Goal: Information Seeking & Learning: Find specific fact

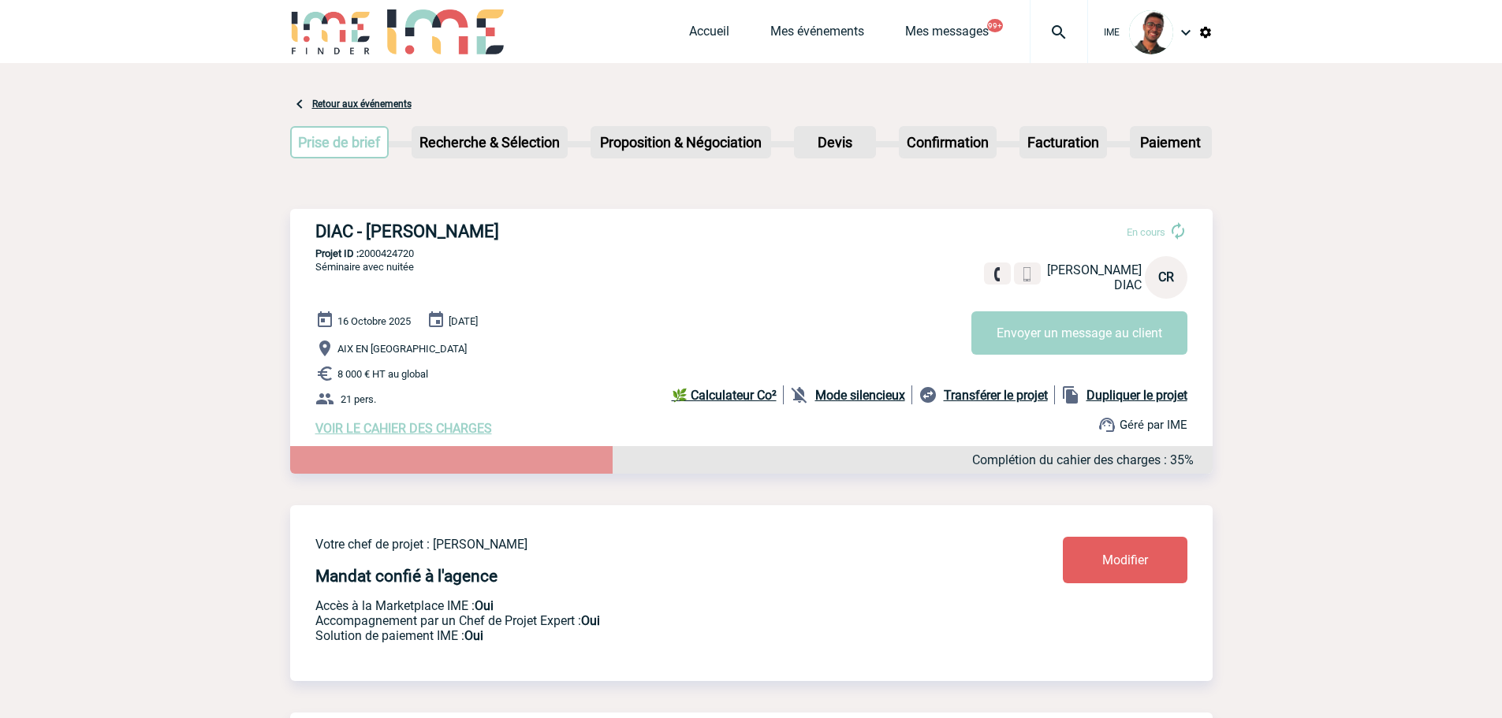
click at [560, 224] on h3 "DIAC - [PERSON_NAME]" at bounding box center [551, 232] width 473 height 20
click at [349, 35] on img at bounding box center [331, 31] width 82 height 45
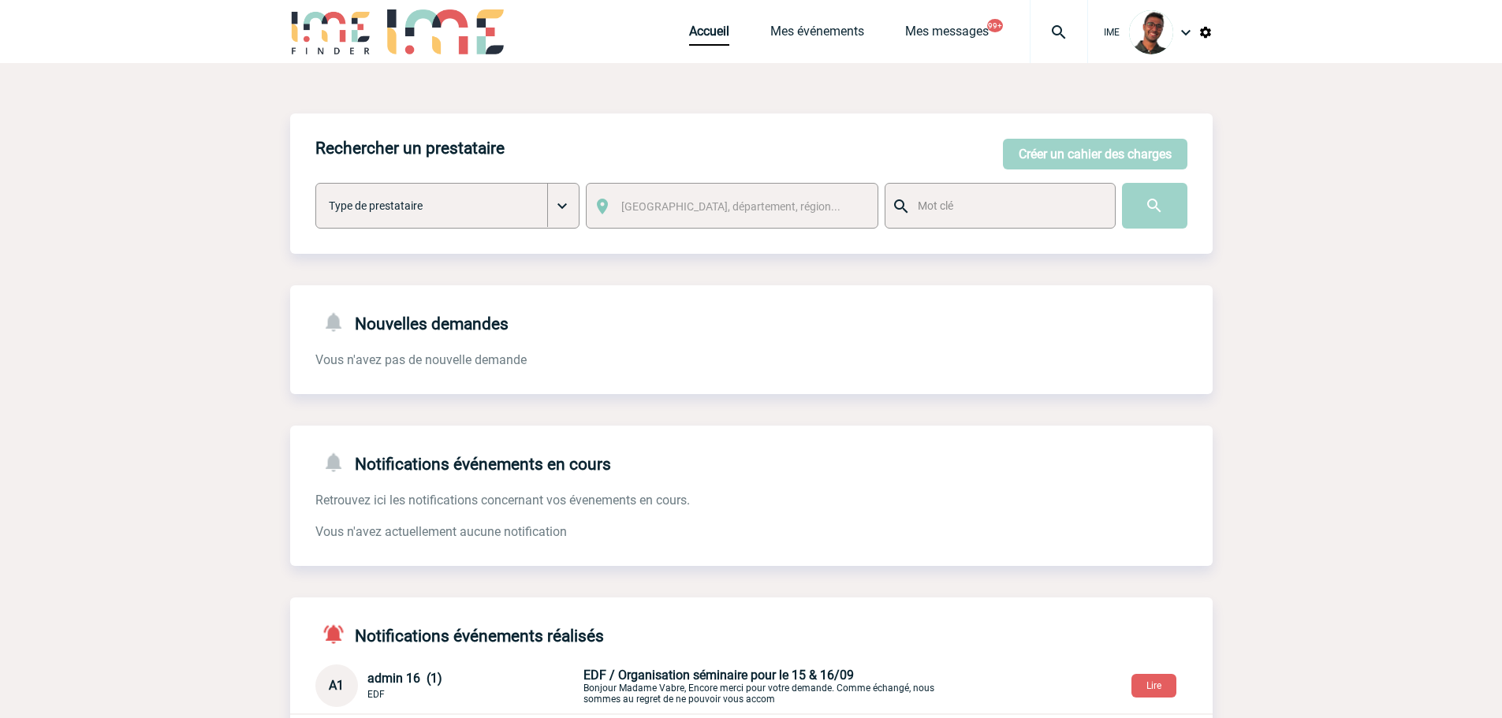
click at [1212, 33] on img at bounding box center [1206, 32] width 14 height 14
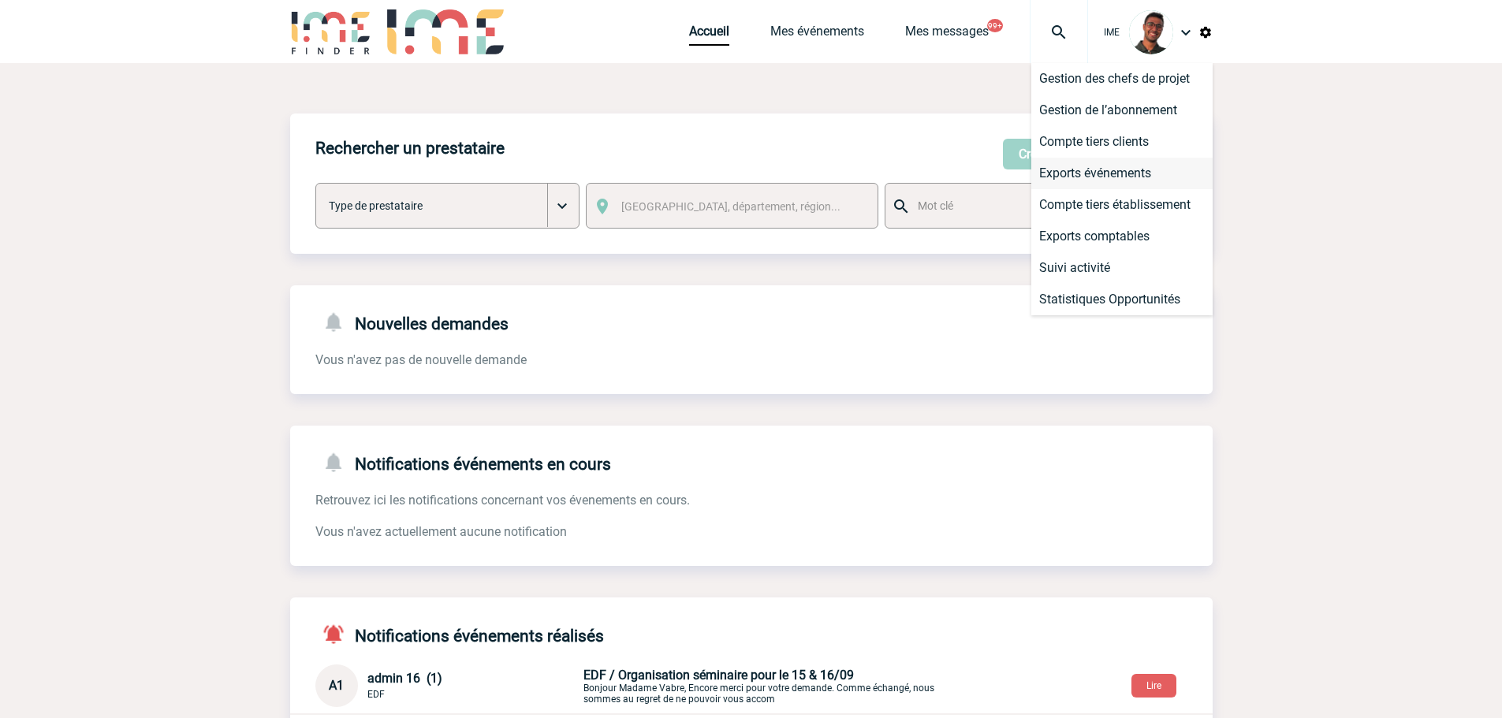
click at [1109, 175] on li "Exports événements" at bounding box center [1122, 174] width 181 height 32
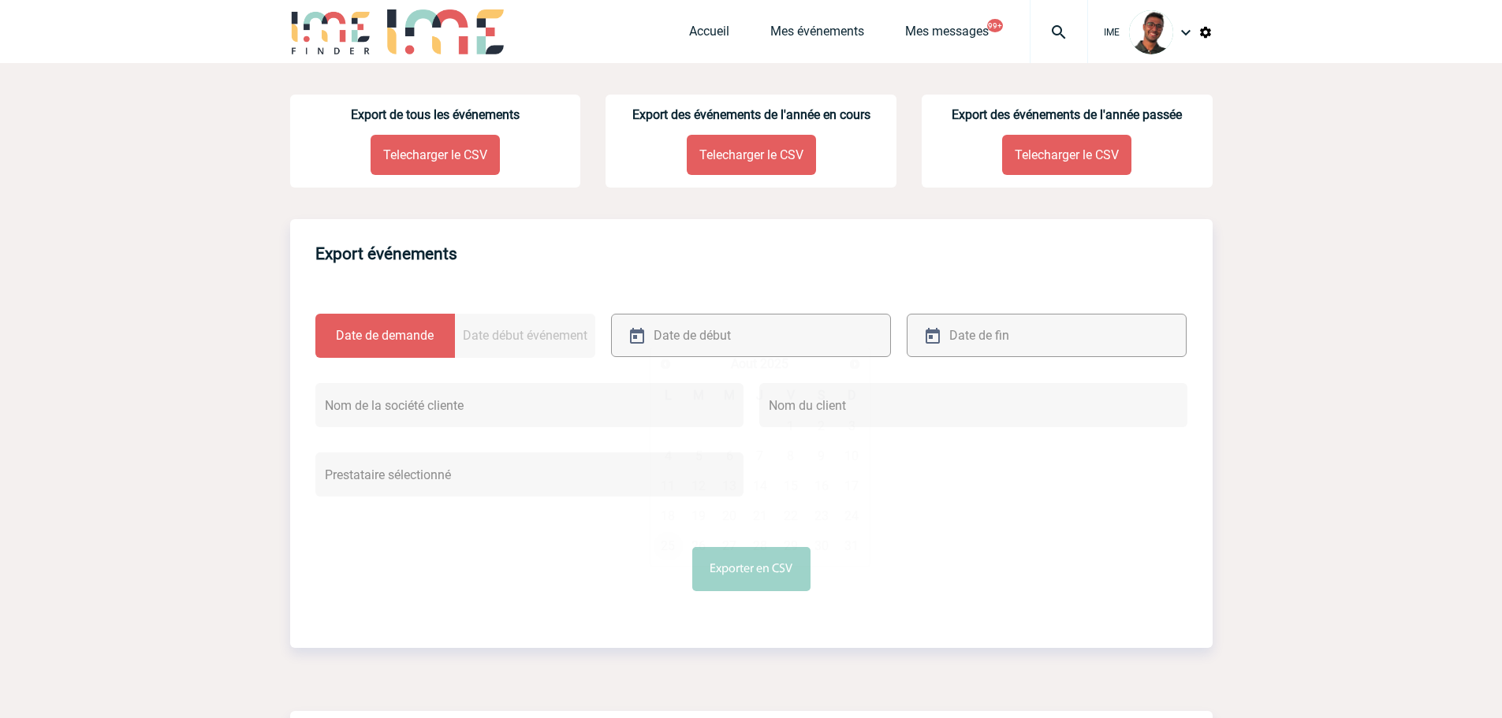
click at [736, 337] on input "text" at bounding box center [733, 335] width 167 height 23
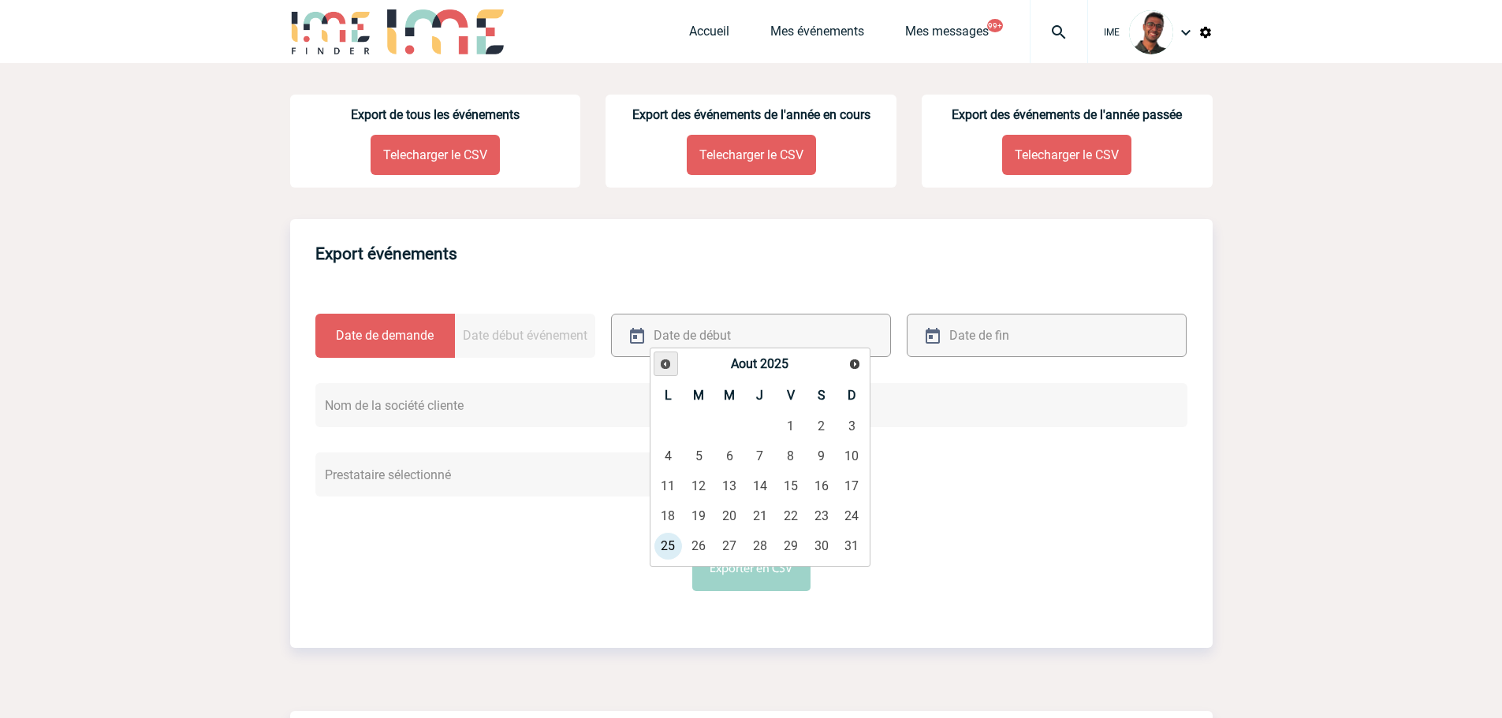
click at [677, 364] on link "Précédent" at bounding box center [666, 364] width 24 height 24
click at [793, 457] on link "11" at bounding box center [790, 456] width 29 height 28
type input "11-07-2025"
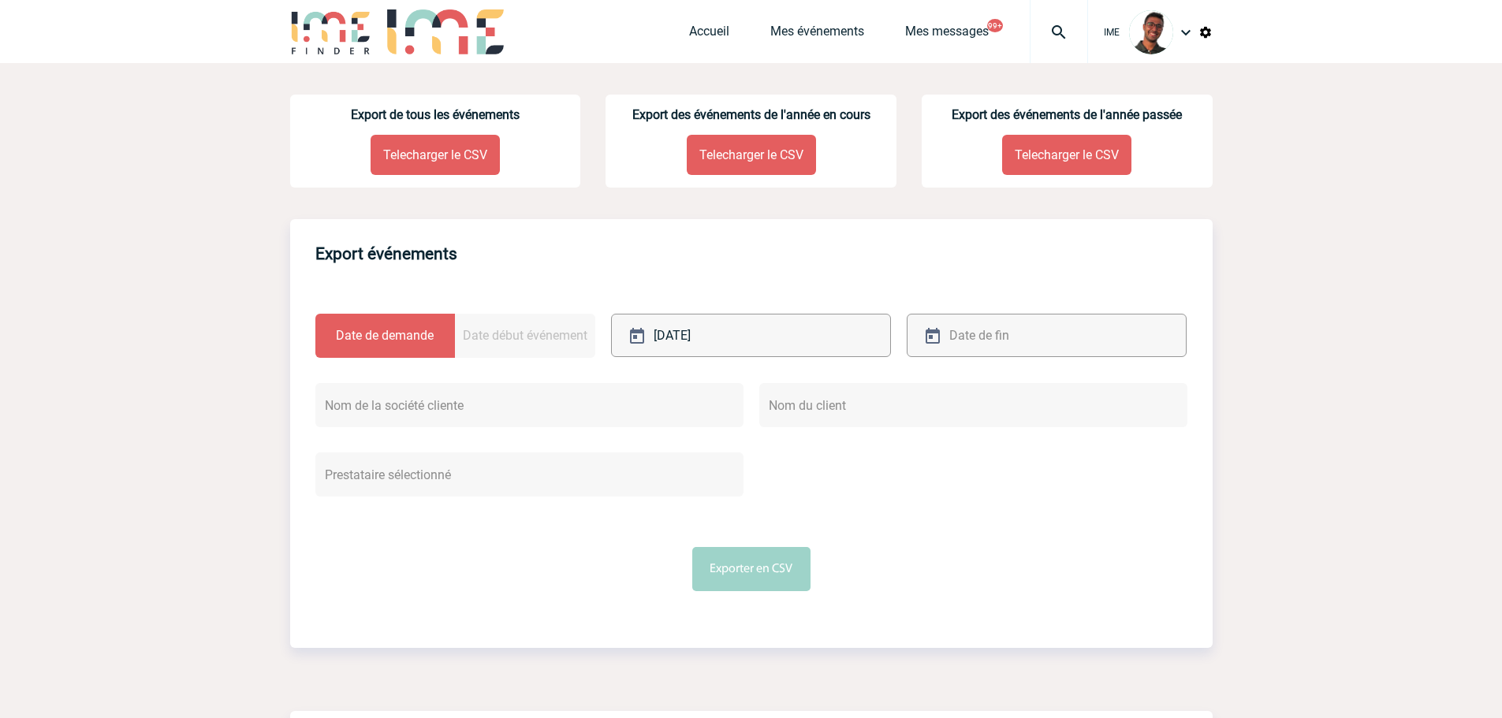
click at [957, 325] on input "text" at bounding box center [1029, 335] width 167 height 23
click at [960, 547] on link "25" at bounding box center [964, 546] width 29 height 28
type input "25-08-2025"
click at [733, 577] on button "Exporter en CSV" at bounding box center [751, 569] width 118 height 44
click at [356, 32] on img at bounding box center [331, 31] width 82 height 45
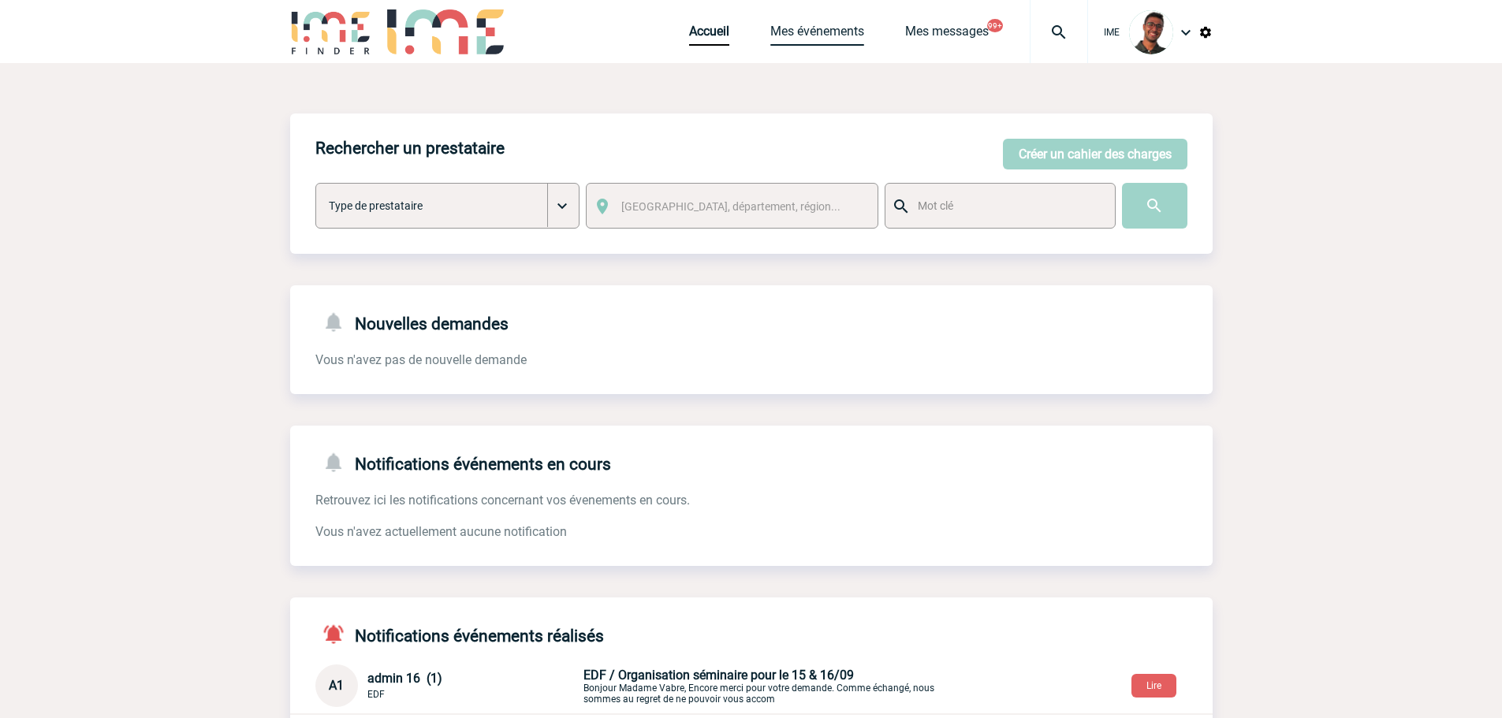
click at [845, 33] on link "Mes événements" at bounding box center [818, 35] width 94 height 22
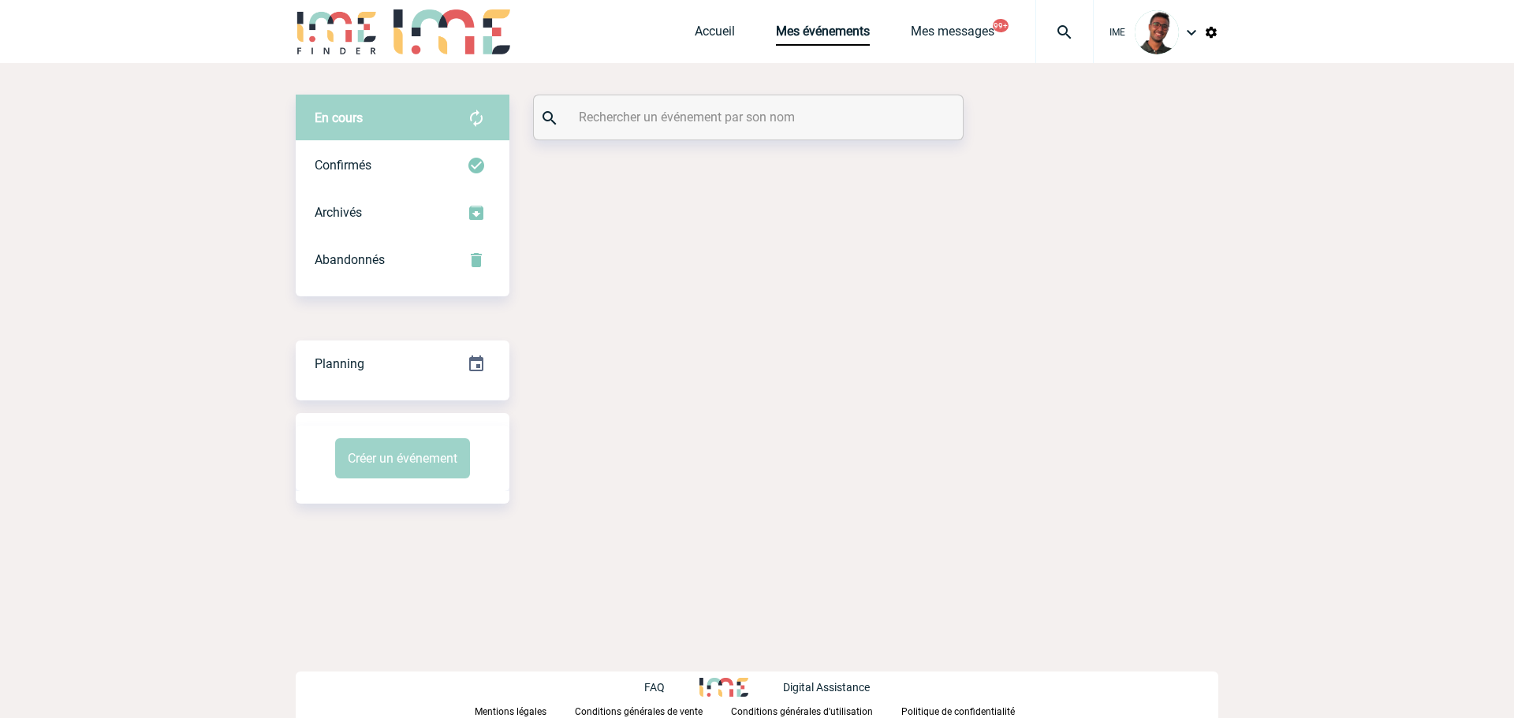
click at [661, 109] on input "text" at bounding box center [750, 117] width 351 height 23
paste input "GAILLARD"
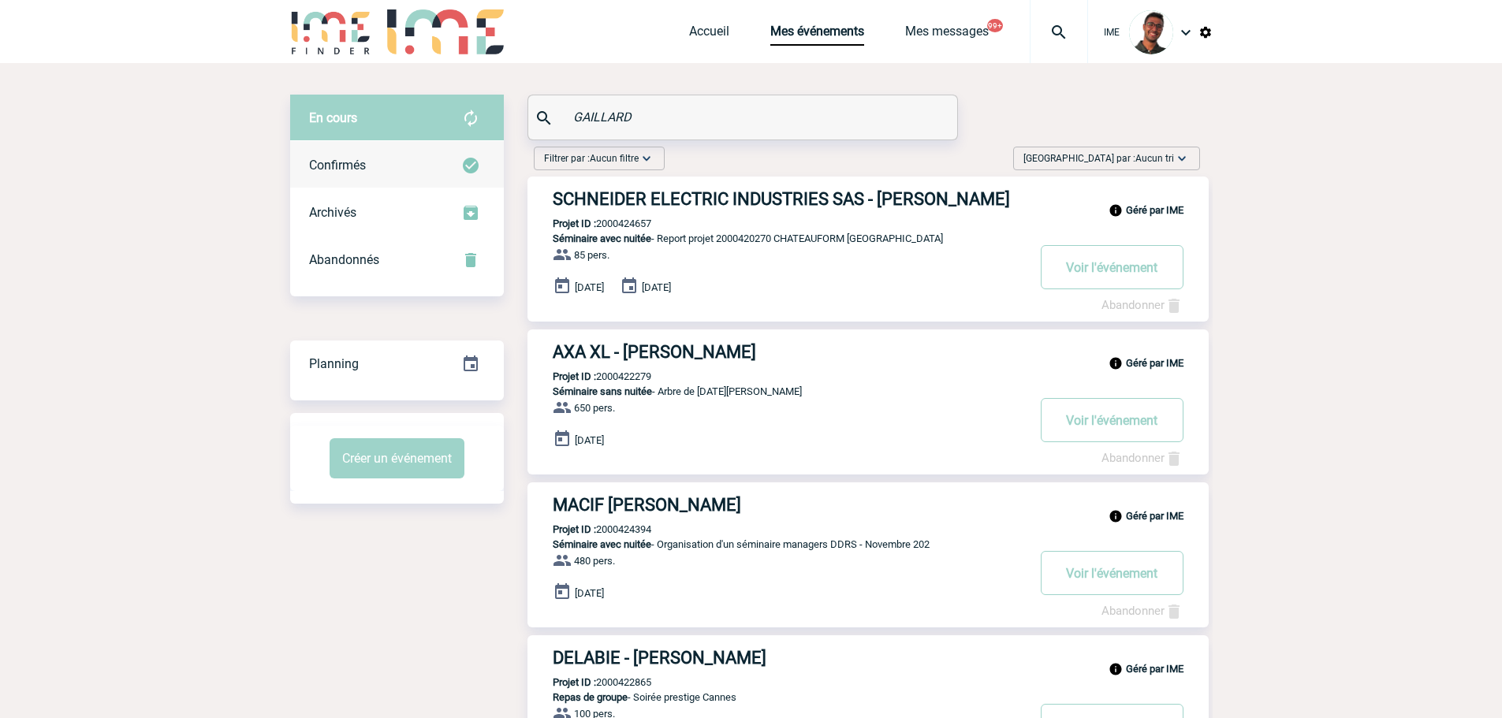
click at [470, 180] on div "Confirmés" at bounding box center [397, 165] width 214 height 47
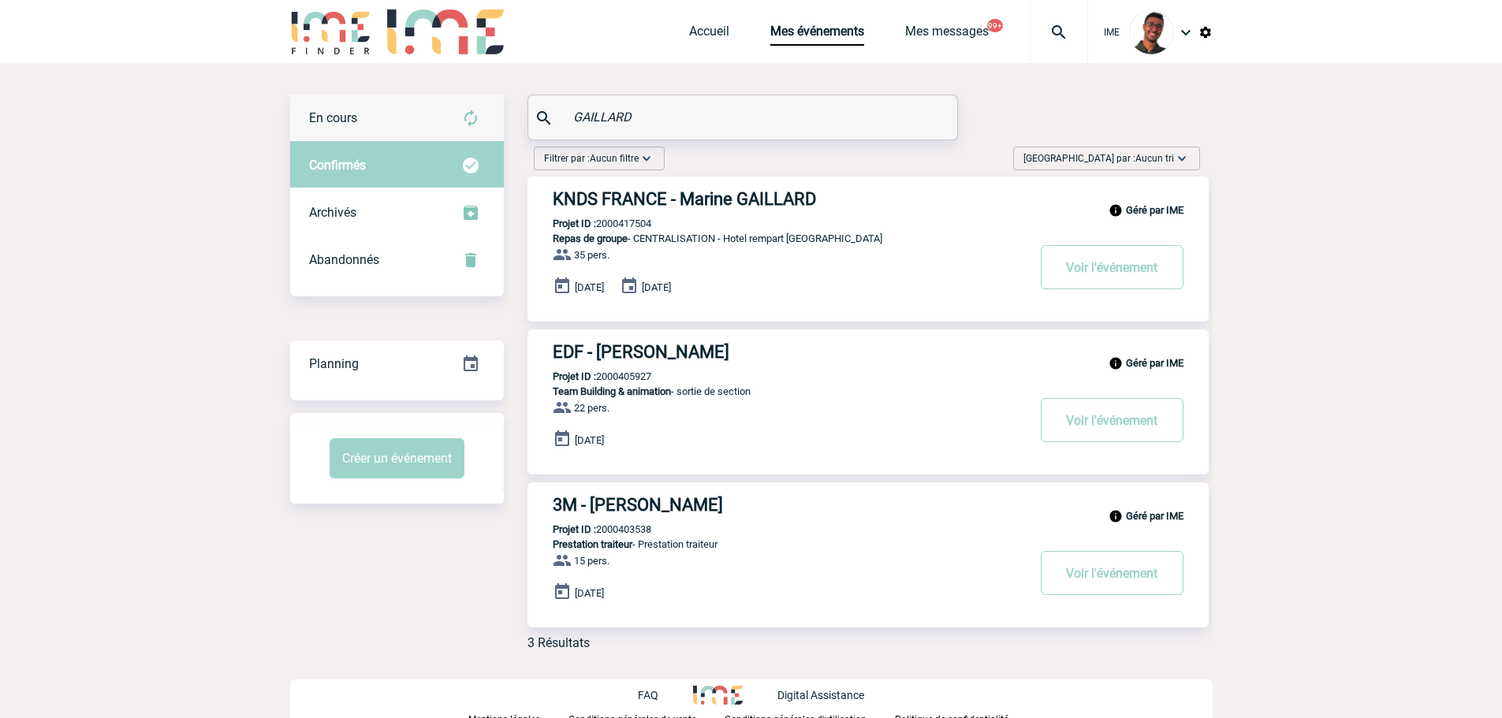
click at [461, 115] on img at bounding box center [470, 118] width 19 height 19
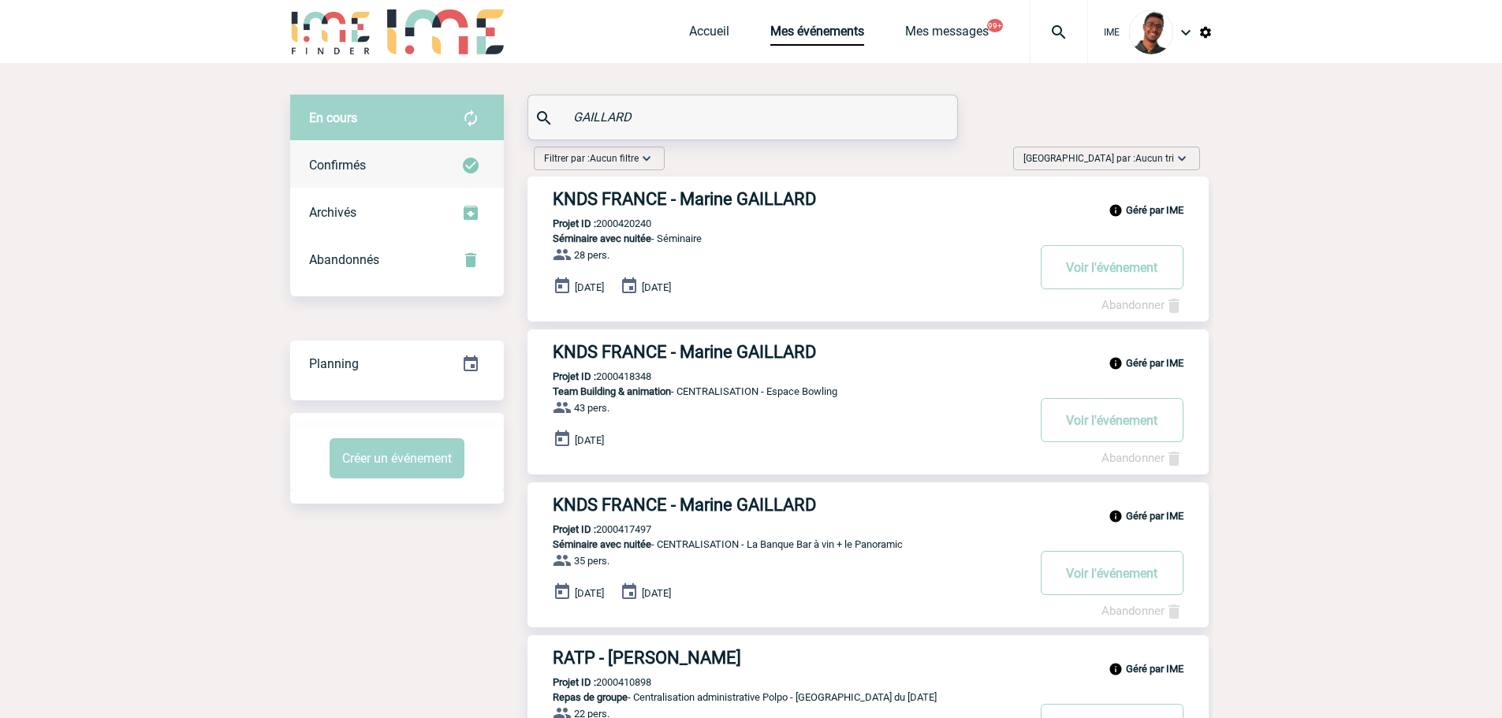
drag, startPoint x: 676, startPoint y: 125, endPoint x: 444, endPoint y: 144, distance: 232.6
click at [444, 144] on div "En cours En cours Confirmés Archivés Abandonnés En cours Confirmés Archivés Aba…" at bounding box center [751, 609] width 923 height 1028
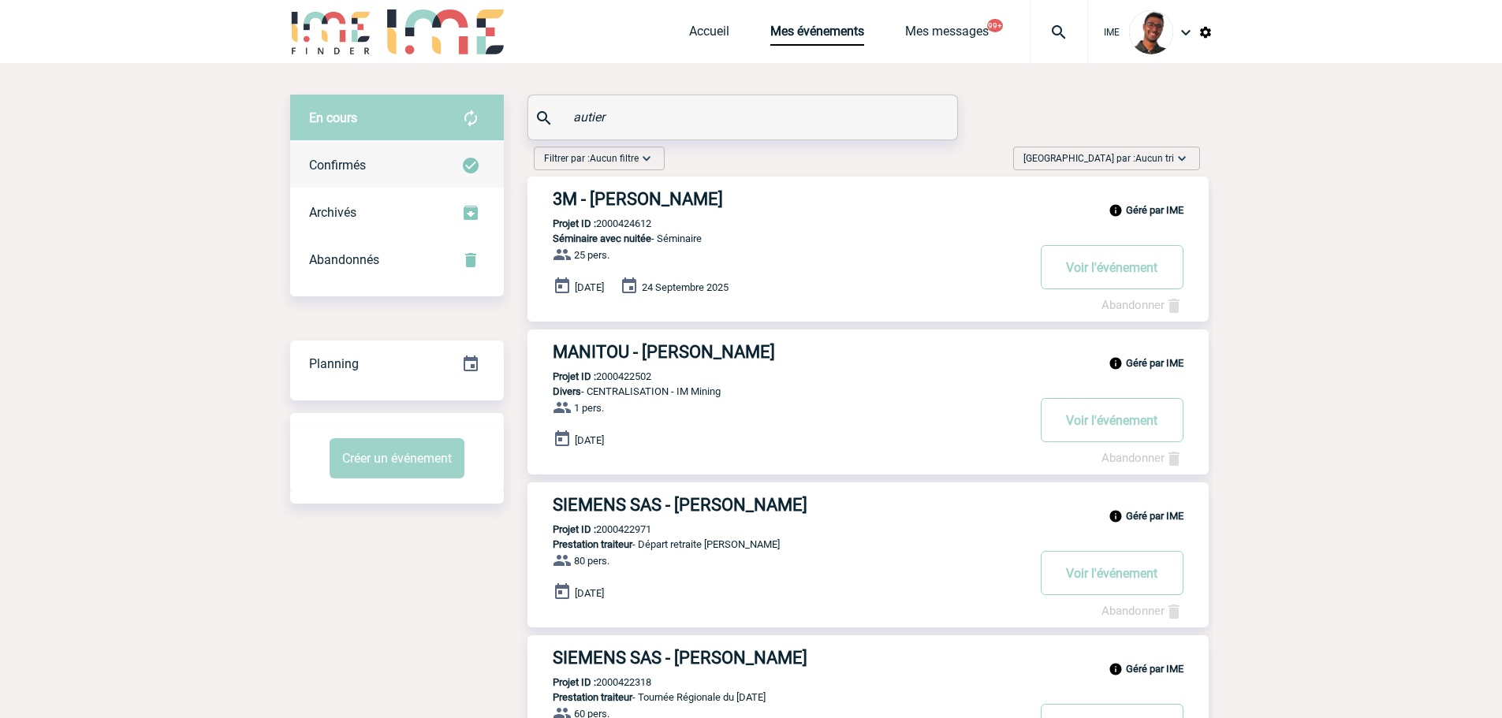
type input "autier"
click at [427, 172] on div "Confirmés" at bounding box center [397, 165] width 214 height 47
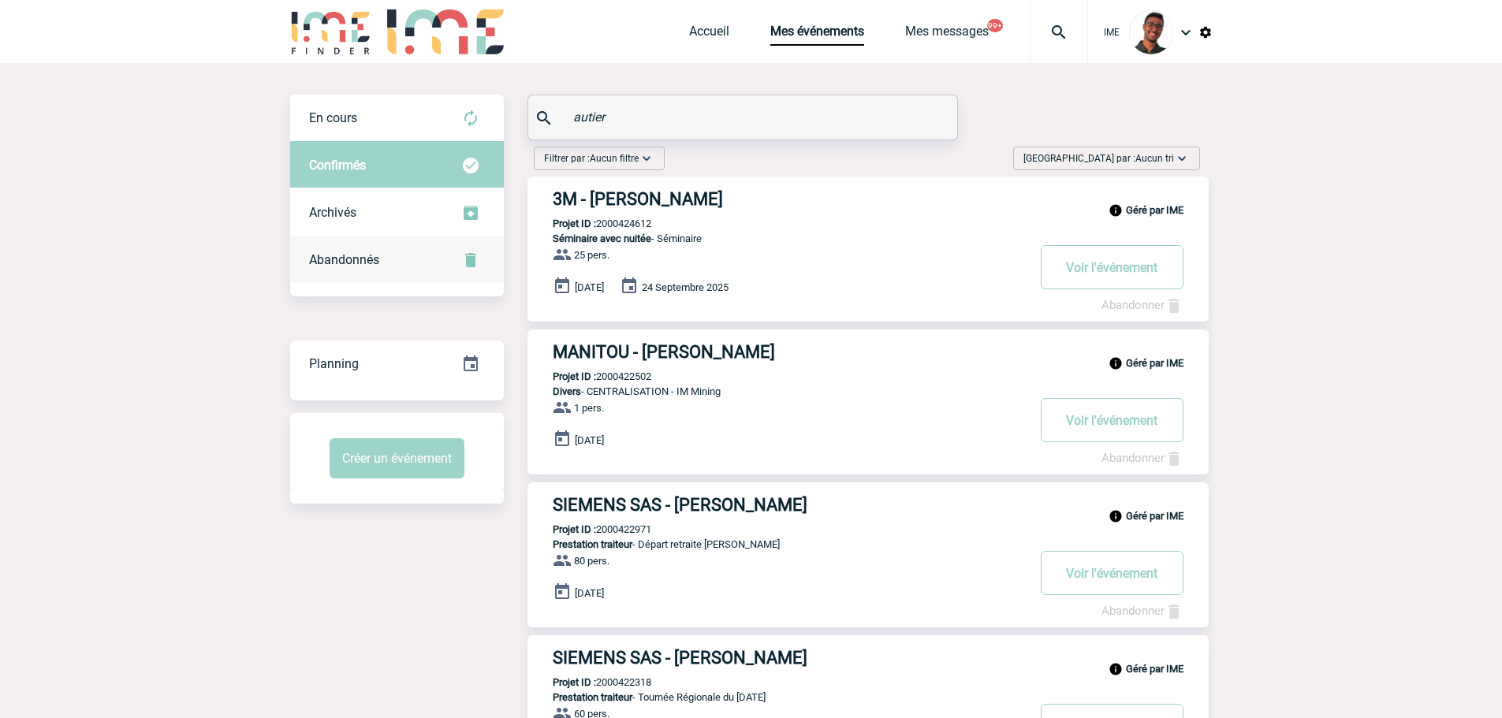
click at [425, 240] on div "Abandonnés" at bounding box center [397, 260] width 214 height 47
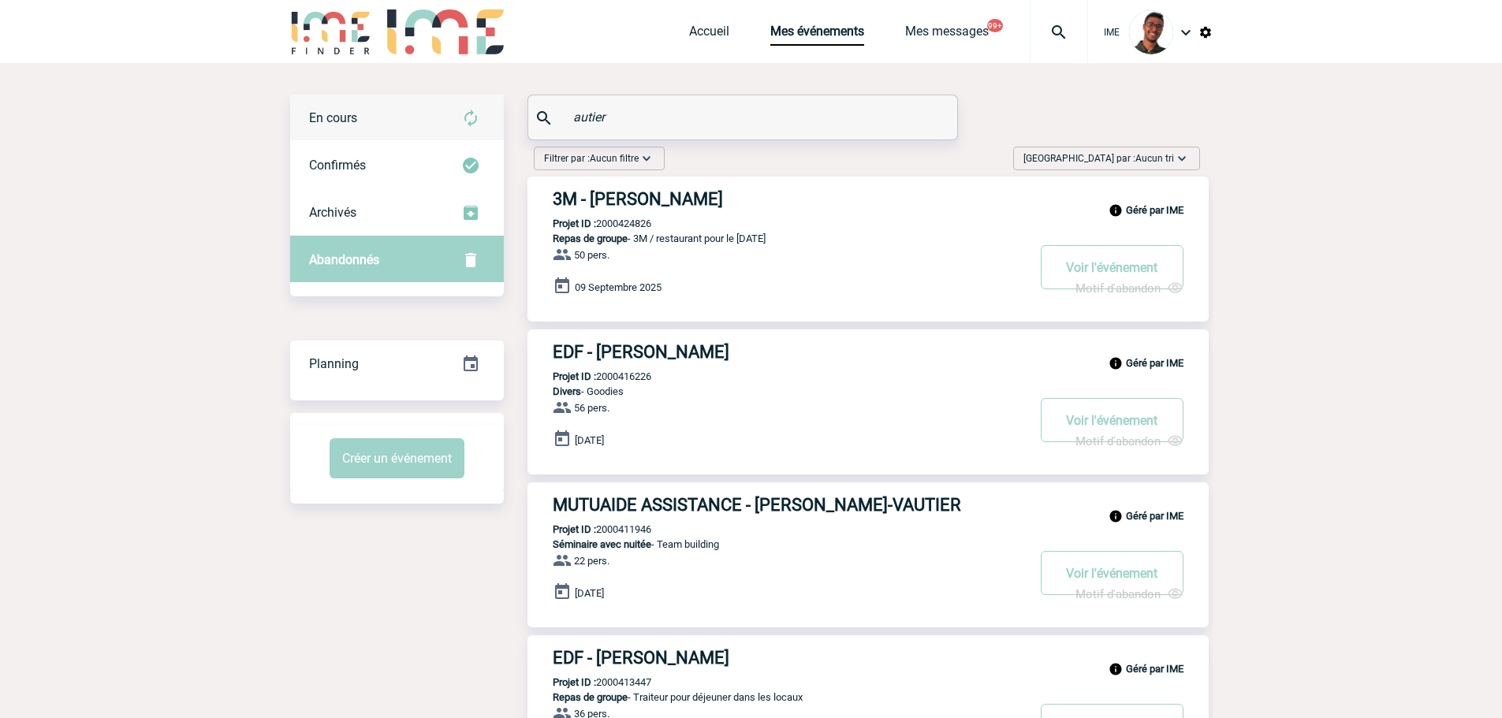
click at [441, 121] on div "En cours" at bounding box center [397, 118] width 214 height 47
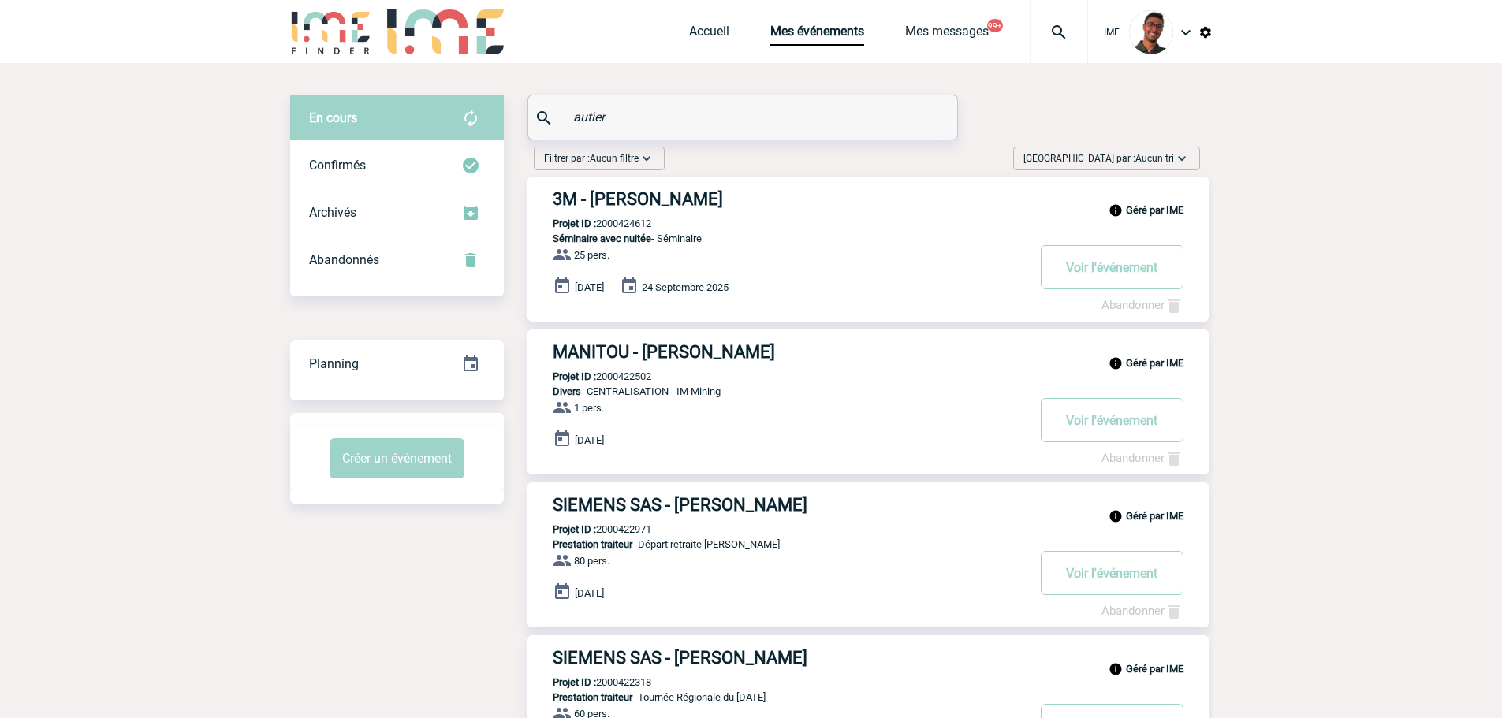
click at [574, 203] on h3 "3M - Cécile AUTIER" at bounding box center [789, 199] width 473 height 20
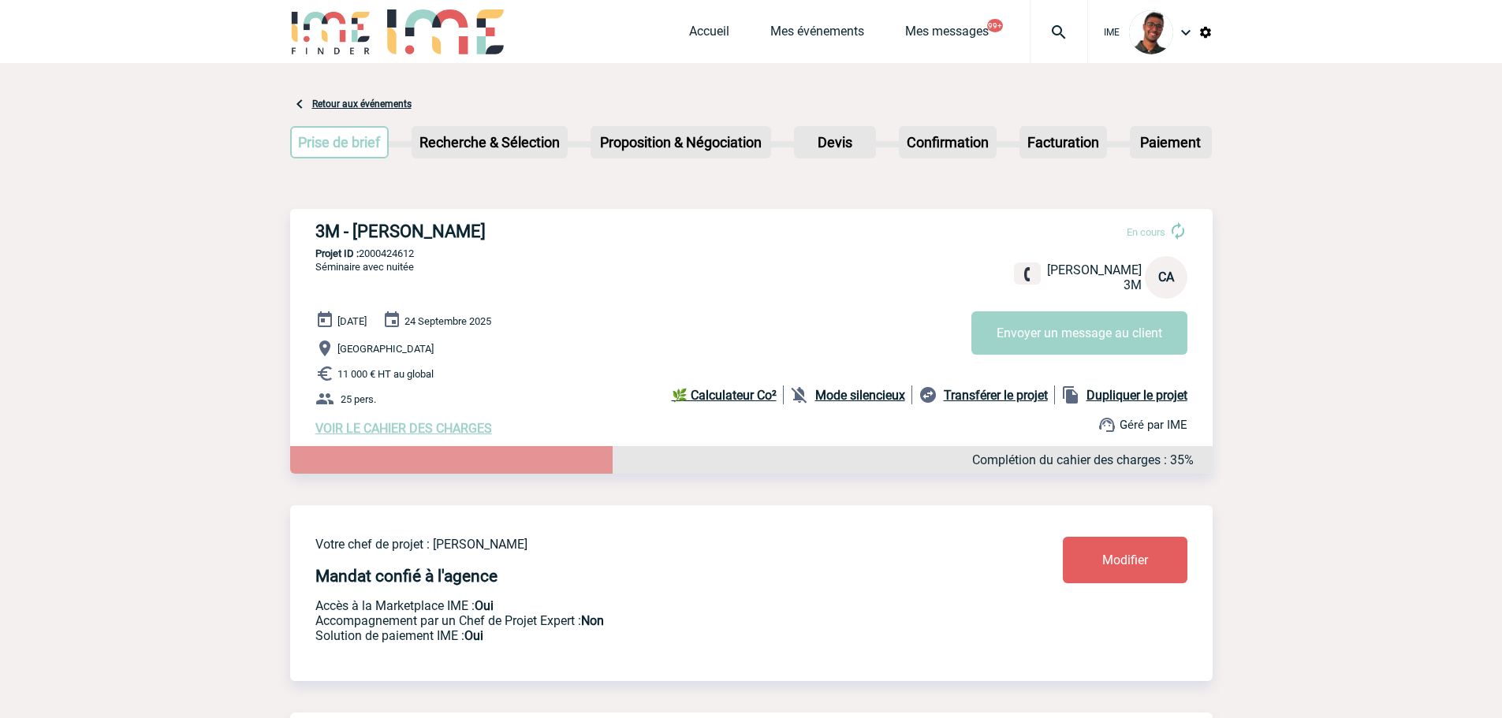
click at [1066, 50] on div at bounding box center [1059, 31] width 58 height 63
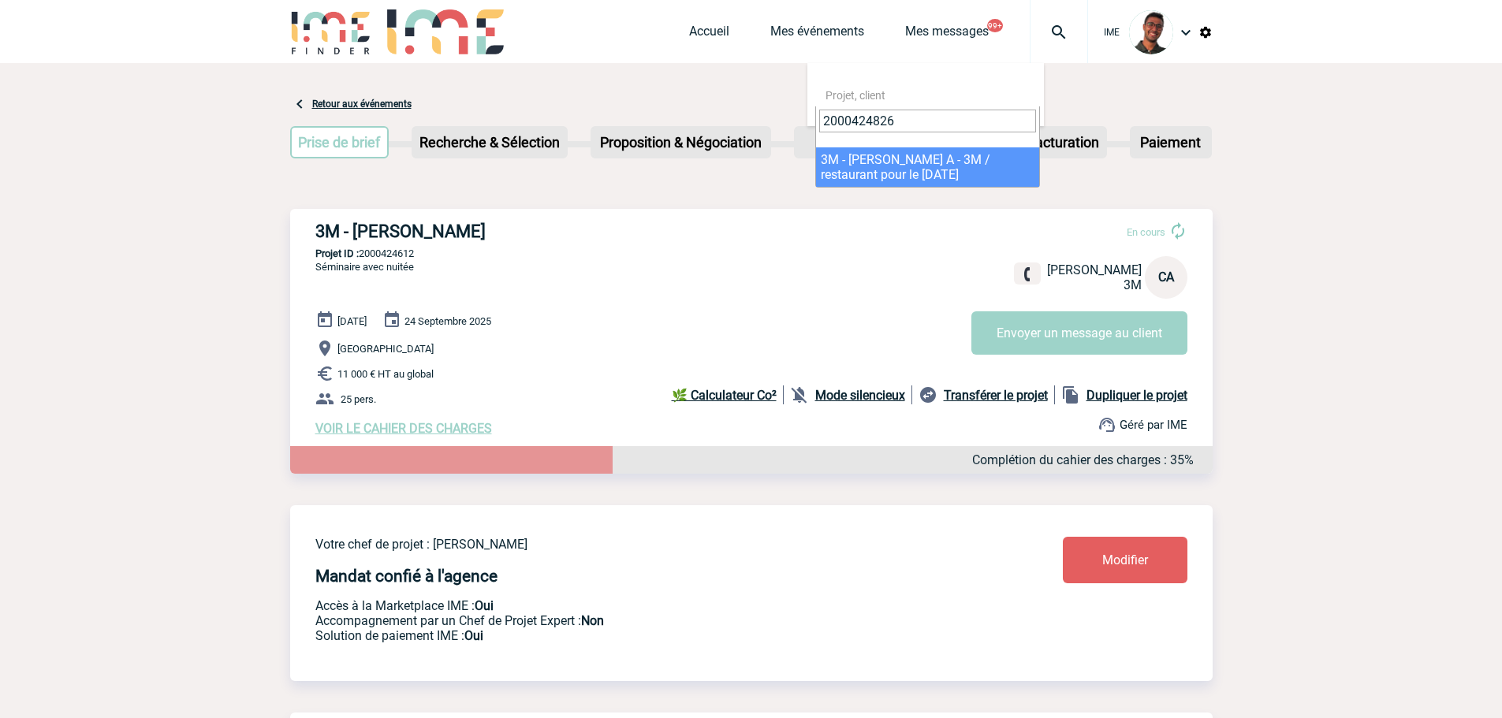
type input "2000424826"
select select "24327"
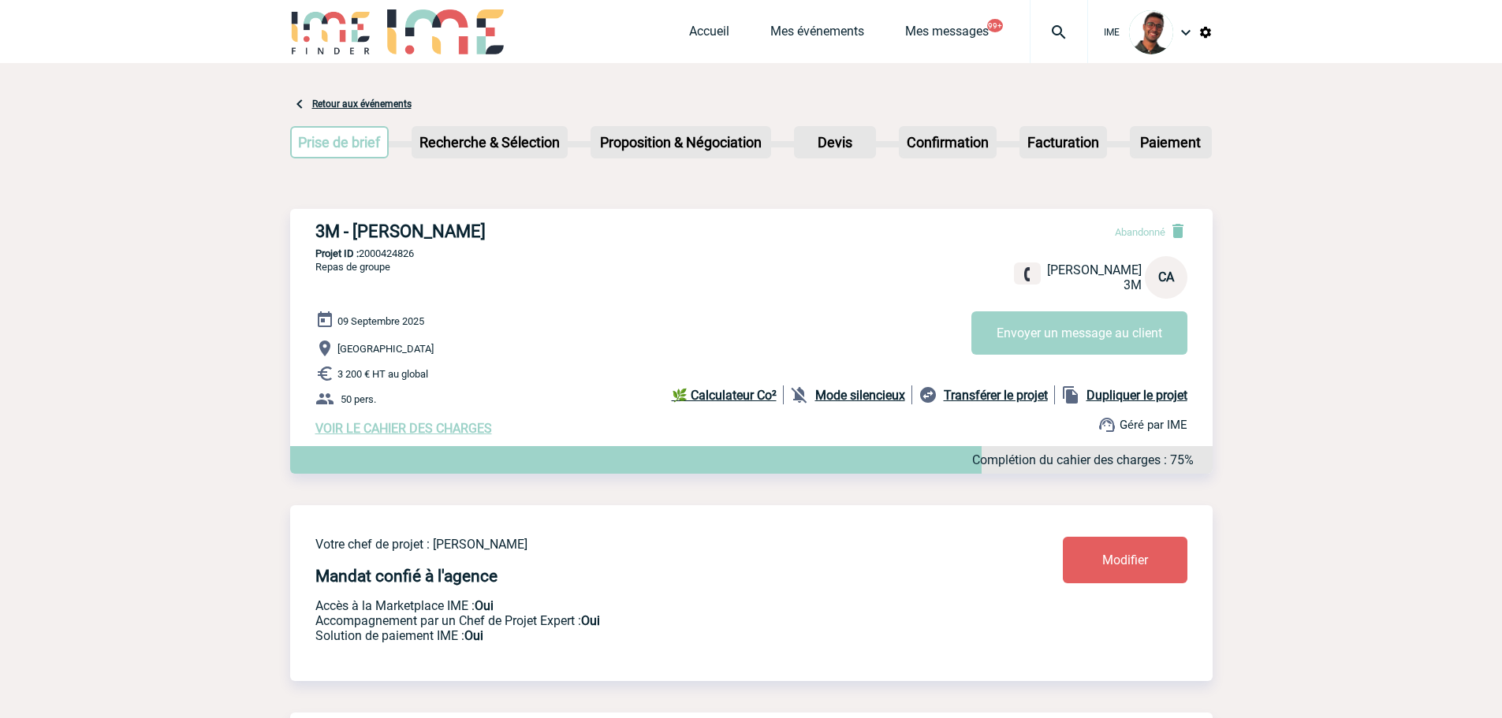
click at [1048, 24] on img at bounding box center [1059, 32] width 57 height 19
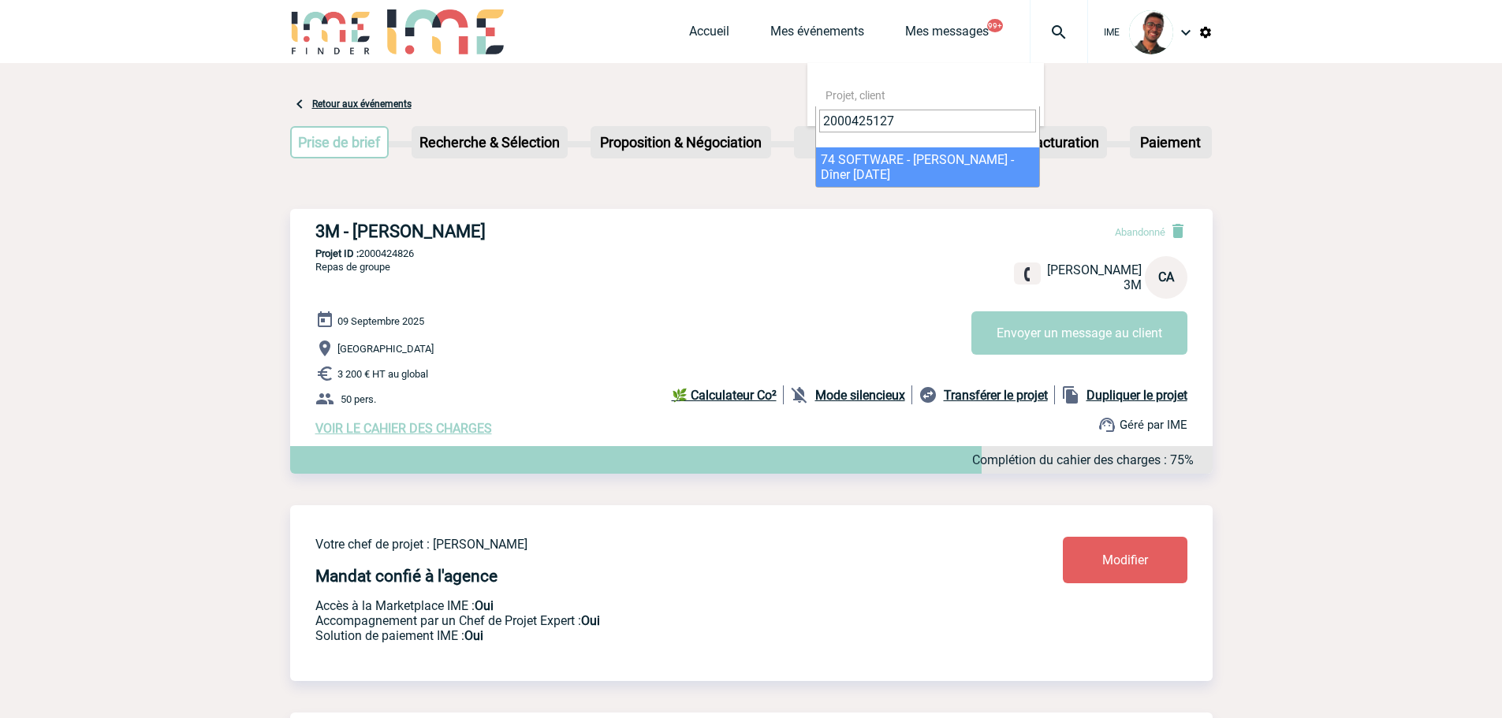
type input "2000425127"
select select "24628"
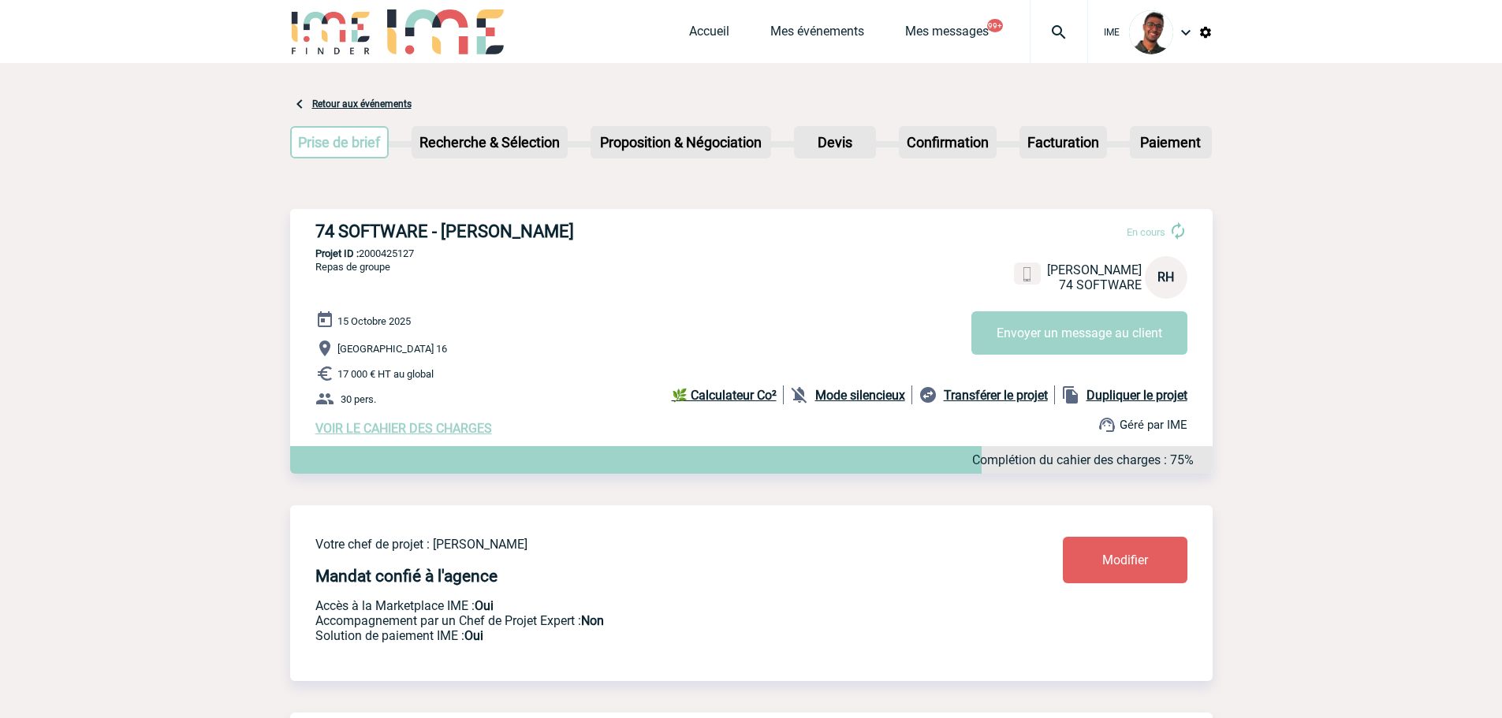
click at [1046, 38] on img at bounding box center [1059, 32] width 57 height 19
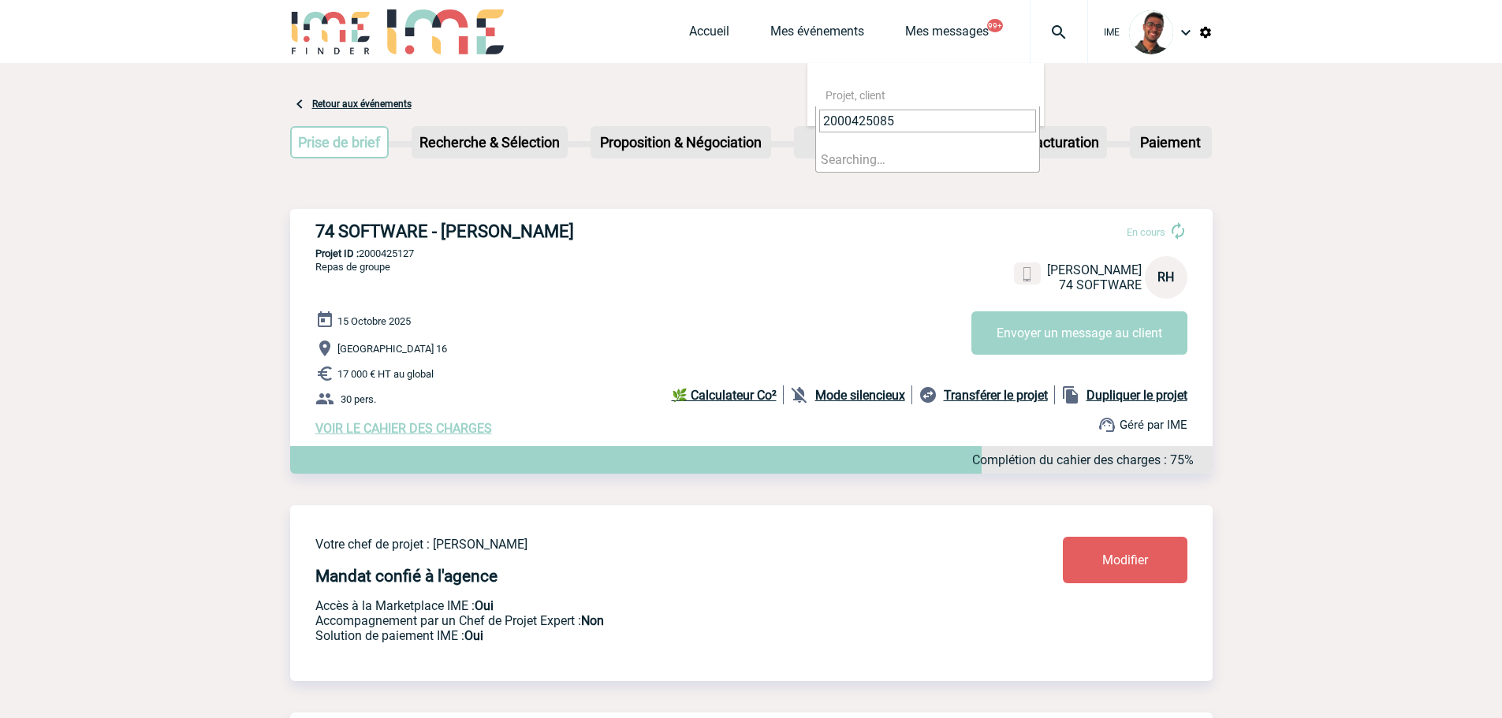
click at [887, 161] on li "Searching…" at bounding box center [927, 159] width 223 height 24
click at [887, 161] on li "No results found" at bounding box center [927, 159] width 223 height 24
click at [907, 128] on input "2000425085" at bounding box center [927, 121] width 217 height 23
type input "2000425085"
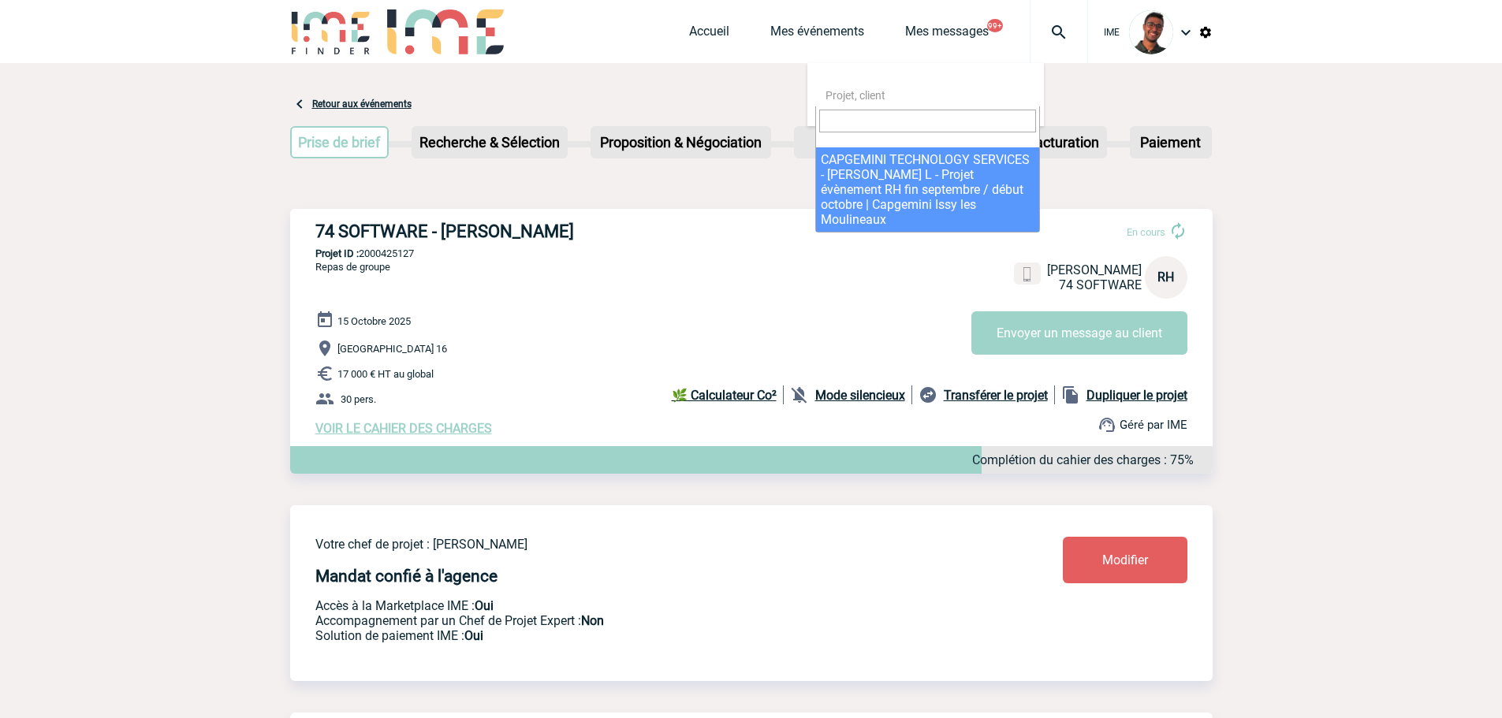
select select "24586"
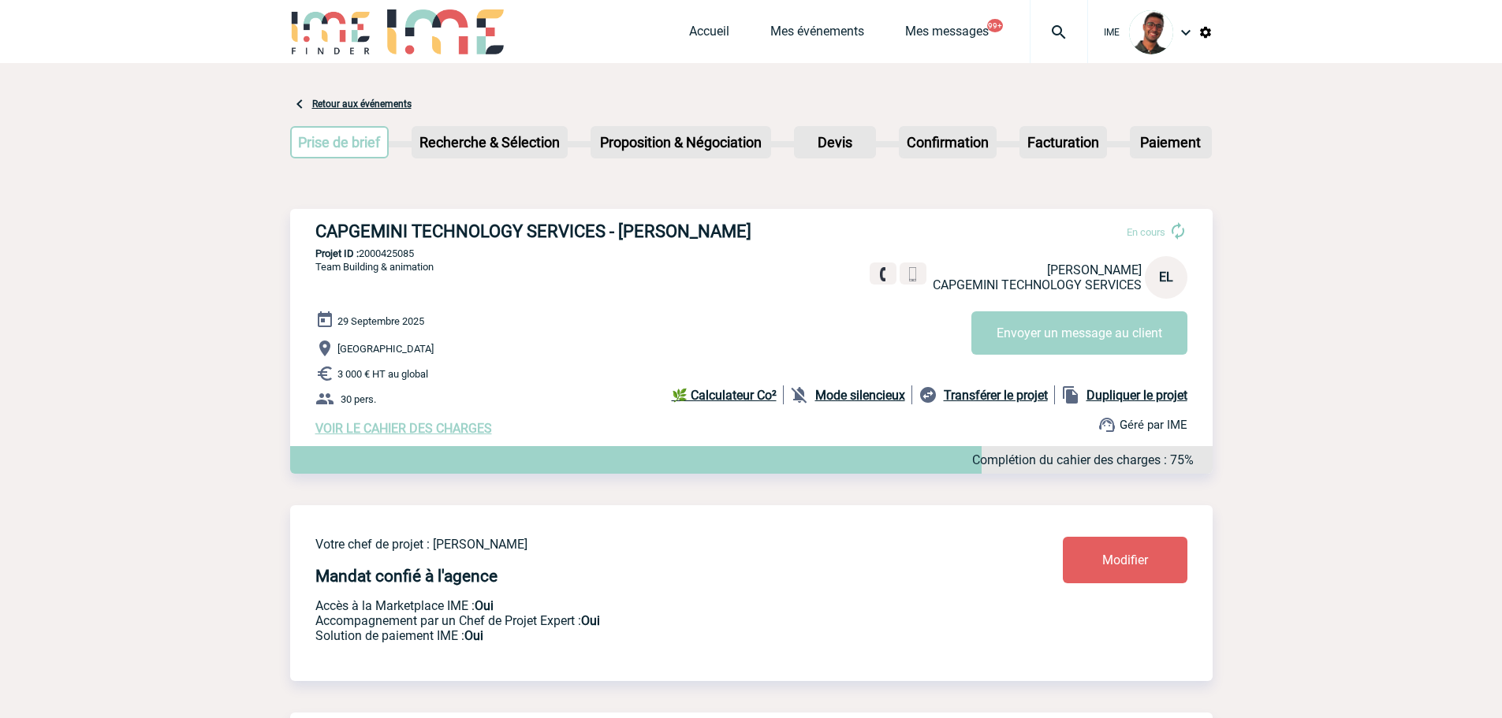
click at [421, 33] on img at bounding box center [445, 31] width 117 height 45
click at [359, 35] on img at bounding box center [331, 31] width 82 height 45
click at [801, 27] on link "Mes événements" at bounding box center [818, 35] width 94 height 22
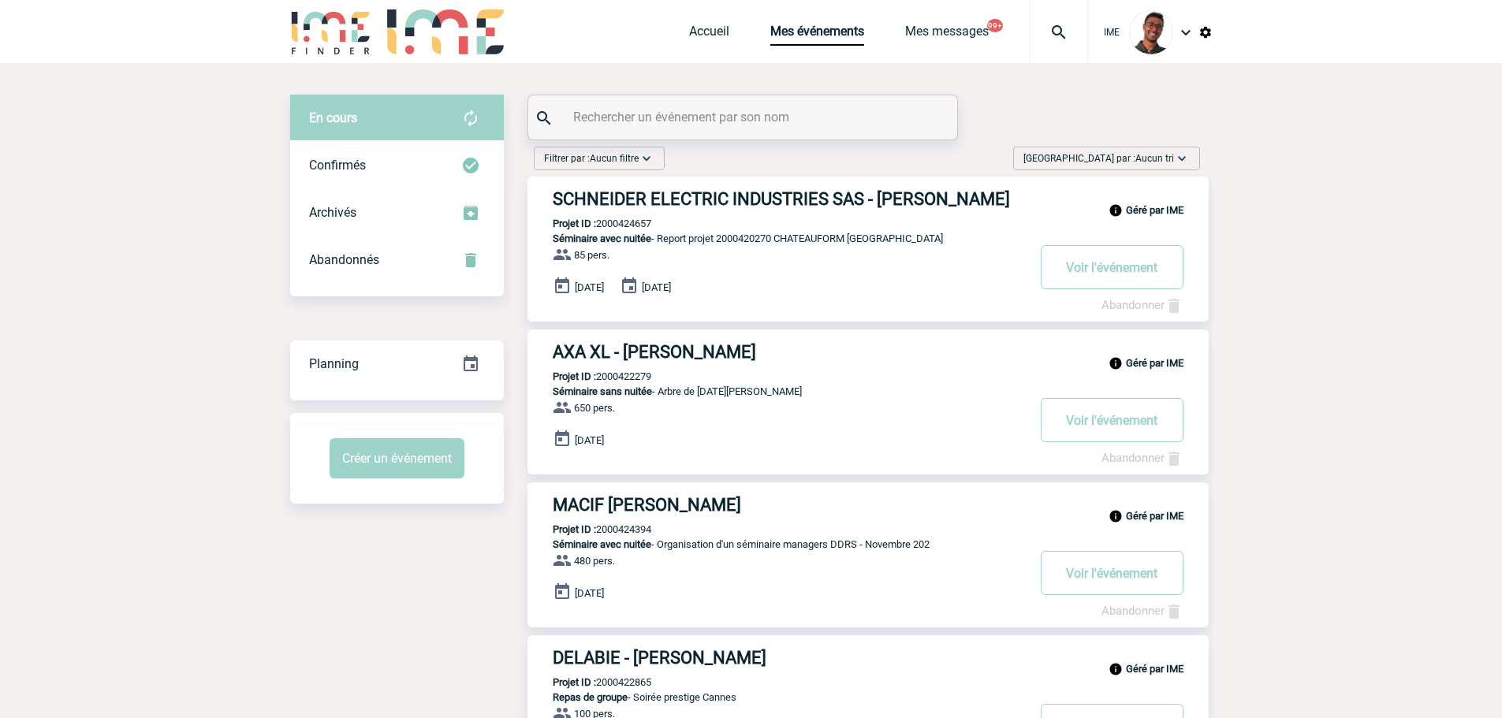
click at [640, 131] on div at bounding box center [742, 117] width 429 height 44
click at [644, 128] on input "text" at bounding box center [744, 117] width 351 height 23
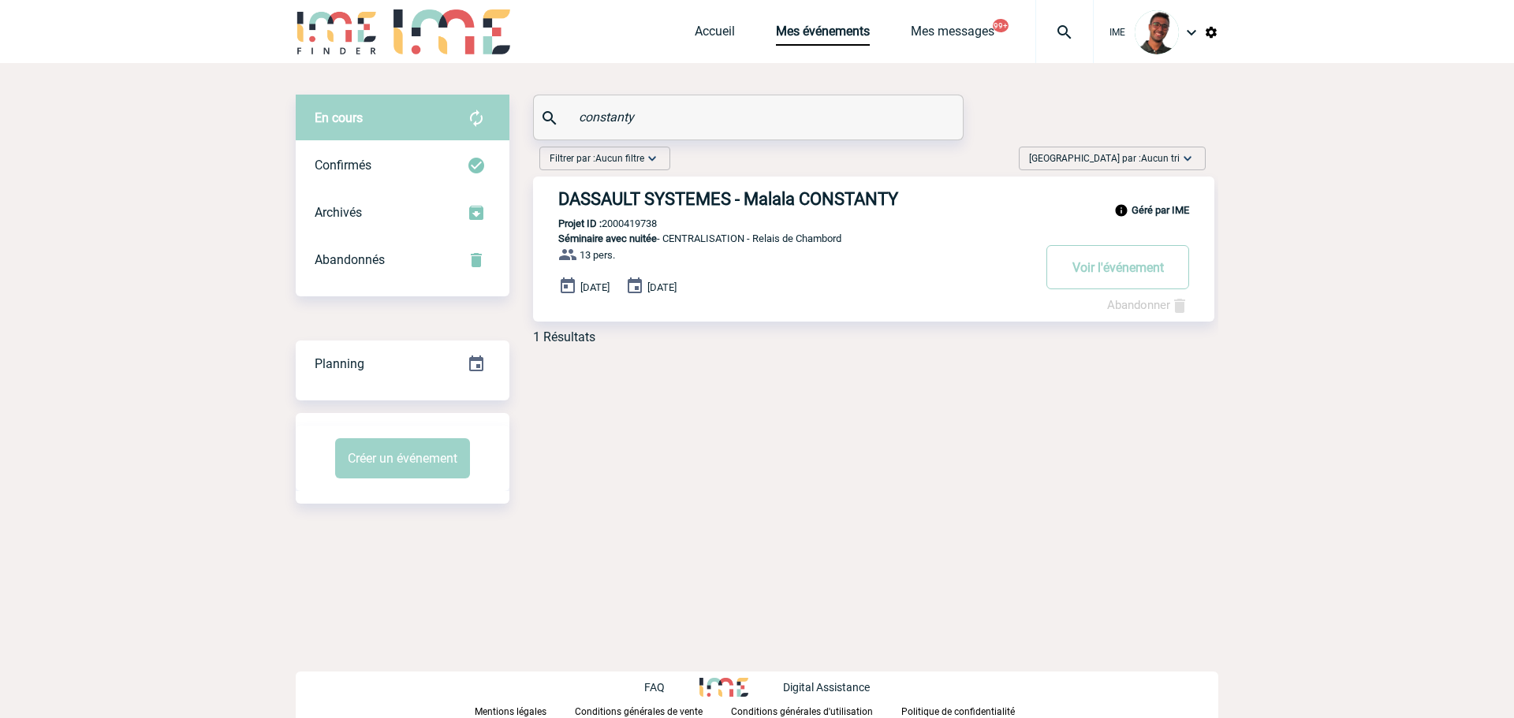
type input "constanty"
click at [391, 159] on div "Confirmés" at bounding box center [403, 165] width 214 height 47
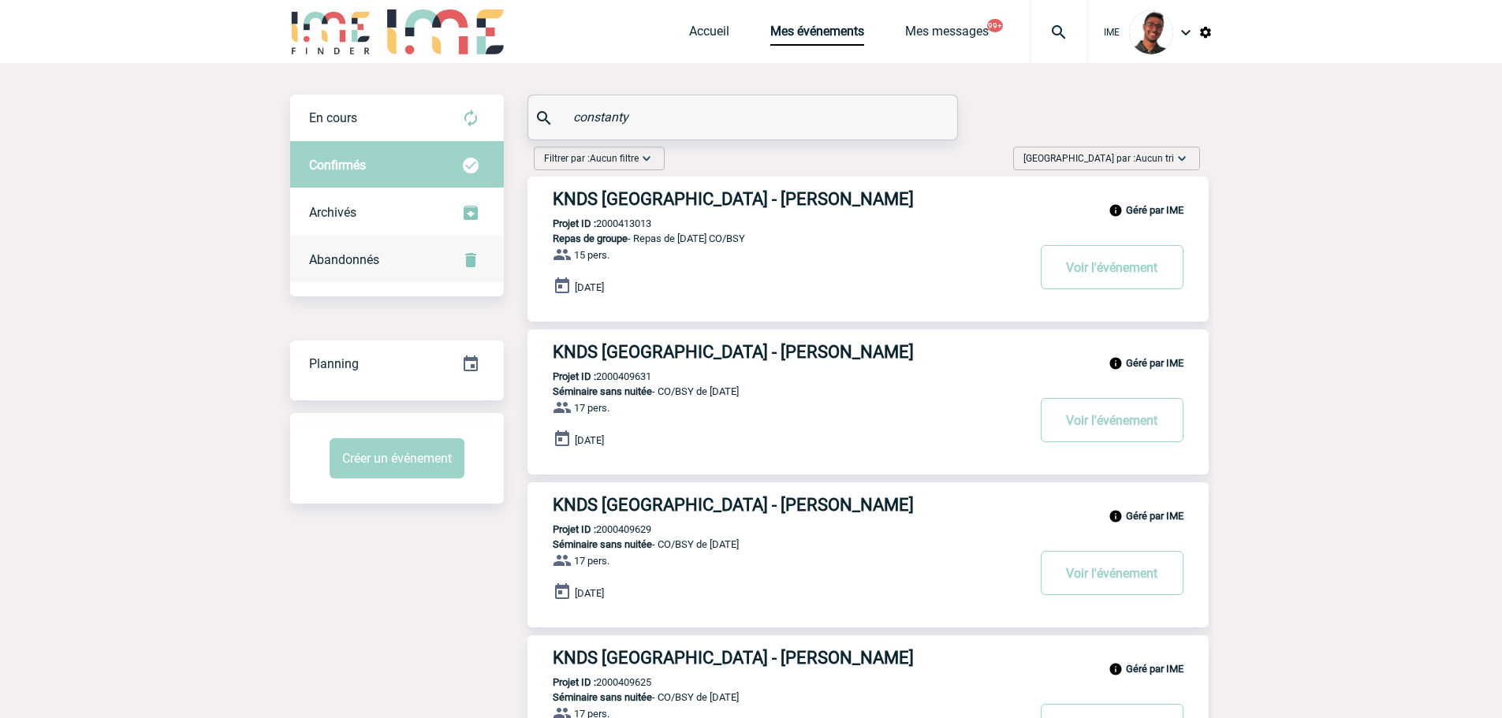
click at [394, 266] on div "Abandonnés" at bounding box center [397, 260] width 214 height 47
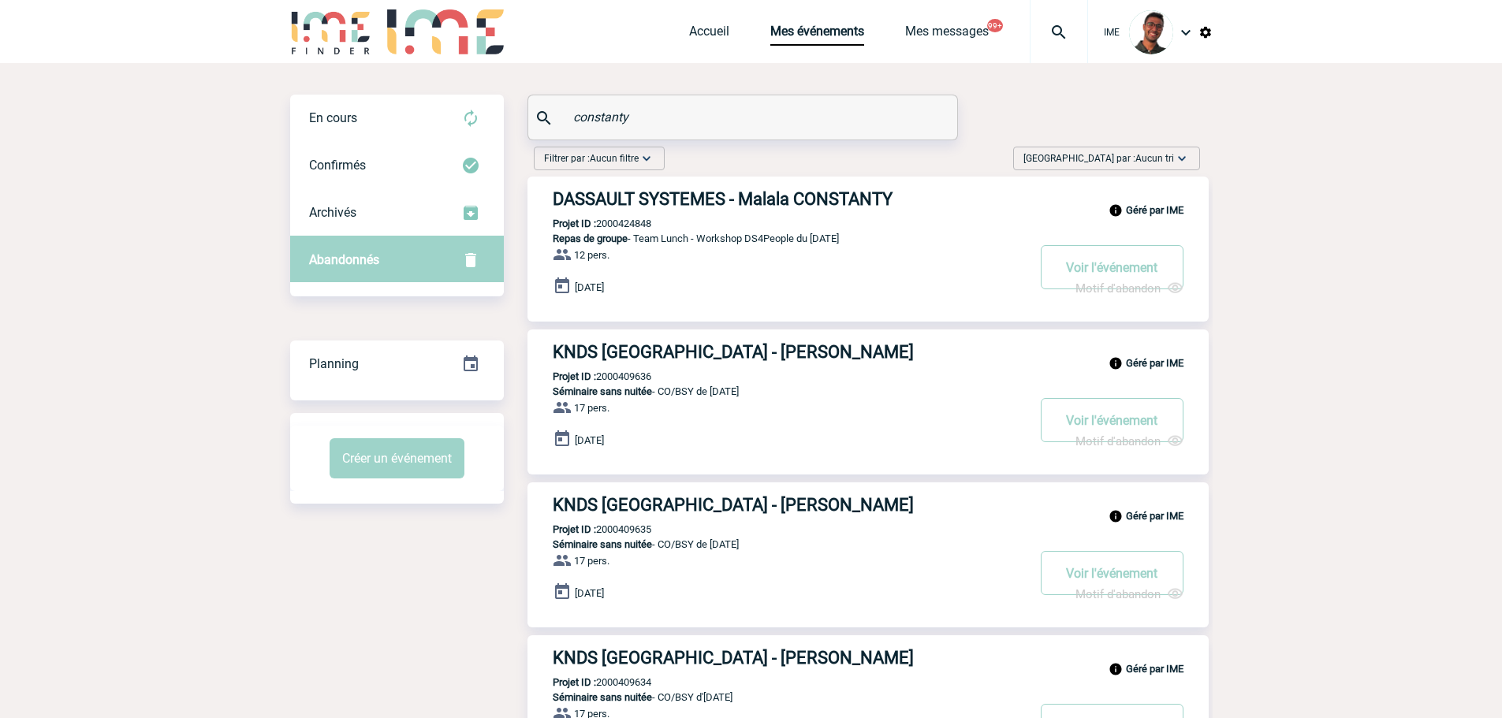
drag, startPoint x: 634, startPoint y: 198, endPoint x: 648, endPoint y: 205, distance: 15.9
click at [648, 205] on h3 "DASSAULT SYSTEMES - Malala CONSTANTY" at bounding box center [789, 199] width 473 height 20
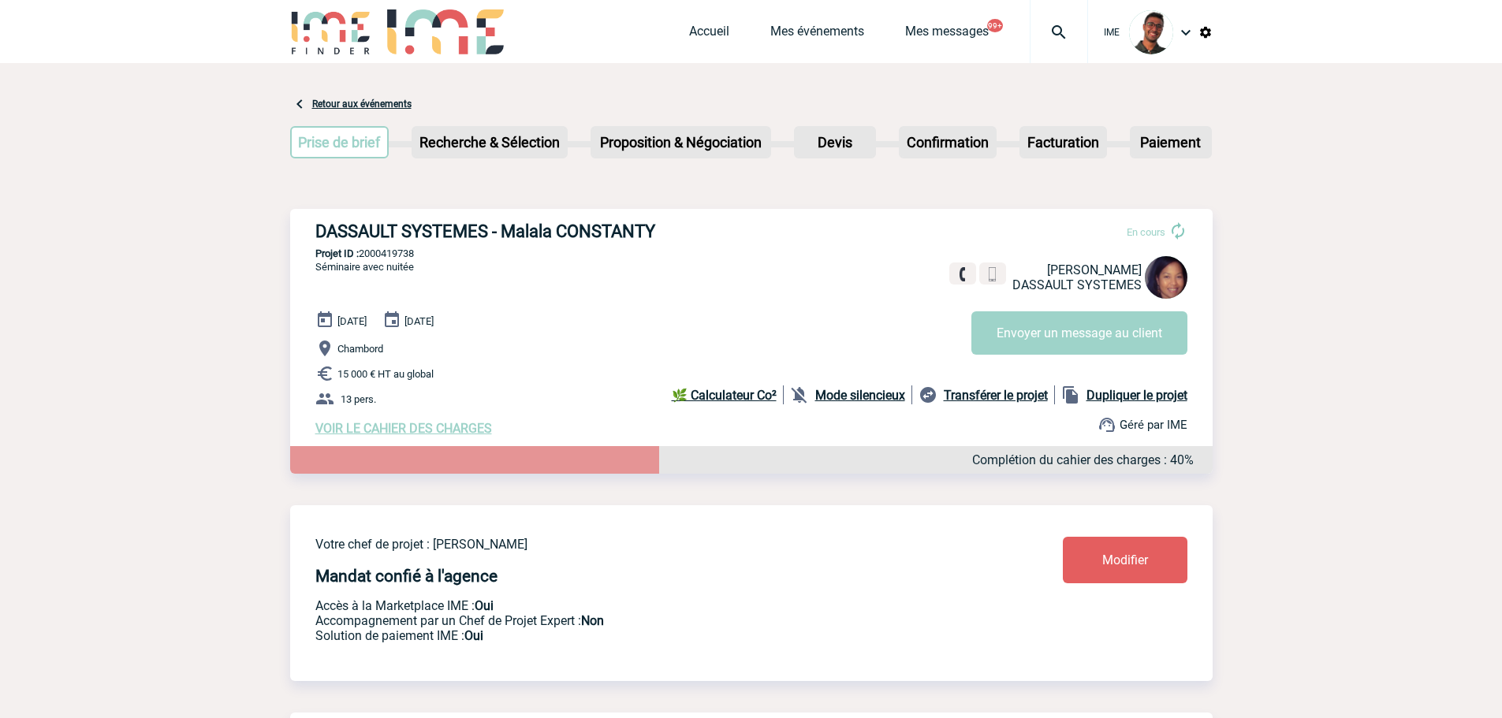
click at [375, 249] on div "DASSAULT SYSTEMES - Malala CONSTANTY En cours Malala [PERSON_NAME] SYSTEMES Env…" at bounding box center [751, 329] width 923 height 240
copy p "2000419738"
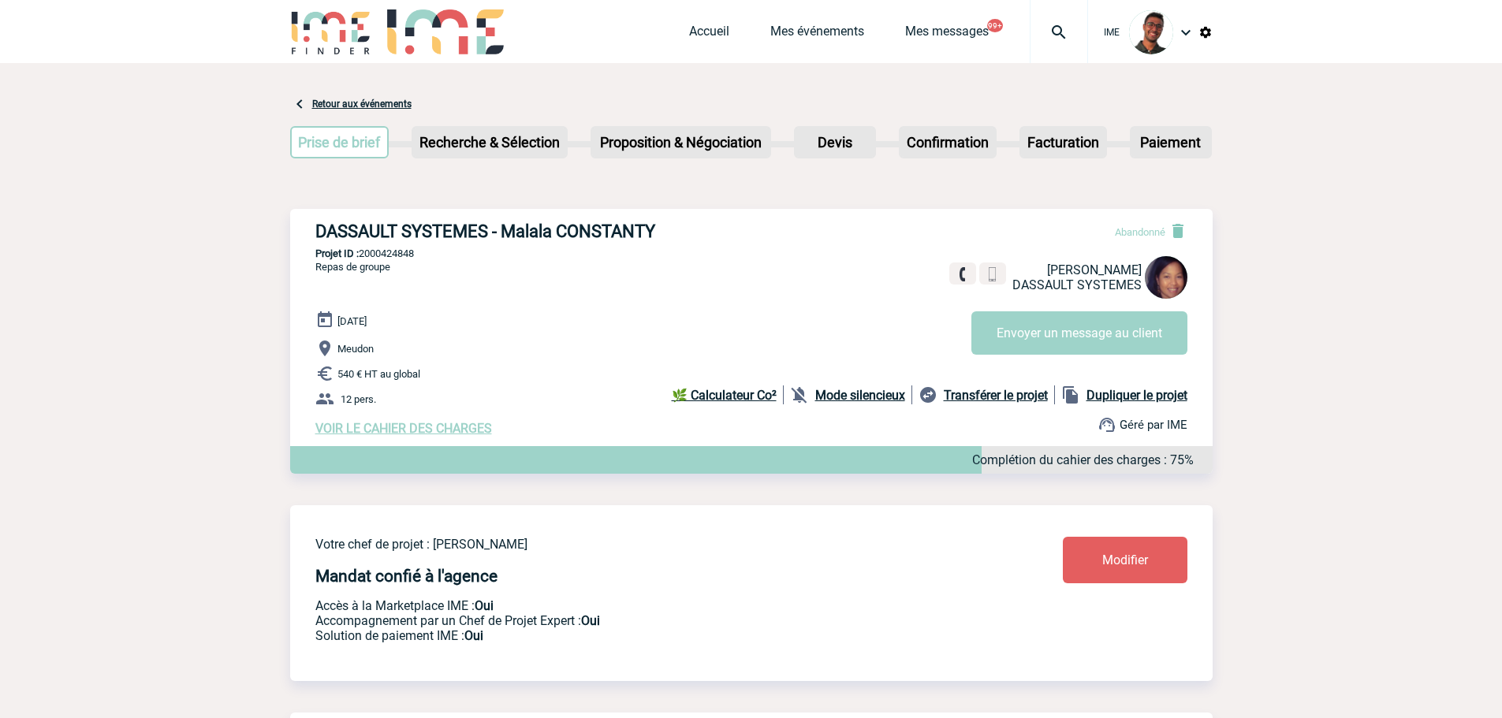
click at [379, 249] on div "DASSAULT SYSTEMES - Malala CONSTANTY Abandonné Malala CONSTANTY DASSAULT SYSTEM…" at bounding box center [751, 329] width 923 height 240
copy p "2000424848"
click at [338, 335] on div "18 Juillet 2025 Meudon 540 € HT au global 12 pers. VOIR LE CAHIER DES CHARGES C…" at bounding box center [764, 373] width 898 height 125
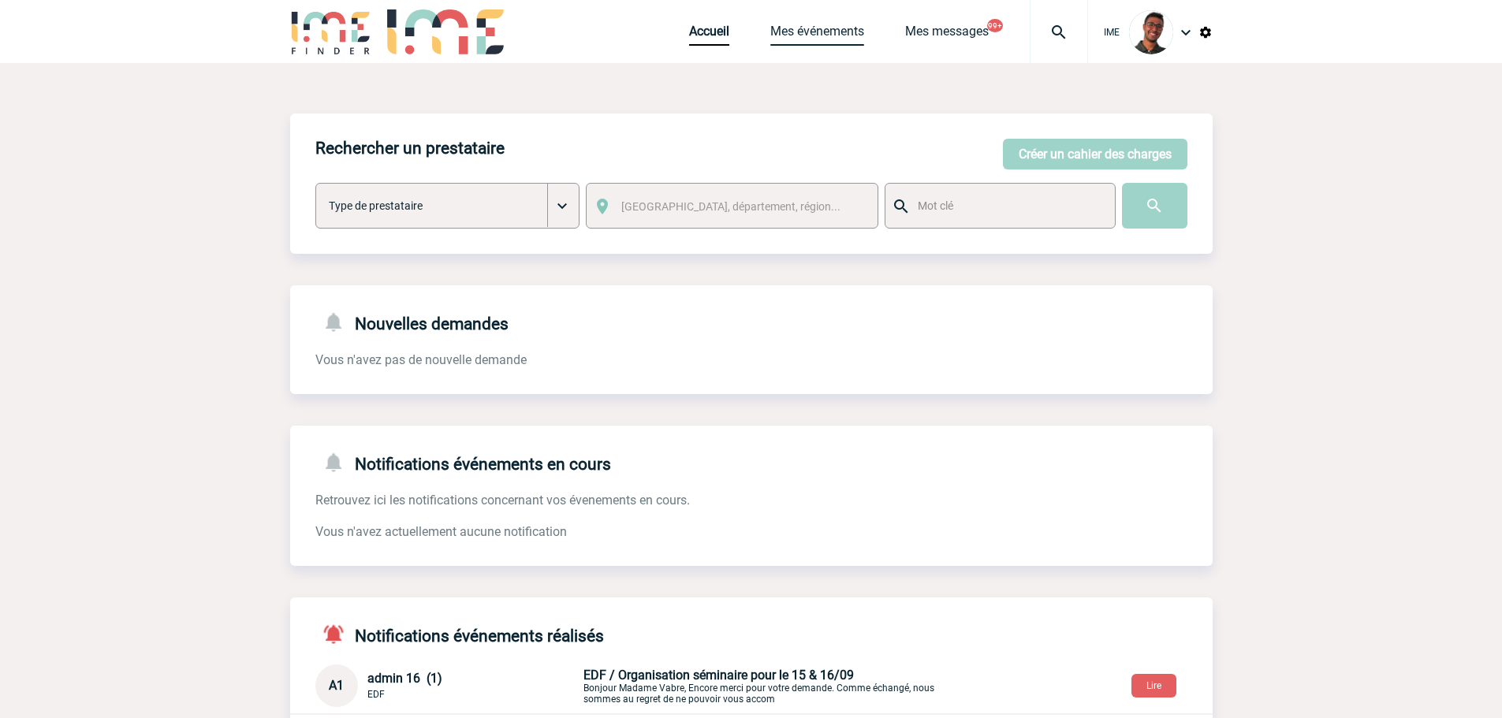
click at [775, 27] on link "Mes événements" at bounding box center [818, 35] width 94 height 22
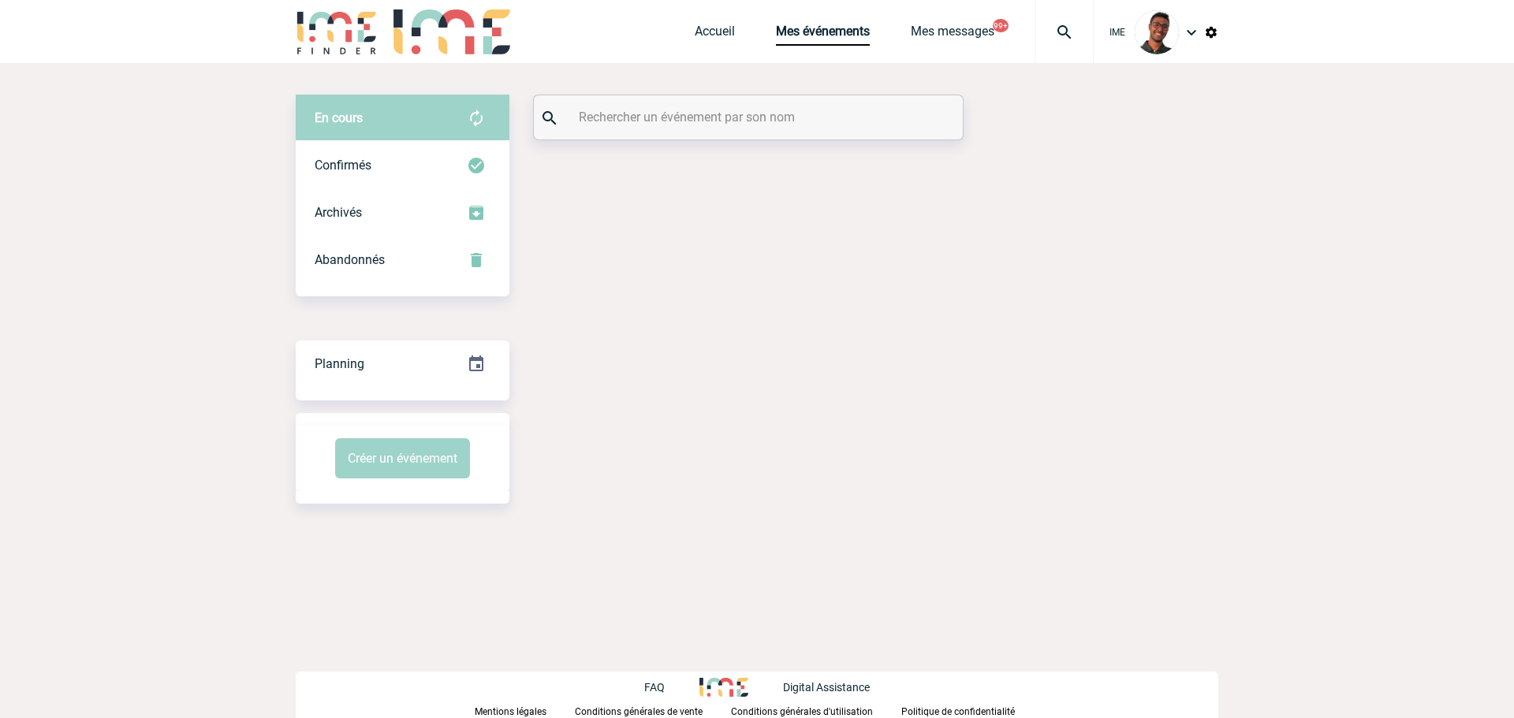
click at [670, 131] on div at bounding box center [748, 117] width 429 height 44
click at [670, 122] on input "text" at bounding box center [750, 117] width 351 height 23
paste input "SIVANTHONG"
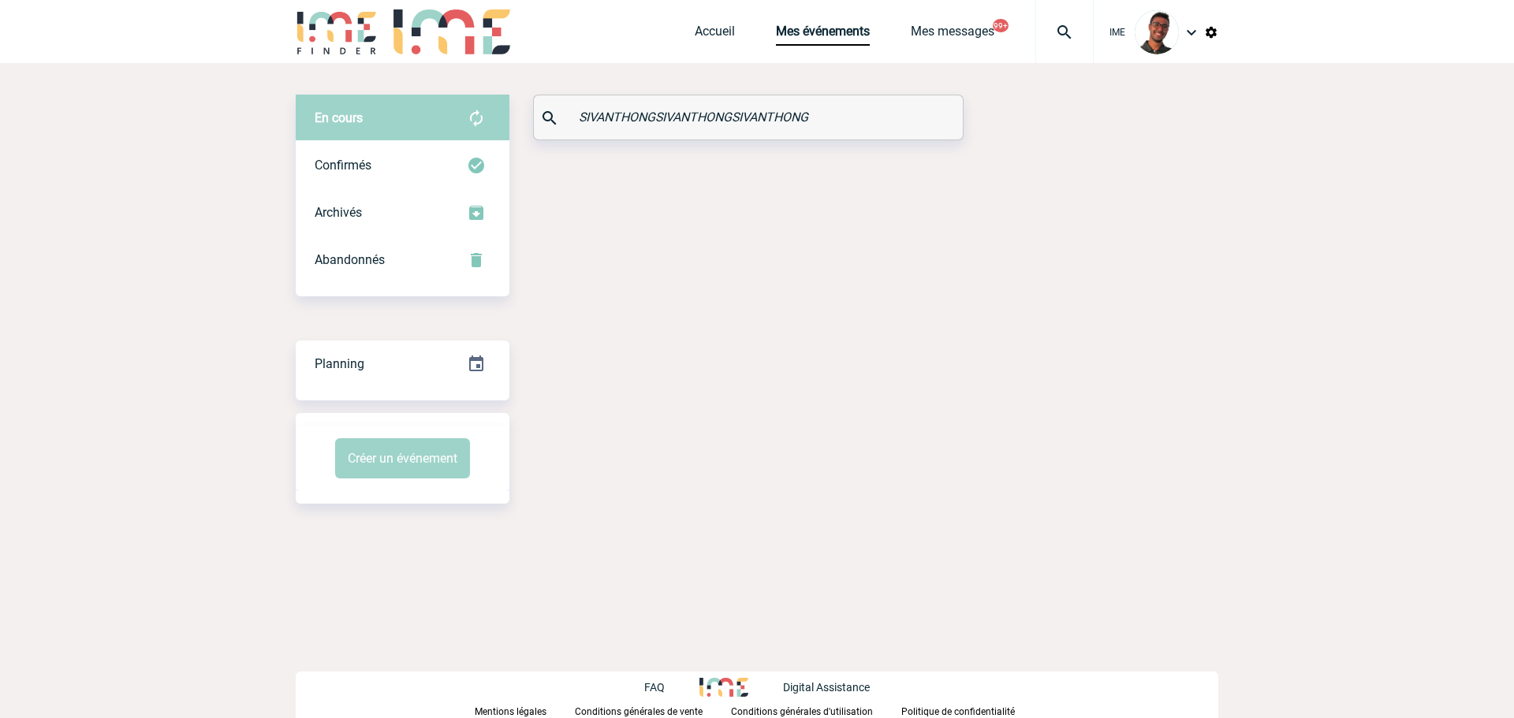
paste input "SIVANTHONG"
type input "SIVANTHONG"
click at [497, 156] on div "Confirmés" at bounding box center [403, 165] width 214 height 47
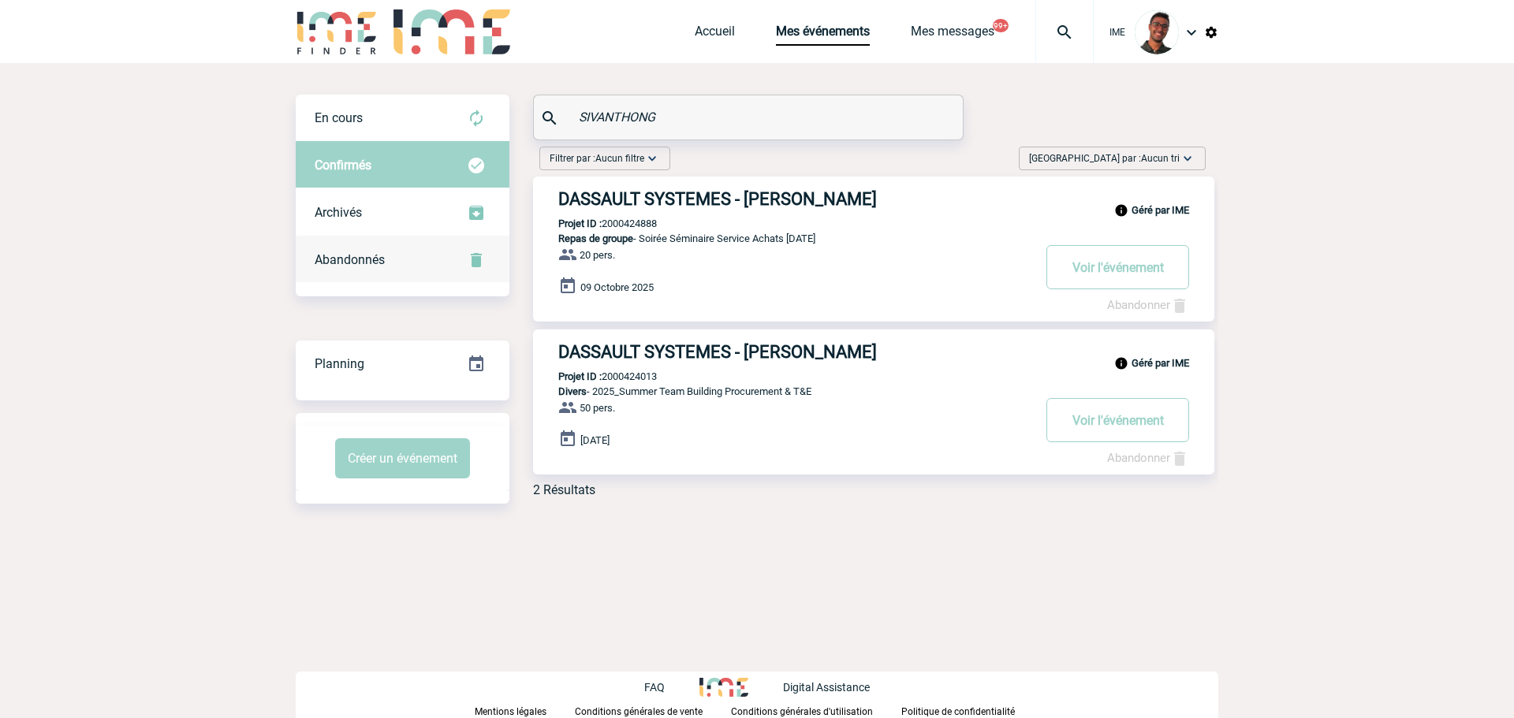
click at [422, 269] on div "Abandonnés" at bounding box center [403, 260] width 214 height 47
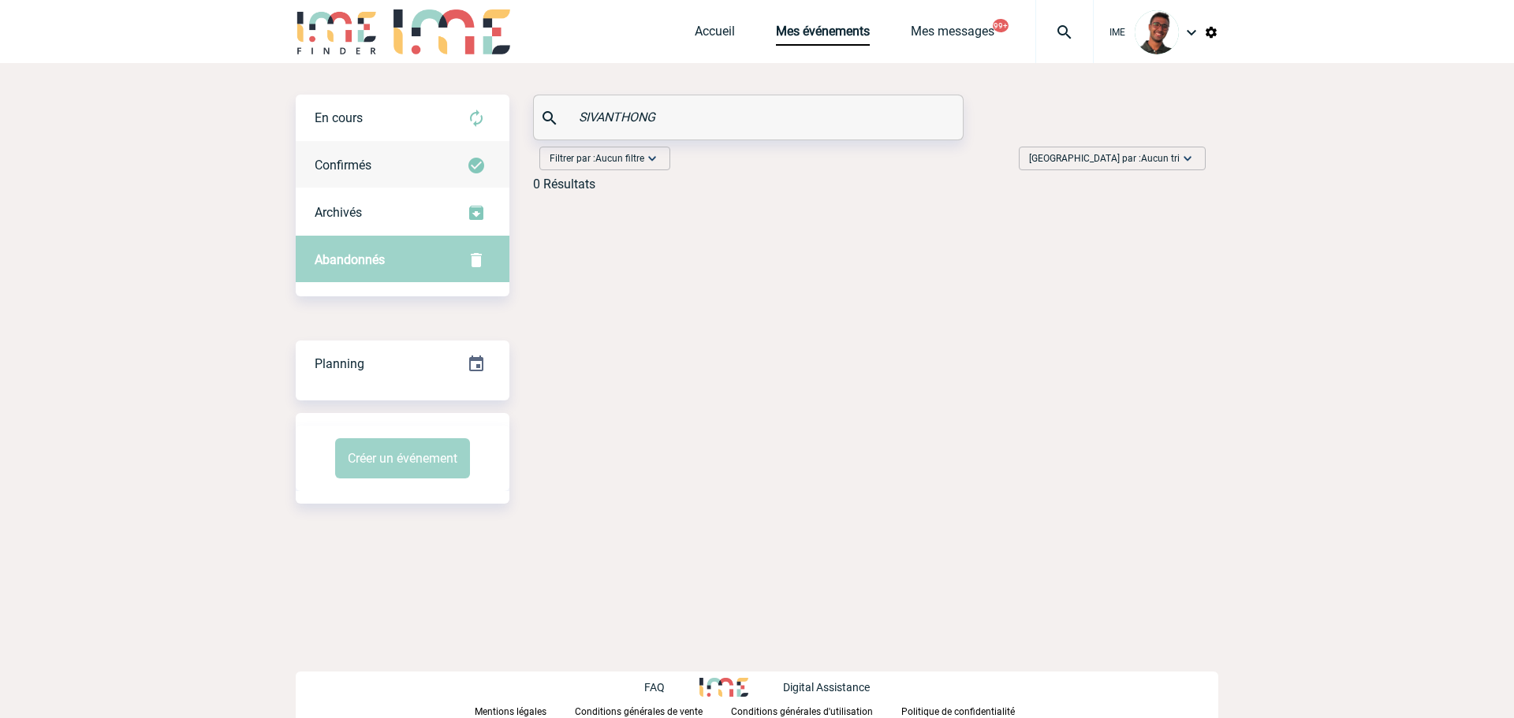
click at [420, 174] on div "Confirmés" at bounding box center [403, 165] width 214 height 47
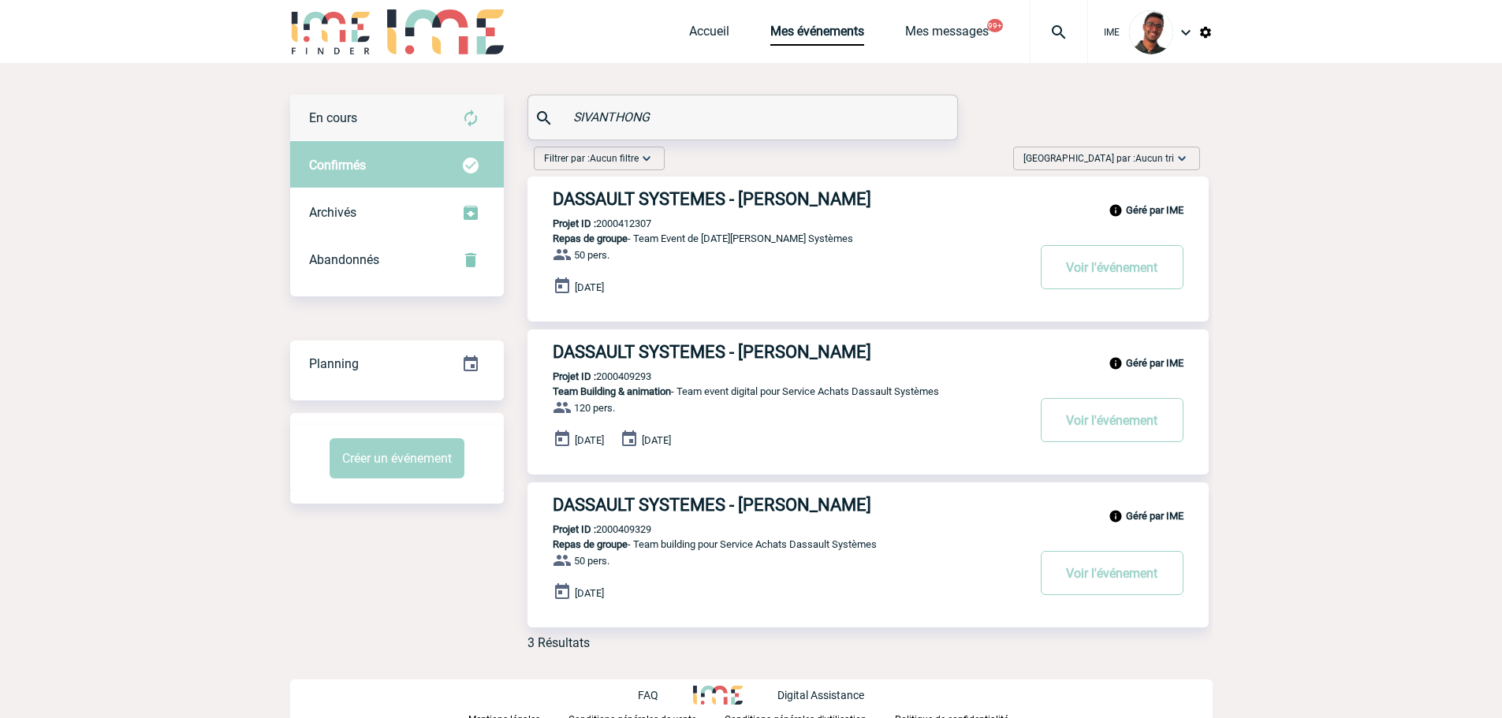
click at [417, 136] on div "En cours" at bounding box center [397, 118] width 214 height 47
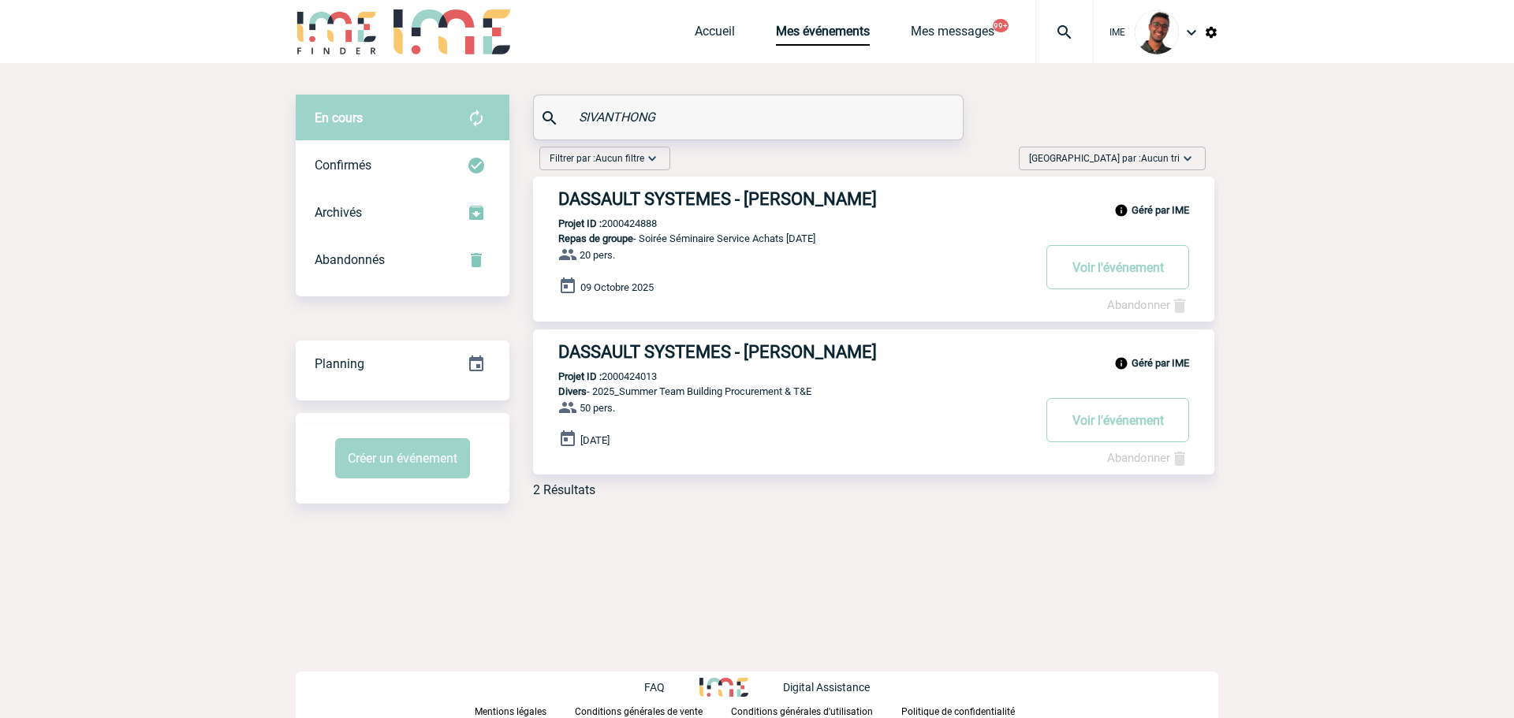
click at [1061, 38] on img at bounding box center [1064, 32] width 57 height 19
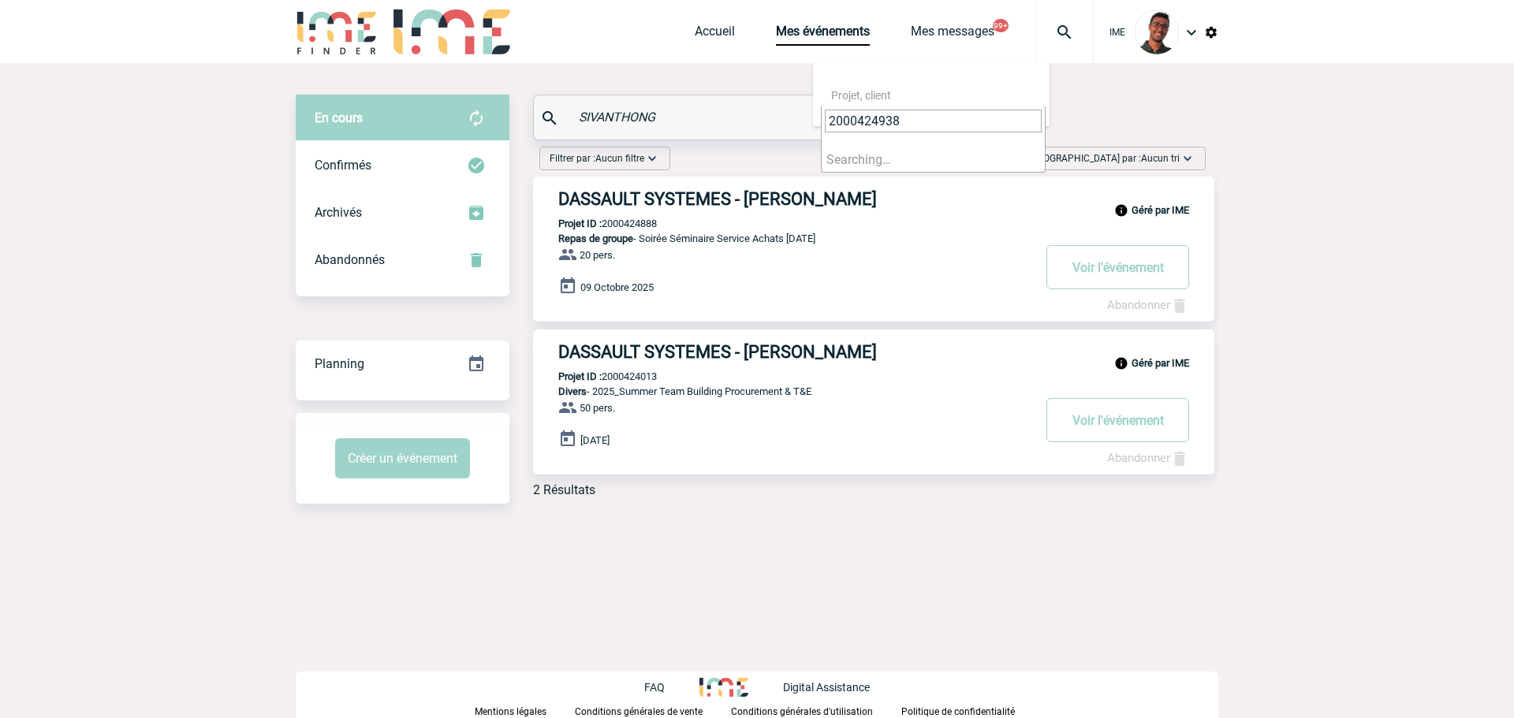
type input "2000424938"
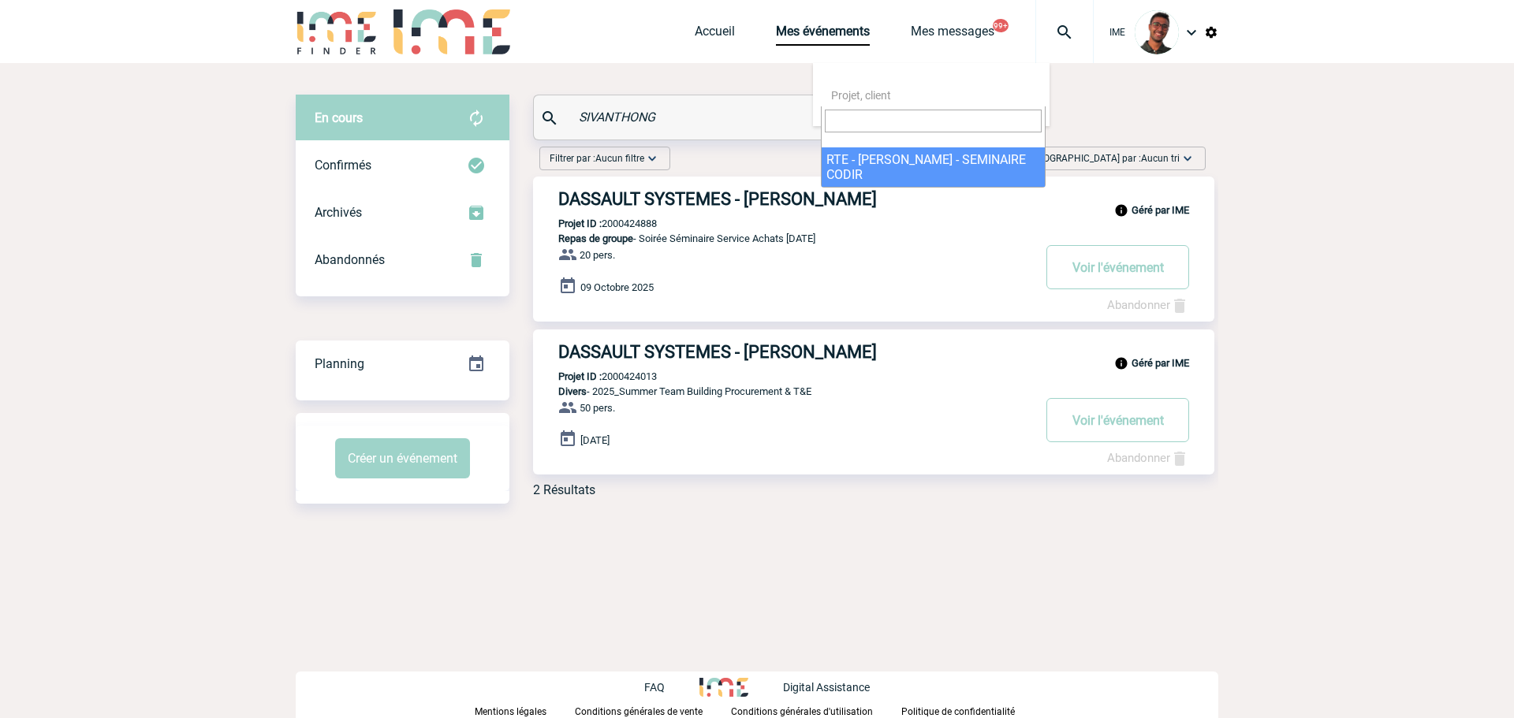
select select "24439"
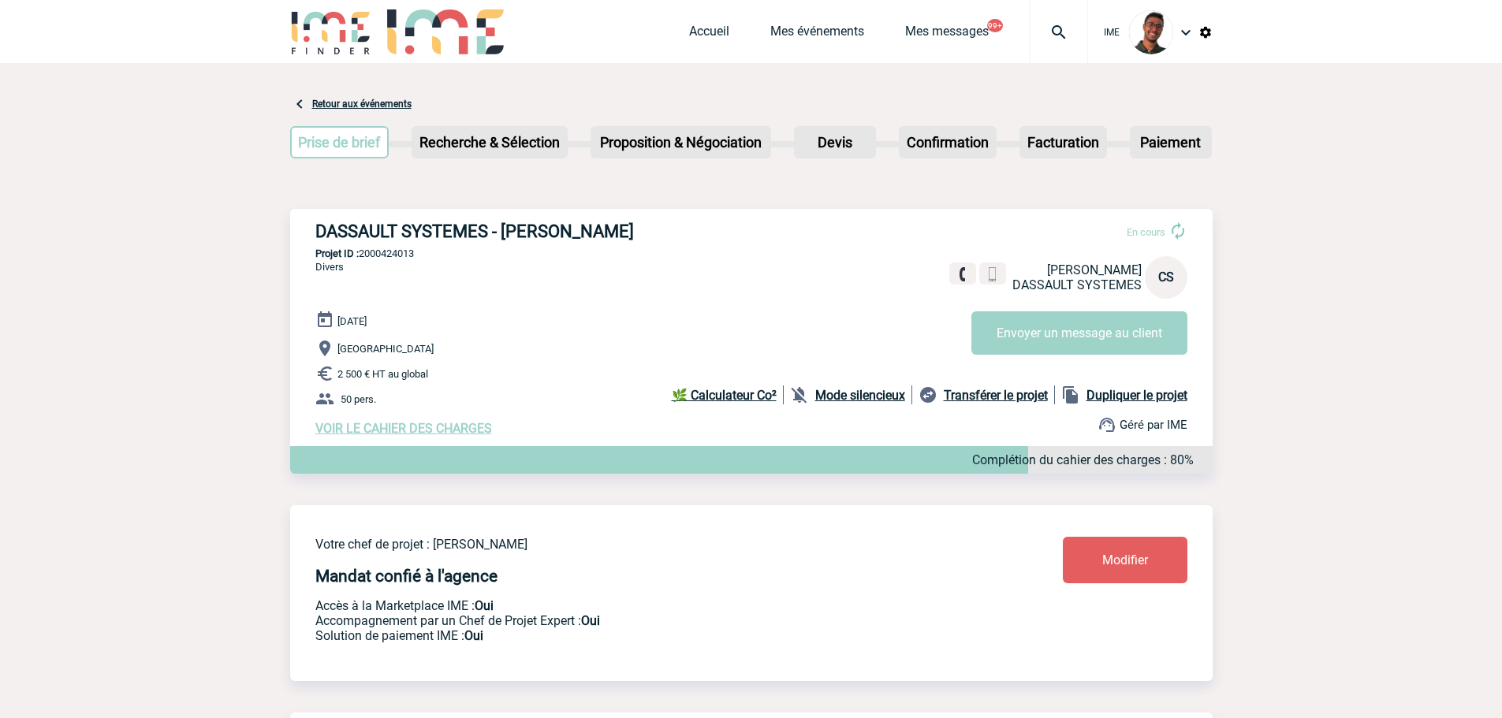
click at [394, 259] on p "Projet ID : 2000424013" at bounding box center [751, 254] width 923 height 12
copy p "2000424013"
click at [430, 369] on p "2 500 € HT au global" at bounding box center [764, 373] width 898 height 19
click at [390, 251] on p "Projet ID : 2000424013" at bounding box center [751, 254] width 923 height 12
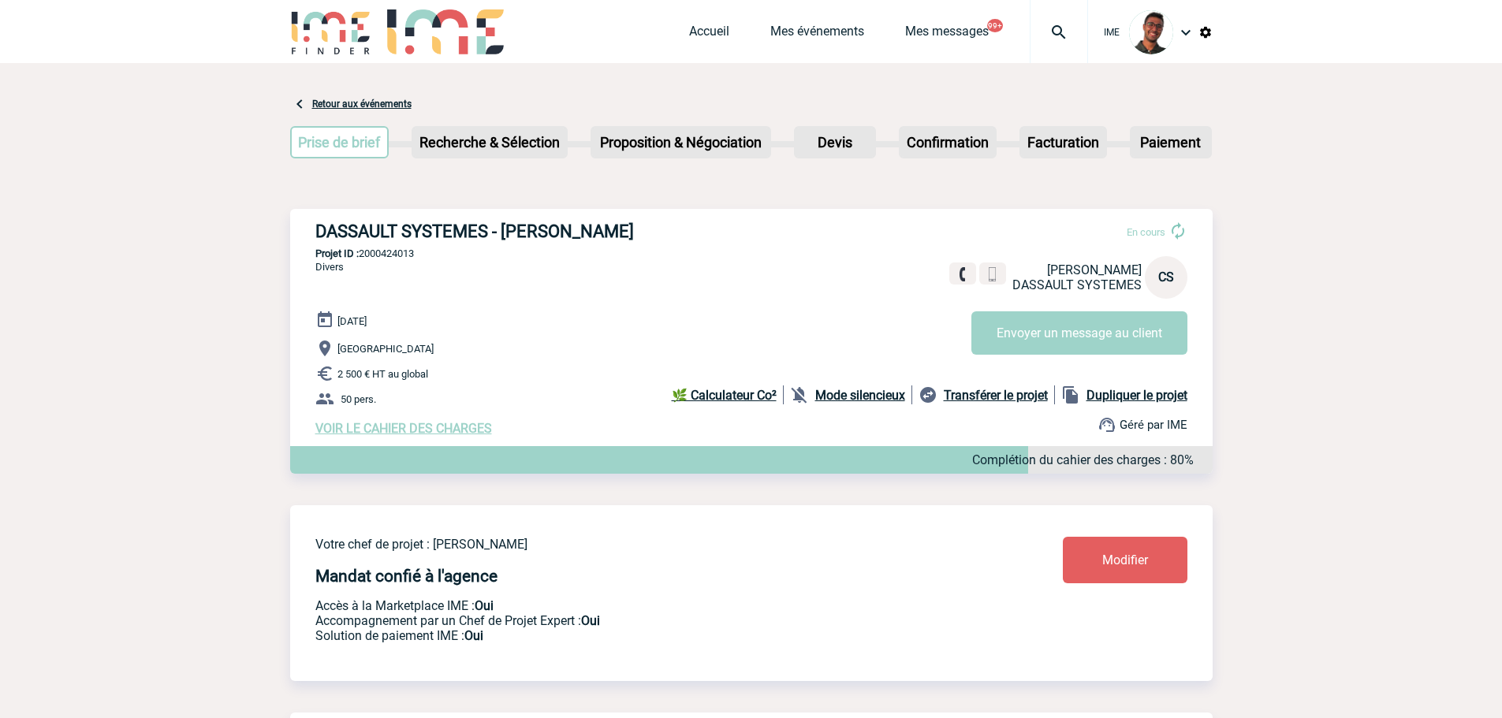
click at [390, 251] on p "Projet ID : 2000424013" at bounding box center [751, 254] width 923 height 12
click at [390, 289] on div "DASSAULT SYSTEMES - [PERSON_NAME] En cours [PERSON_NAME] DASSAULT SYSTEMES CS E…" at bounding box center [751, 329] width 923 height 240
click at [408, 256] on p "Projet ID : 2000424888" at bounding box center [751, 254] width 923 height 12
copy p "2000424888"
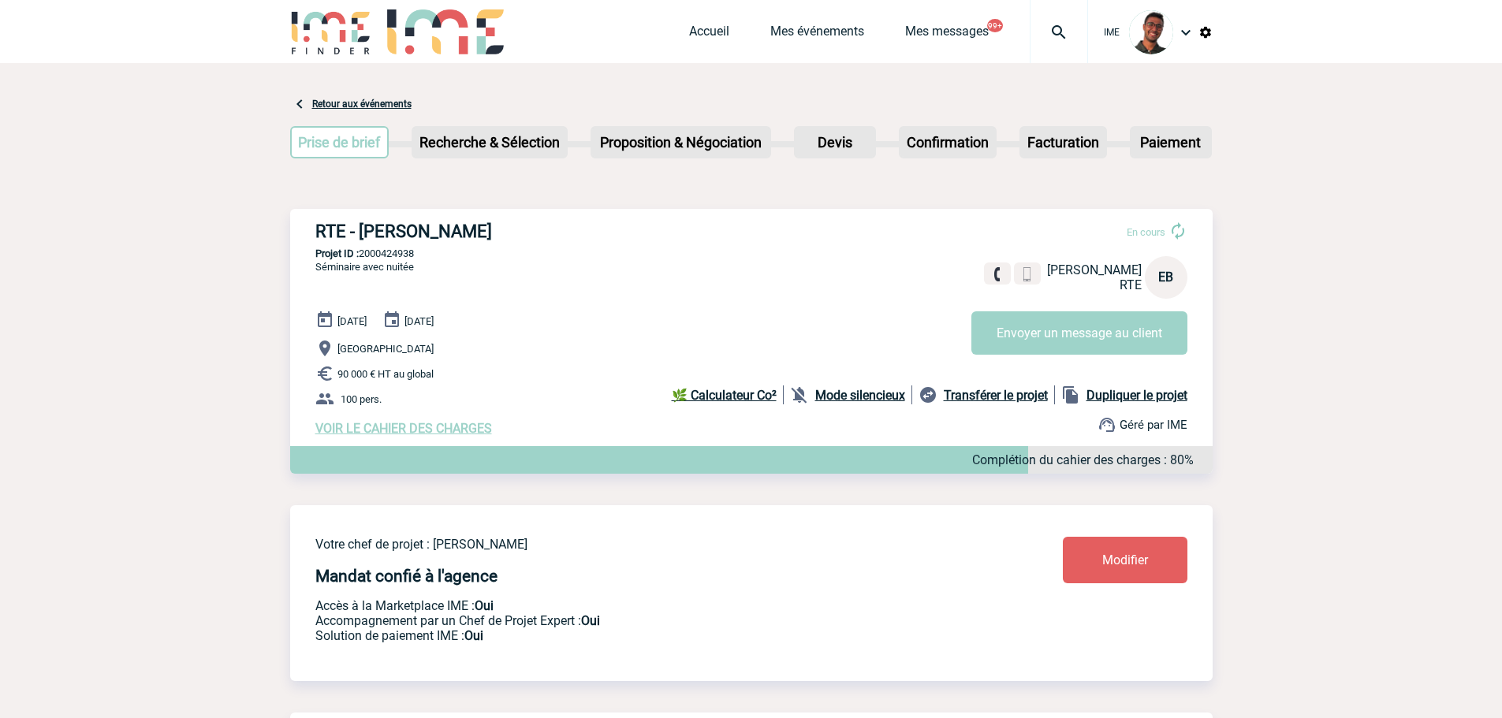
drag, startPoint x: 338, startPoint y: 375, endPoint x: 391, endPoint y: 373, distance: 52.9
click at [391, 373] on span "90 000 € HT au global" at bounding box center [386, 374] width 96 height 12
drag, startPoint x: 390, startPoint y: 375, endPoint x: 338, endPoint y: 374, distance: 52.1
click at [338, 374] on span "90 000 € HT au global" at bounding box center [386, 374] width 96 height 12
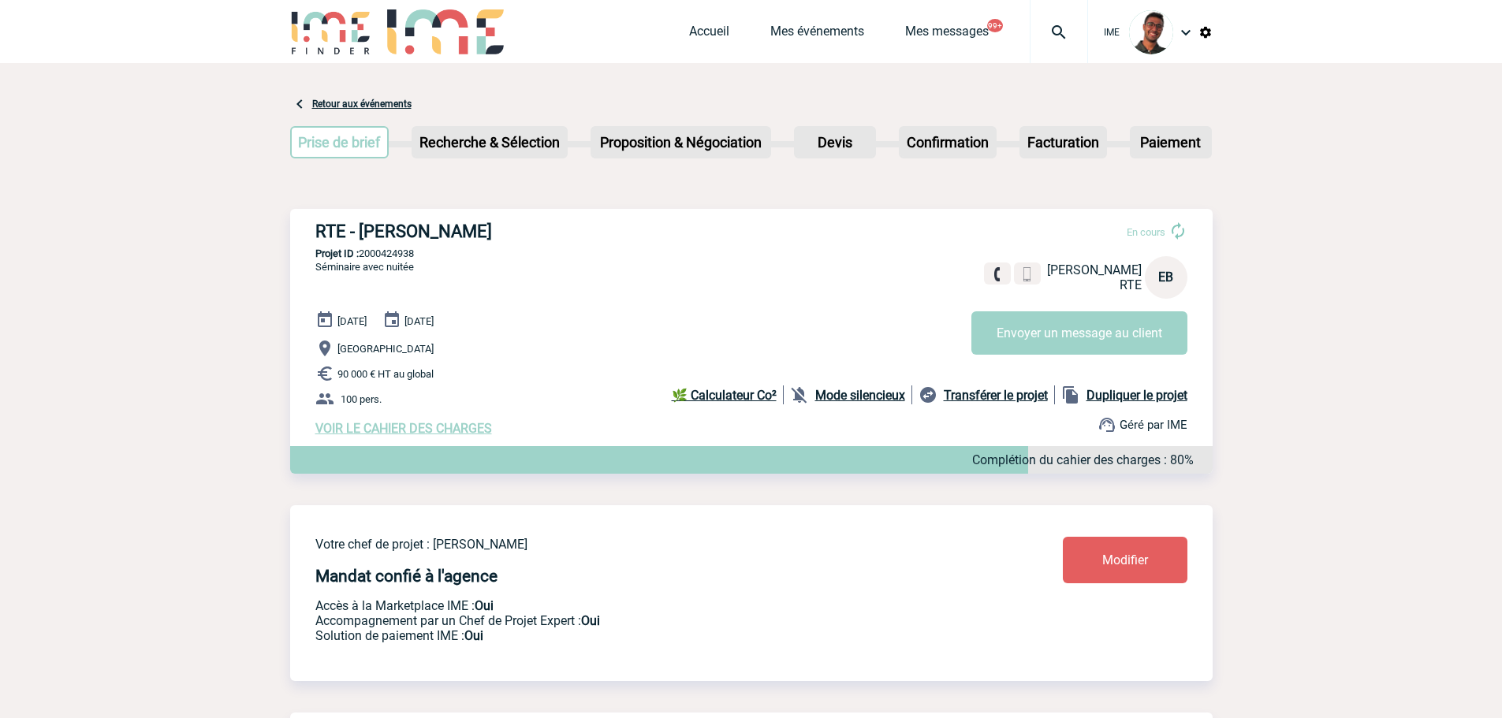
click at [345, 377] on span "90 000 € HT au global" at bounding box center [386, 374] width 96 height 12
click at [358, 39] on img at bounding box center [331, 31] width 82 height 45
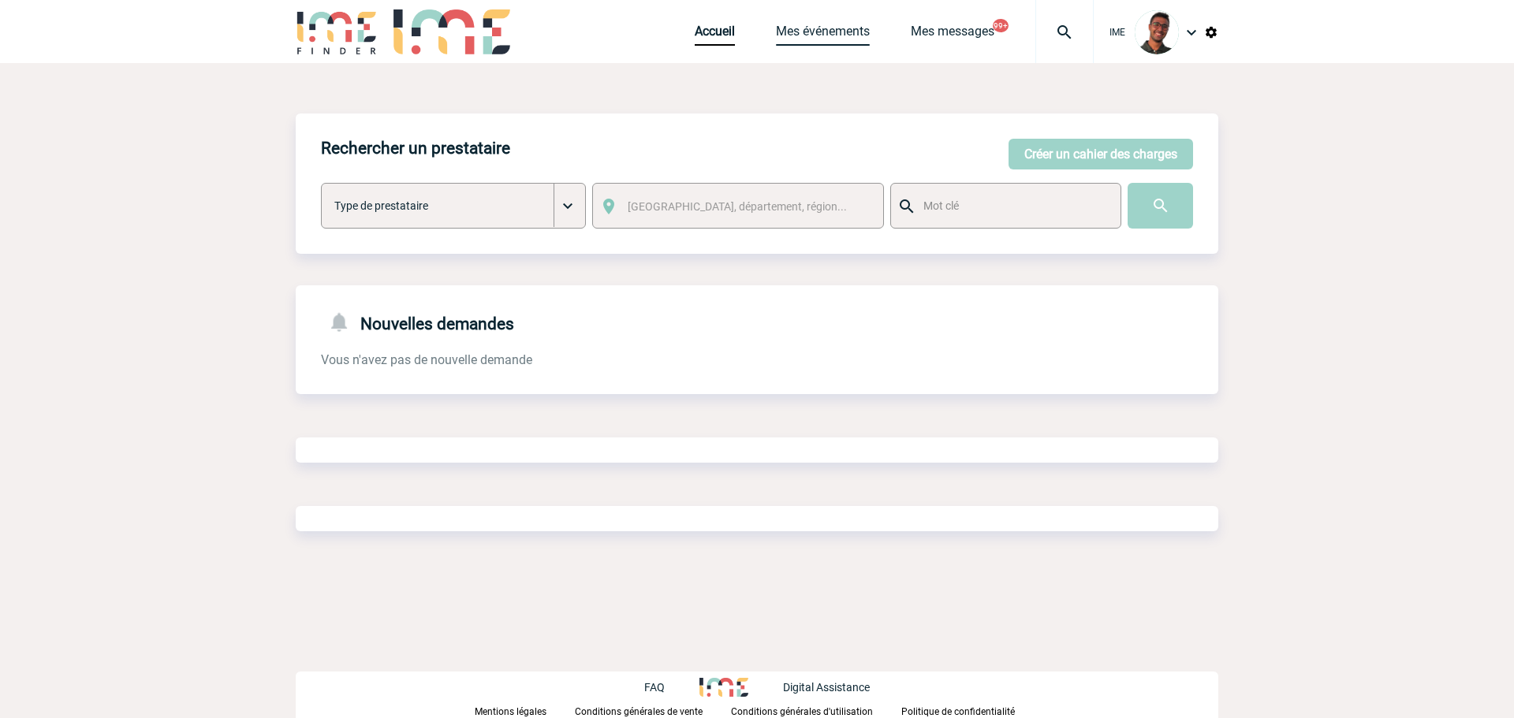
click at [822, 35] on link "Mes événements" at bounding box center [823, 35] width 94 height 22
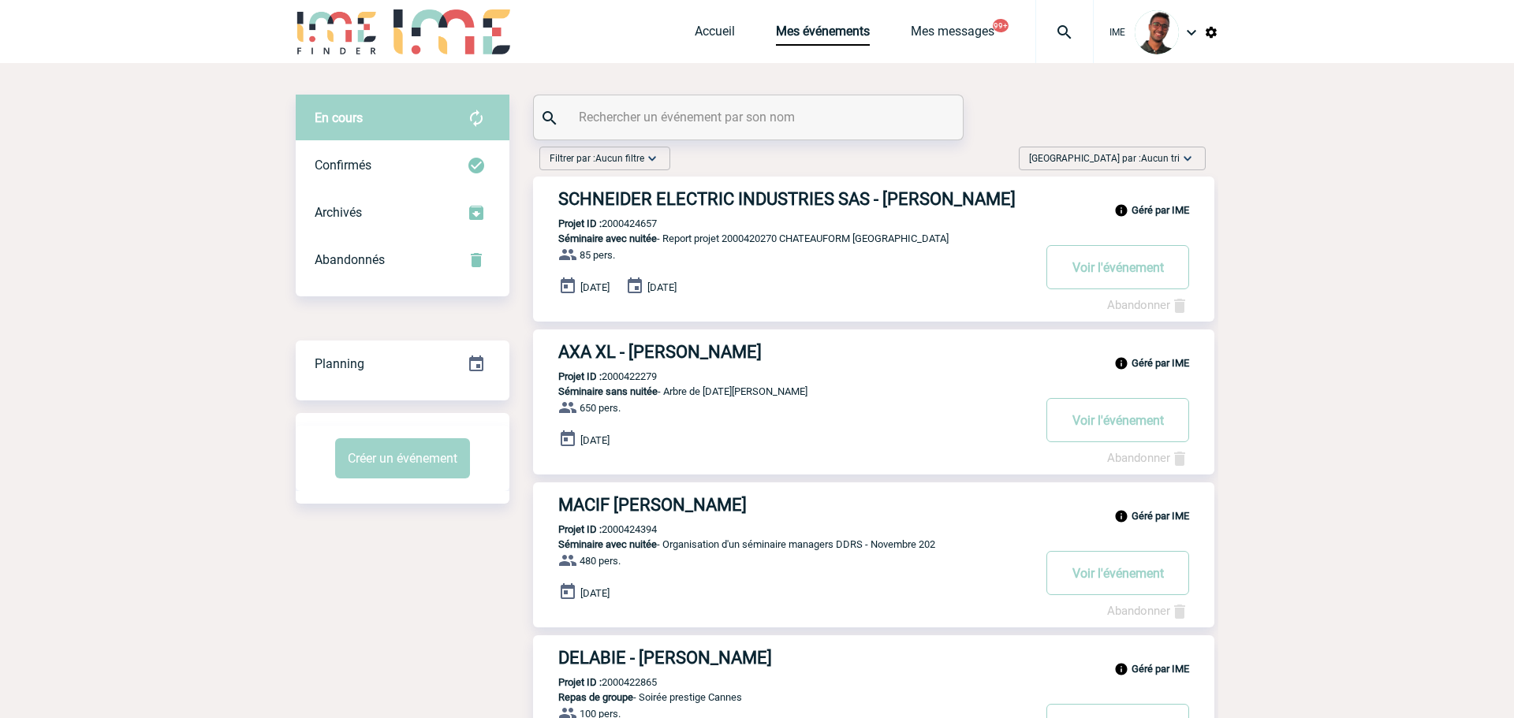
click at [677, 114] on input "text" at bounding box center [750, 117] width 351 height 23
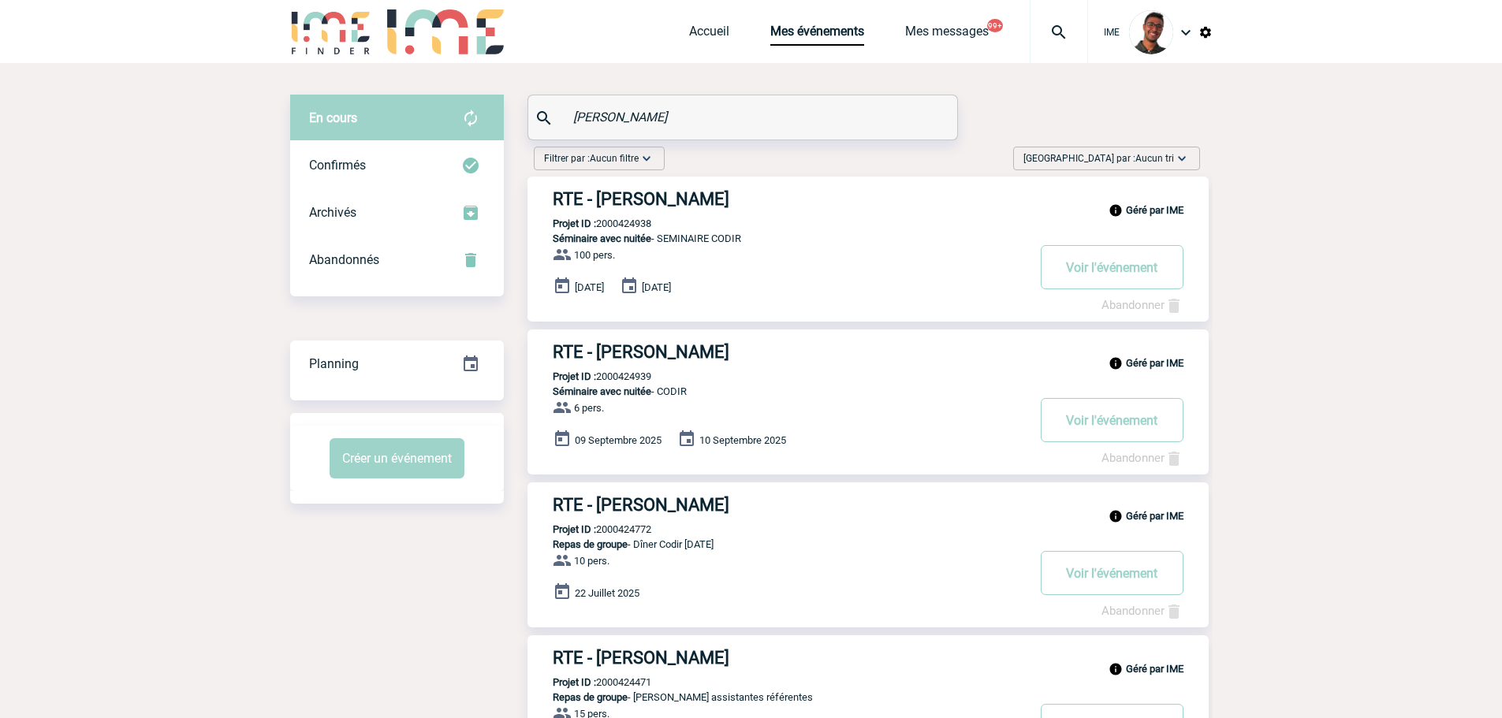
drag, startPoint x: 653, startPoint y: 119, endPoint x: 497, endPoint y: 139, distance: 157.4
paste input "PANO"
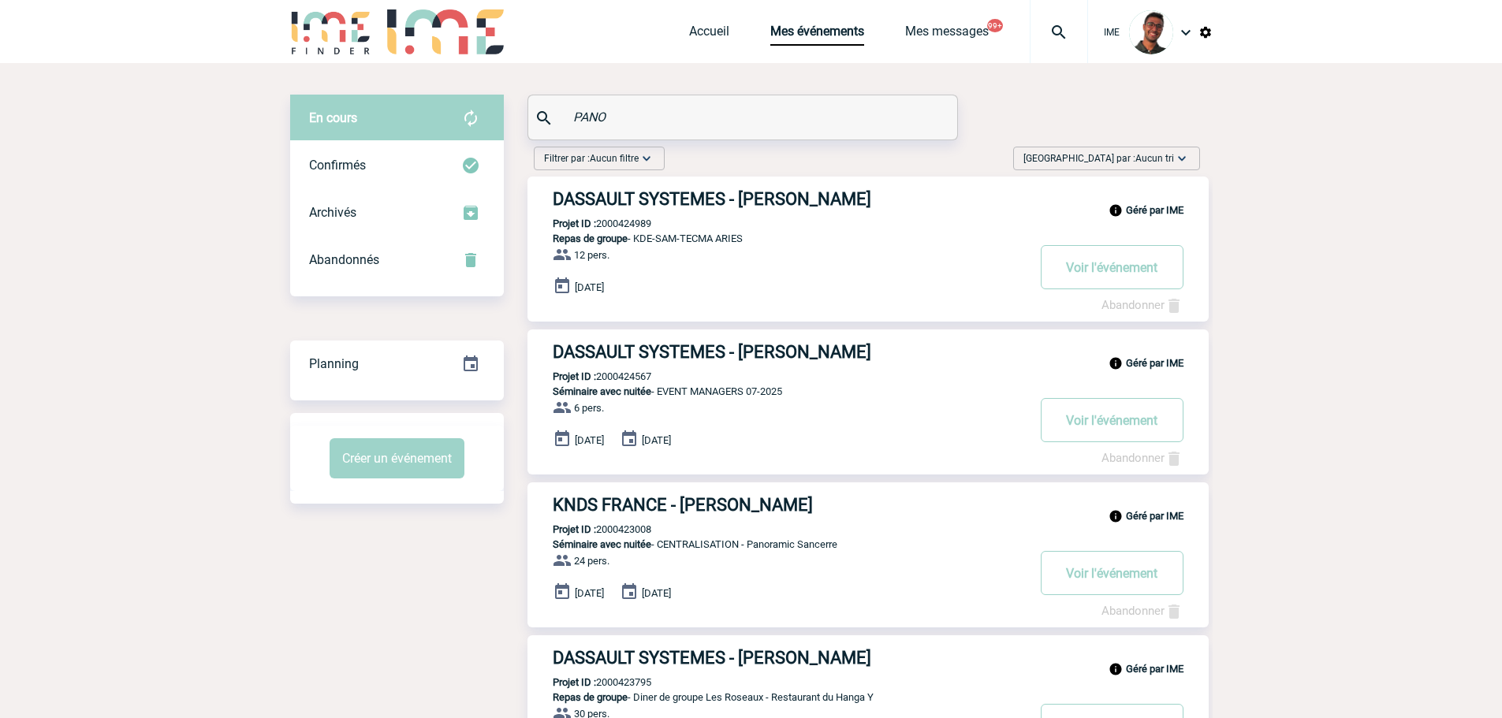
drag, startPoint x: 614, startPoint y: 114, endPoint x: 554, endPoint y: 118, distance: 60.9
click at [554, 118] on div "PANO" at bounding box center [742, 117] width 429 height 44
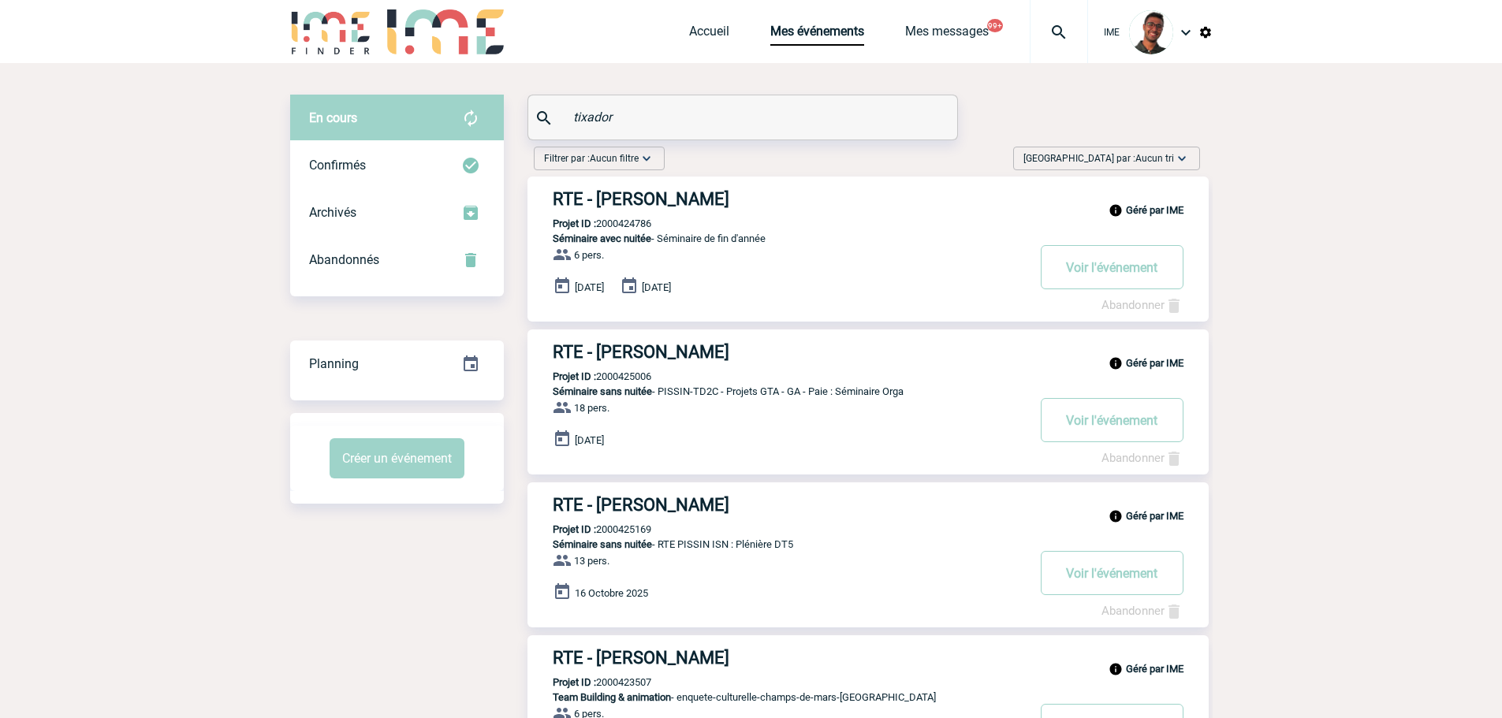
type input "tixador"
click at [1057, 46] on div at bounding box center [1059, 31] width 58 height 63
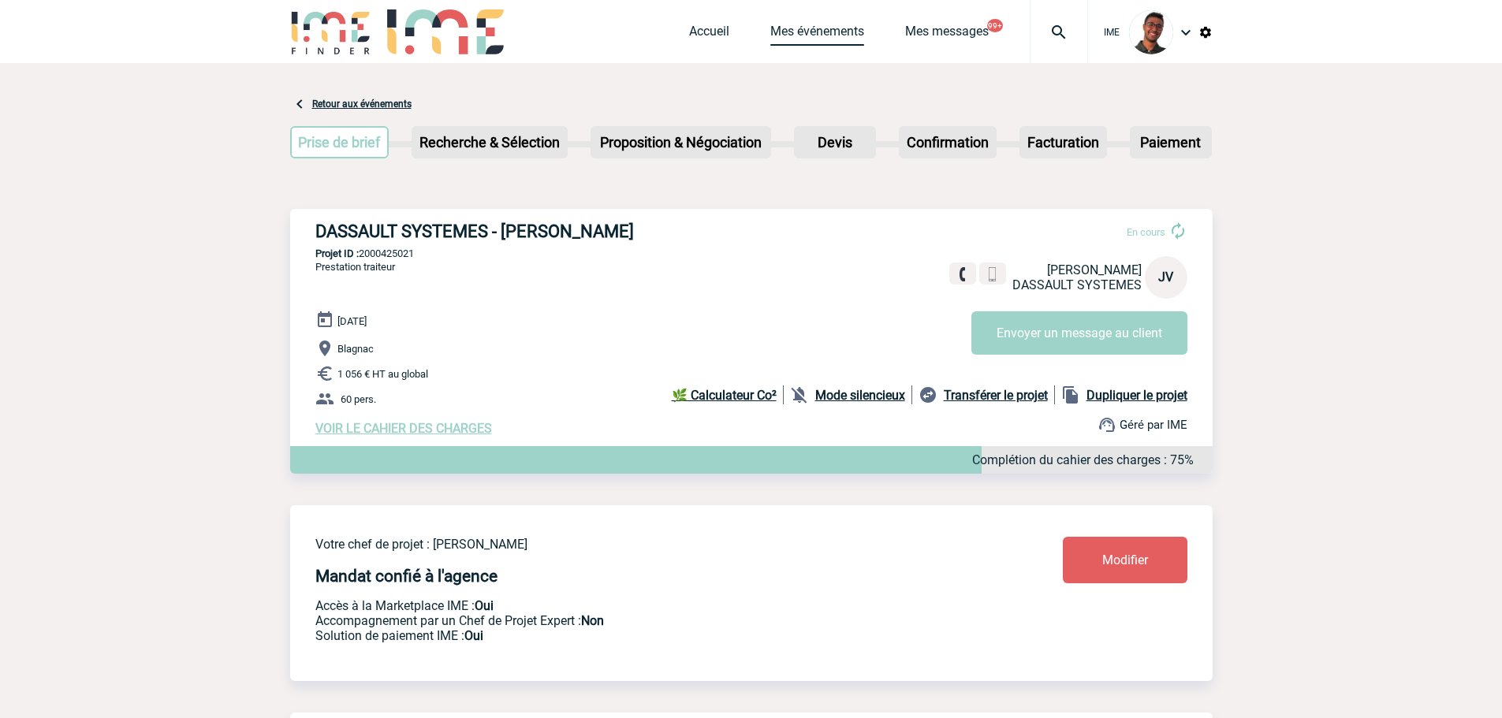
click at [781, 25] on link "Mes événements" at bounding box center [818, 35] width 94 height 22
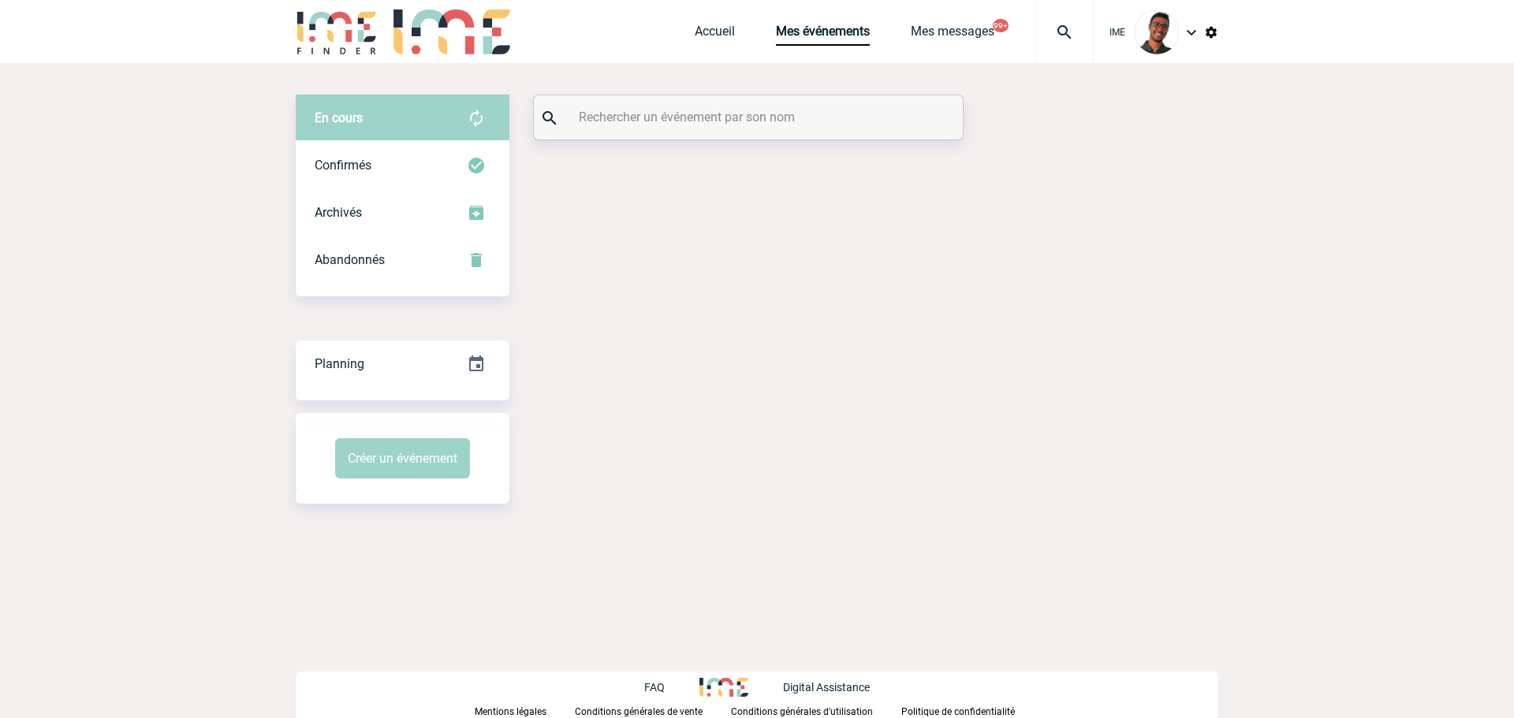
drag, startPoint x: 0, startPoint y: 0, endPoint x: 682, endPoint y: 125, distance: 693.5
click at [682, 125] on input "text" at bounding box center [750, 117] width 351 height 23
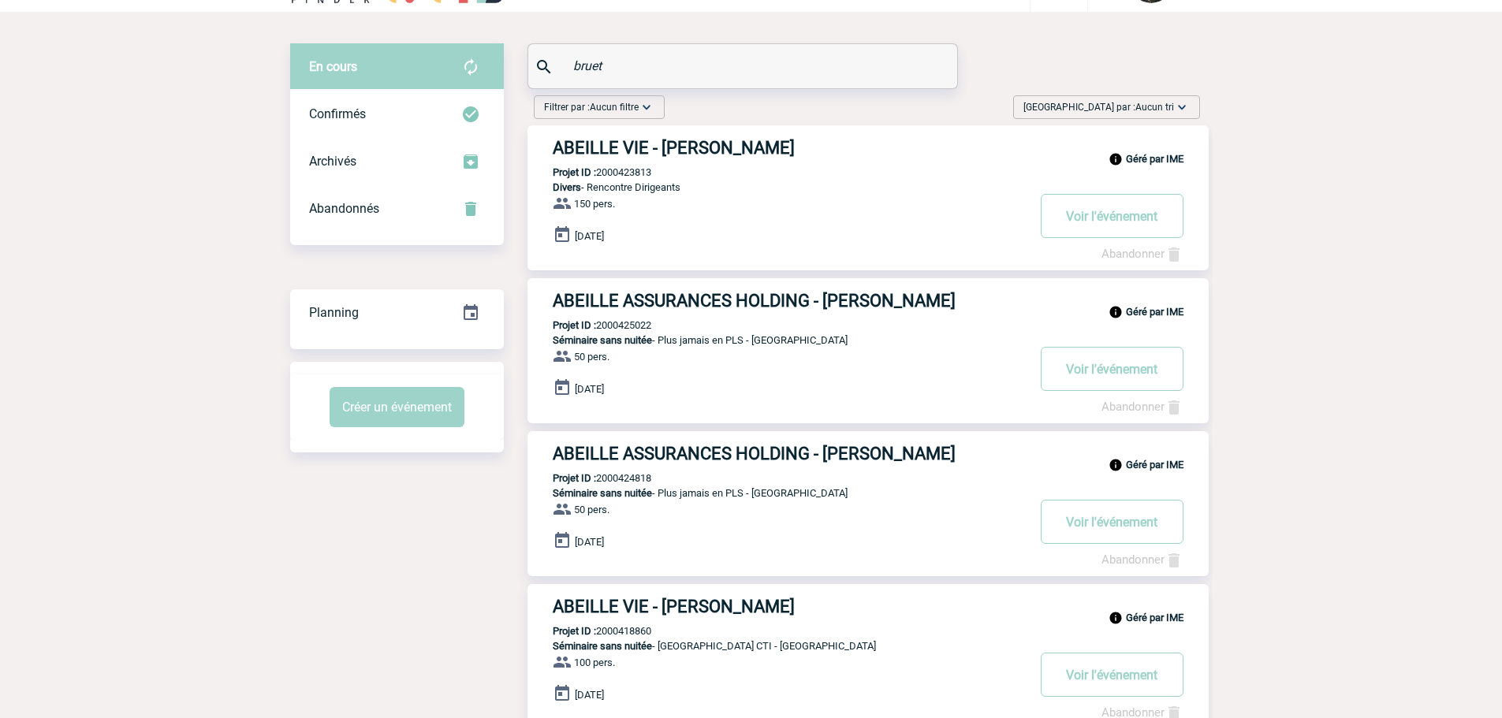
scroll to position [79, 0]
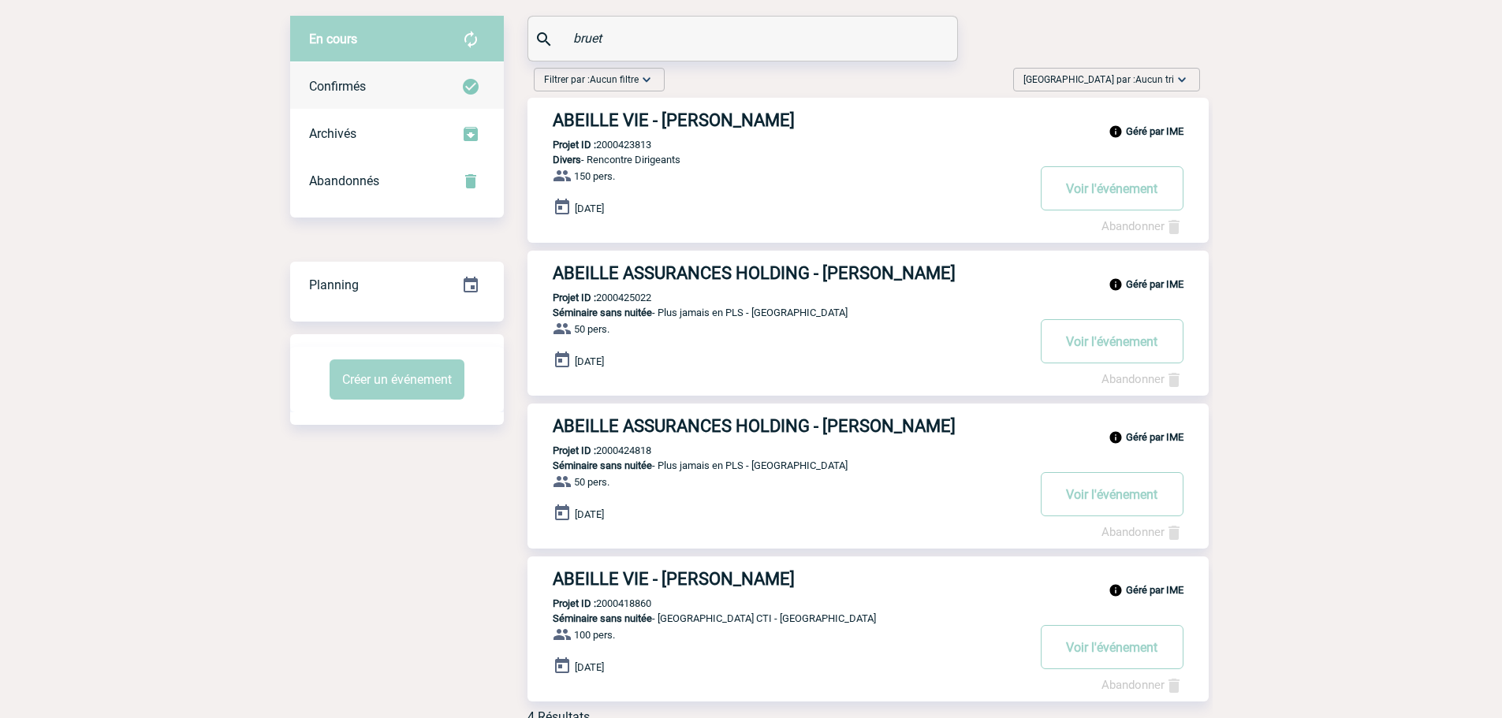
click at [383, 93] on div "Confirmés" at bounding box center [397, 86] width 214 height 47
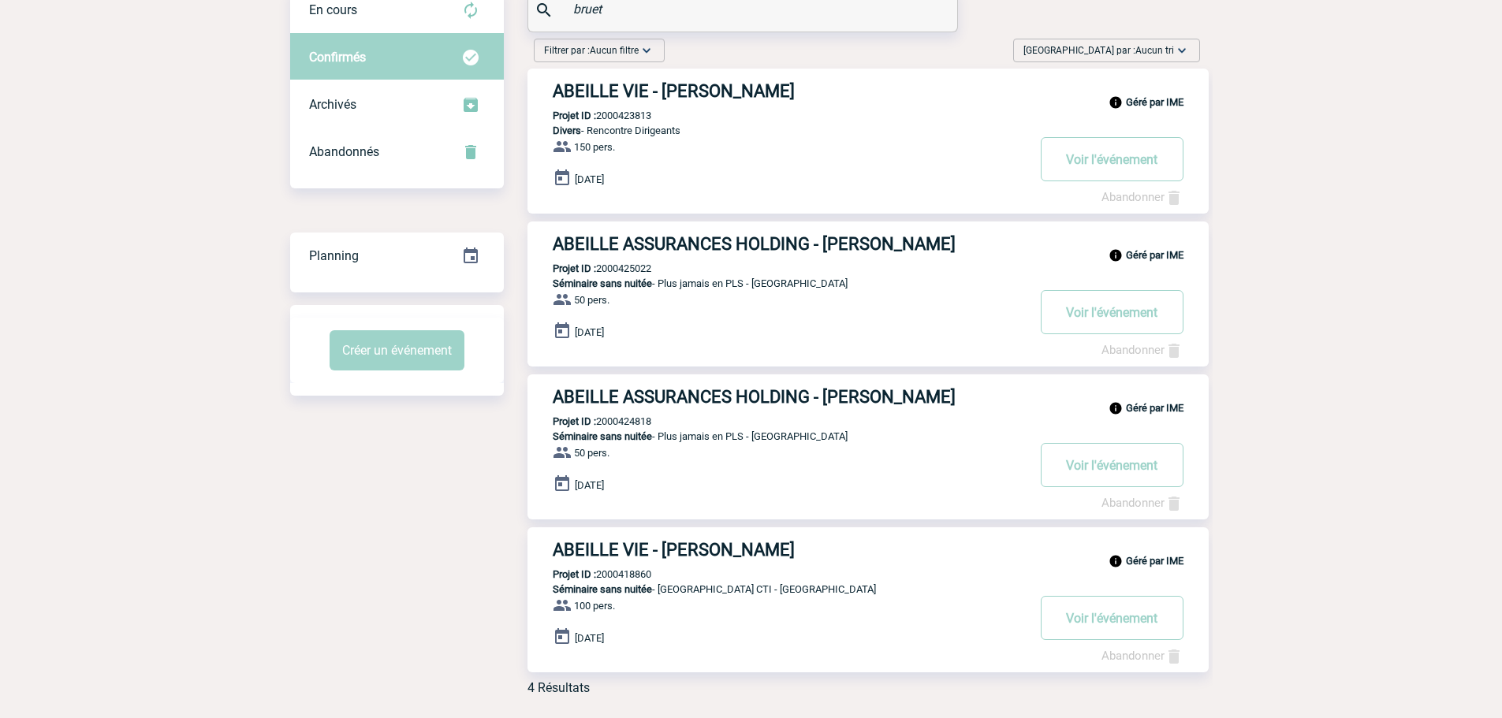
scroll to position [80, 0]
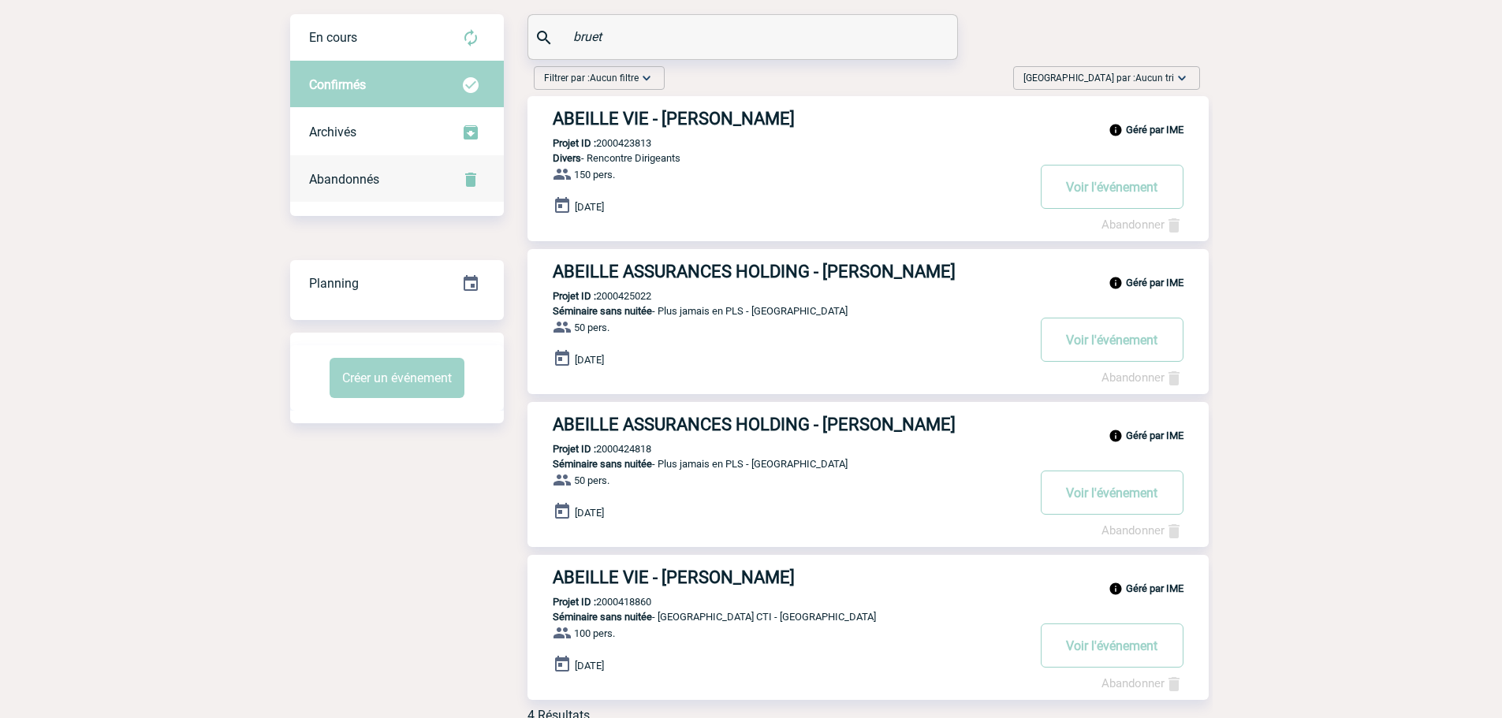
click at [397, 190] on div "Abandonnés" at bounding box center [397, 179] width 214 height 47
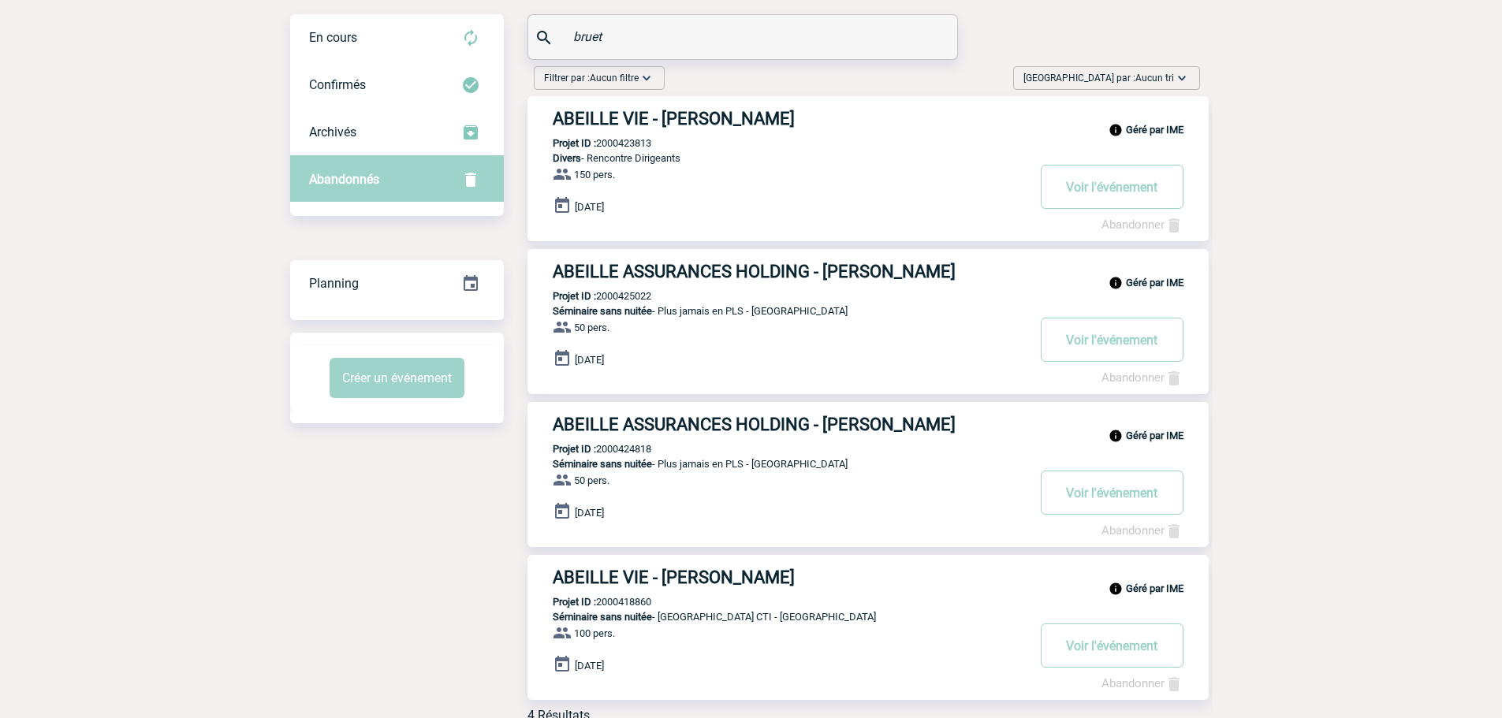
scroll to position [6, 0]
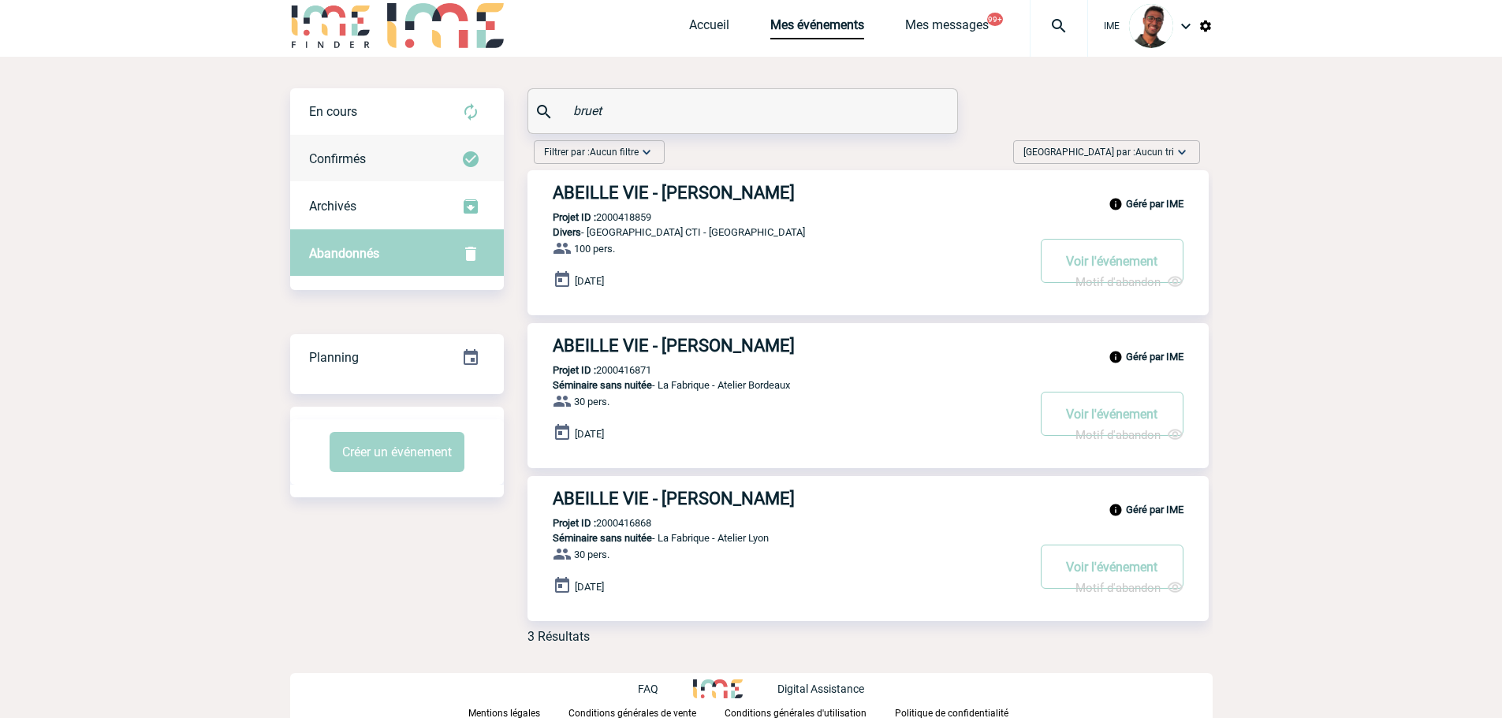
click at [399, 153] on div "Confirmés" at bounding box center [397, 159] width 214 height 47
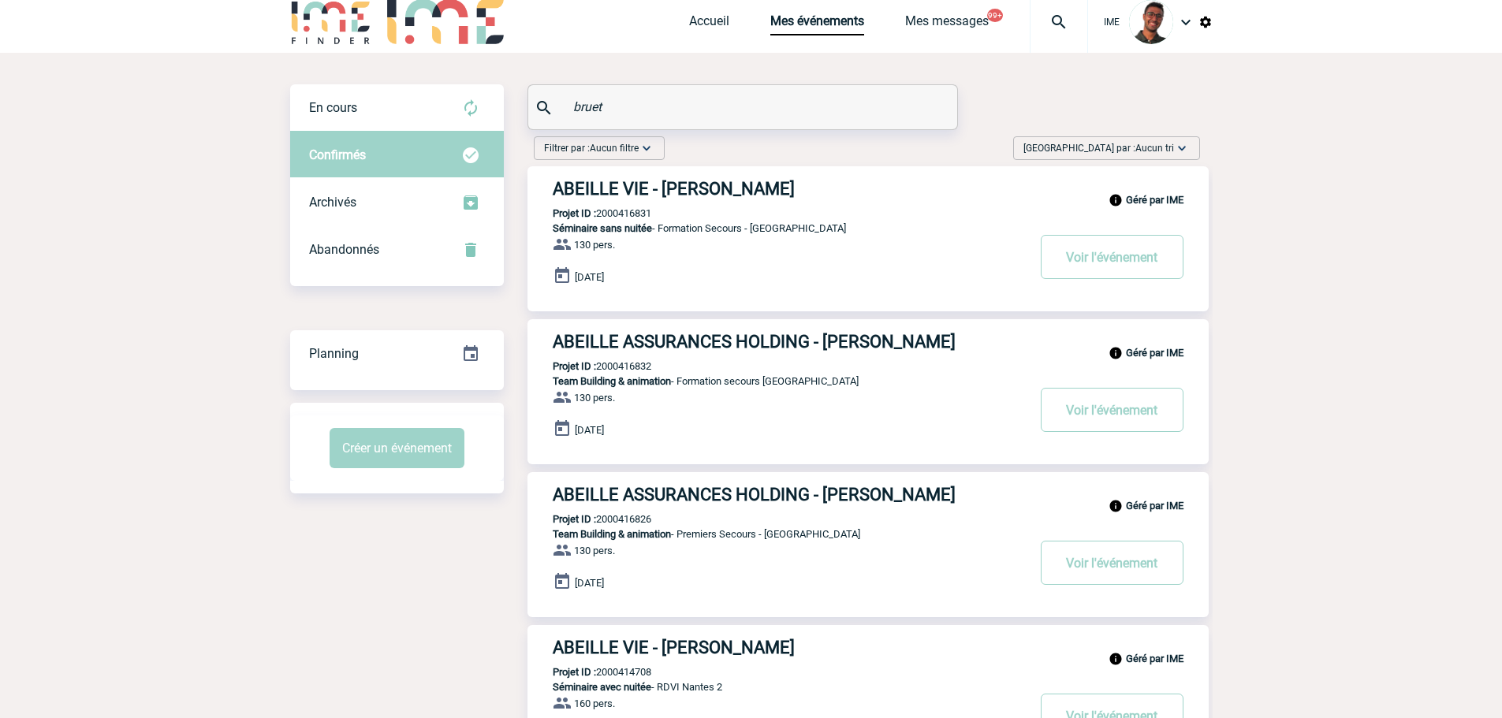
scroll to position [0, 0]
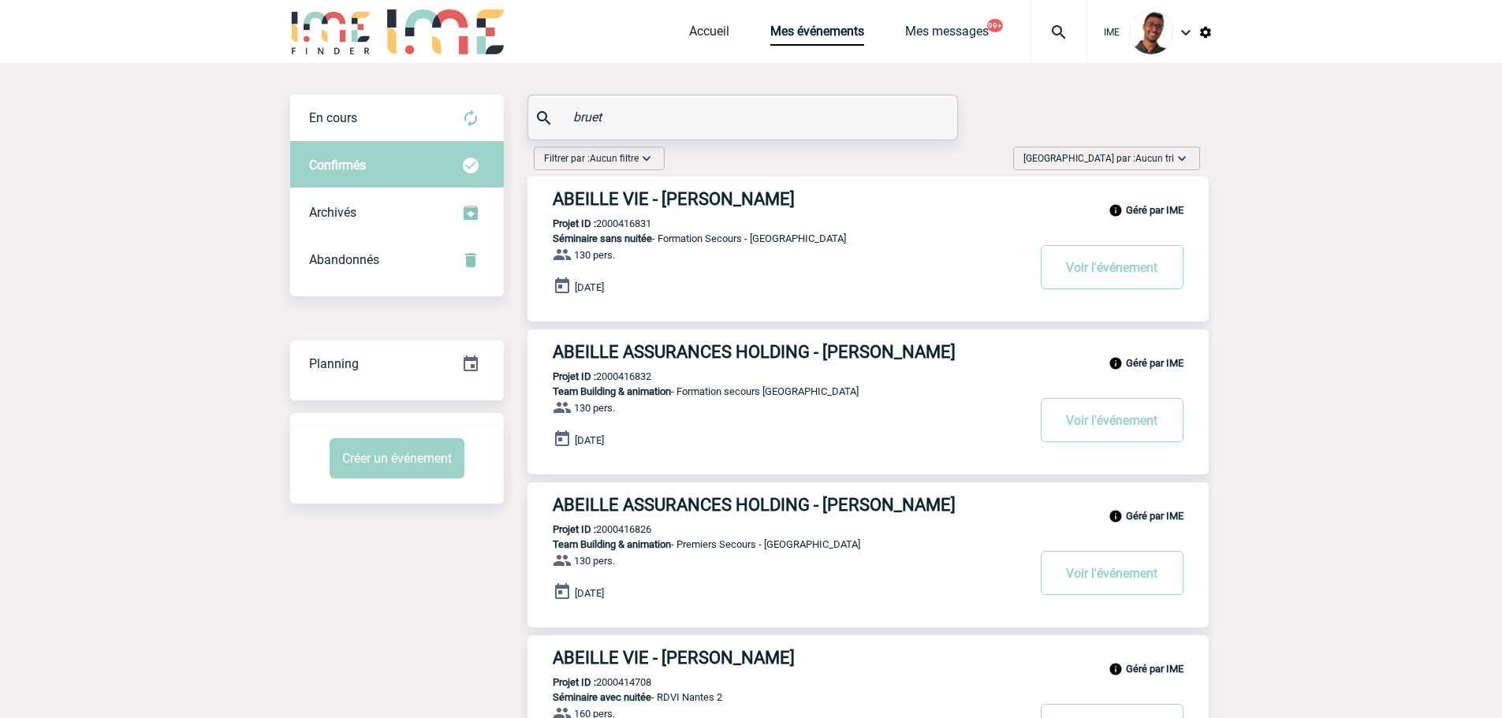
click at [404, 159] on div "Confirmés" at bounding box center [397, 165] width 214 height 47
click at [395, 108] on div "En cours" at bounding box center [397, 118] width 214 height 47
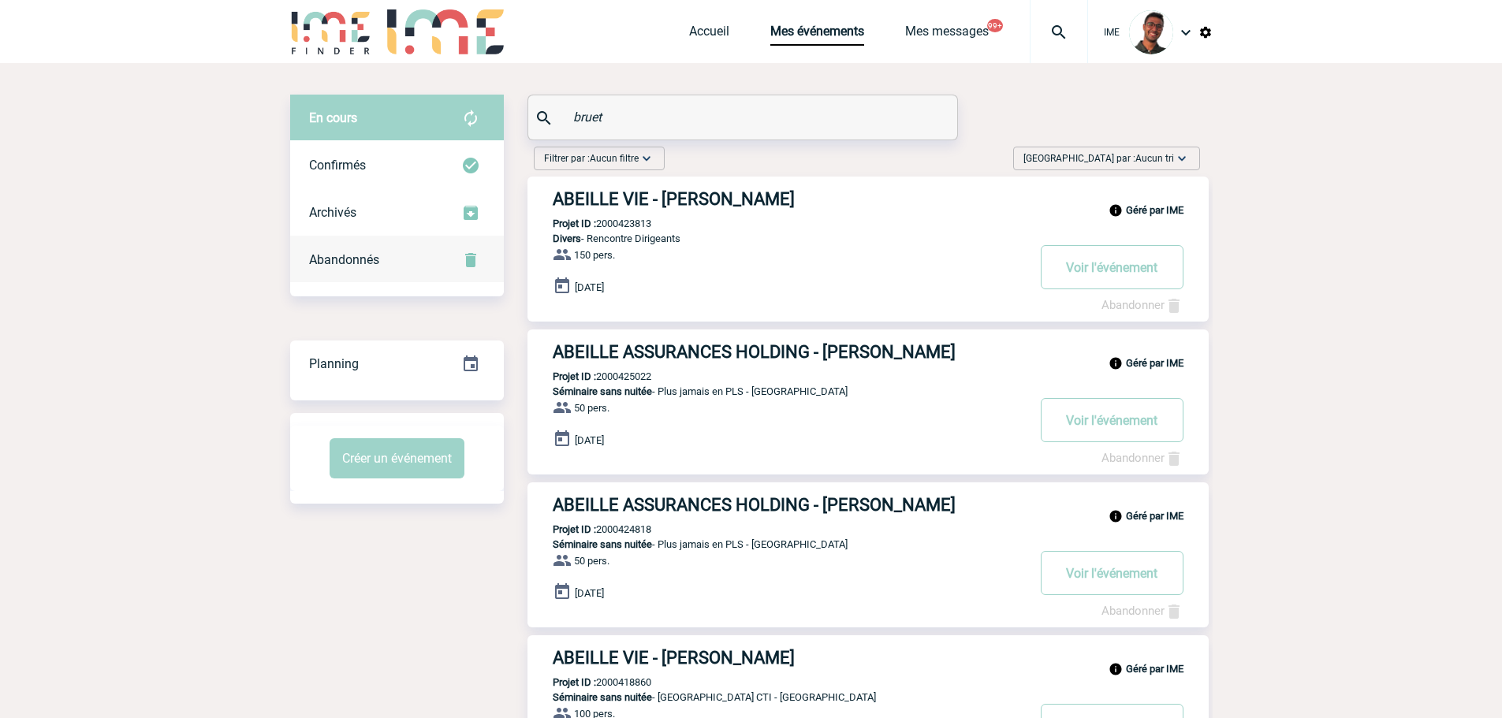
click at [410, 263] on div "Abandonnés" at bounding box center [397, 260] width 214 height 47
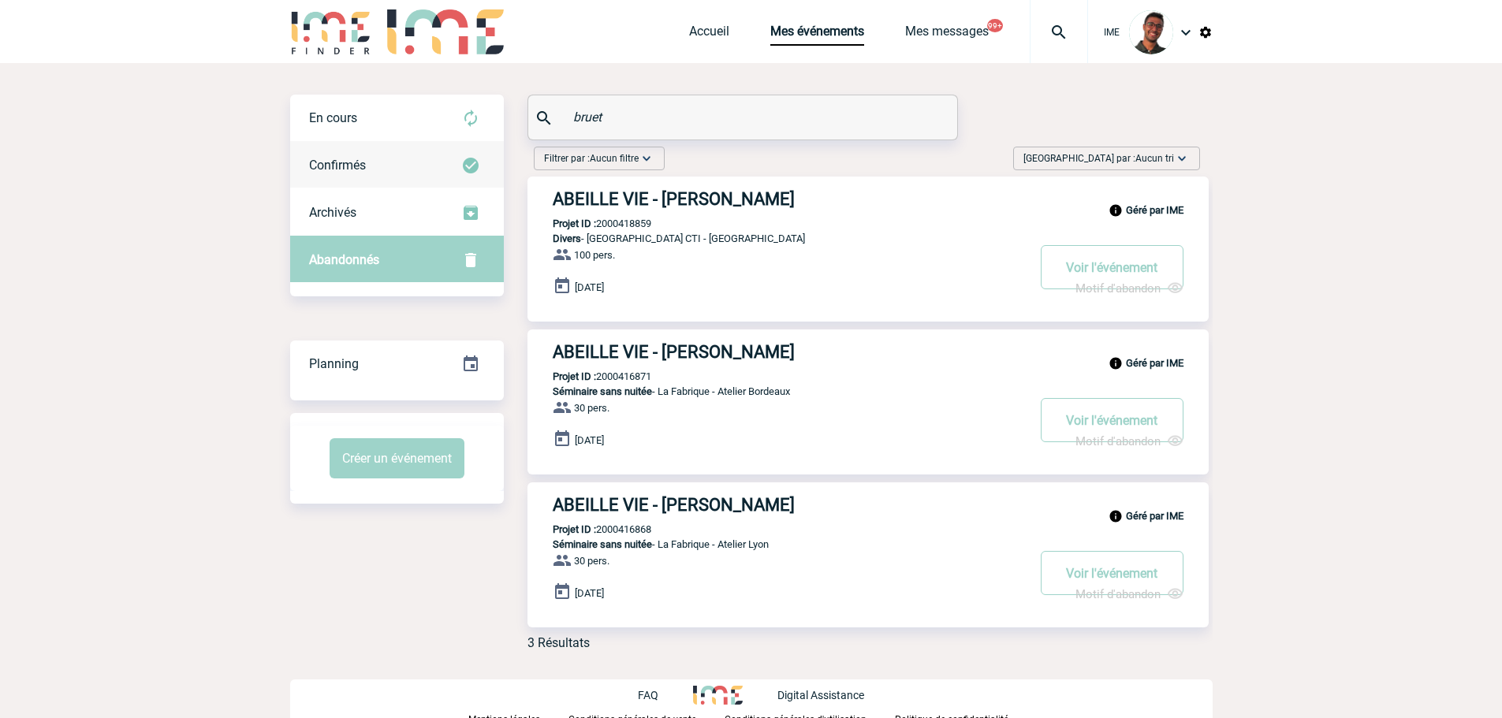
click at [399, 167] on div "Confirmés" at bounding box center [397, 165] width 214 height 47
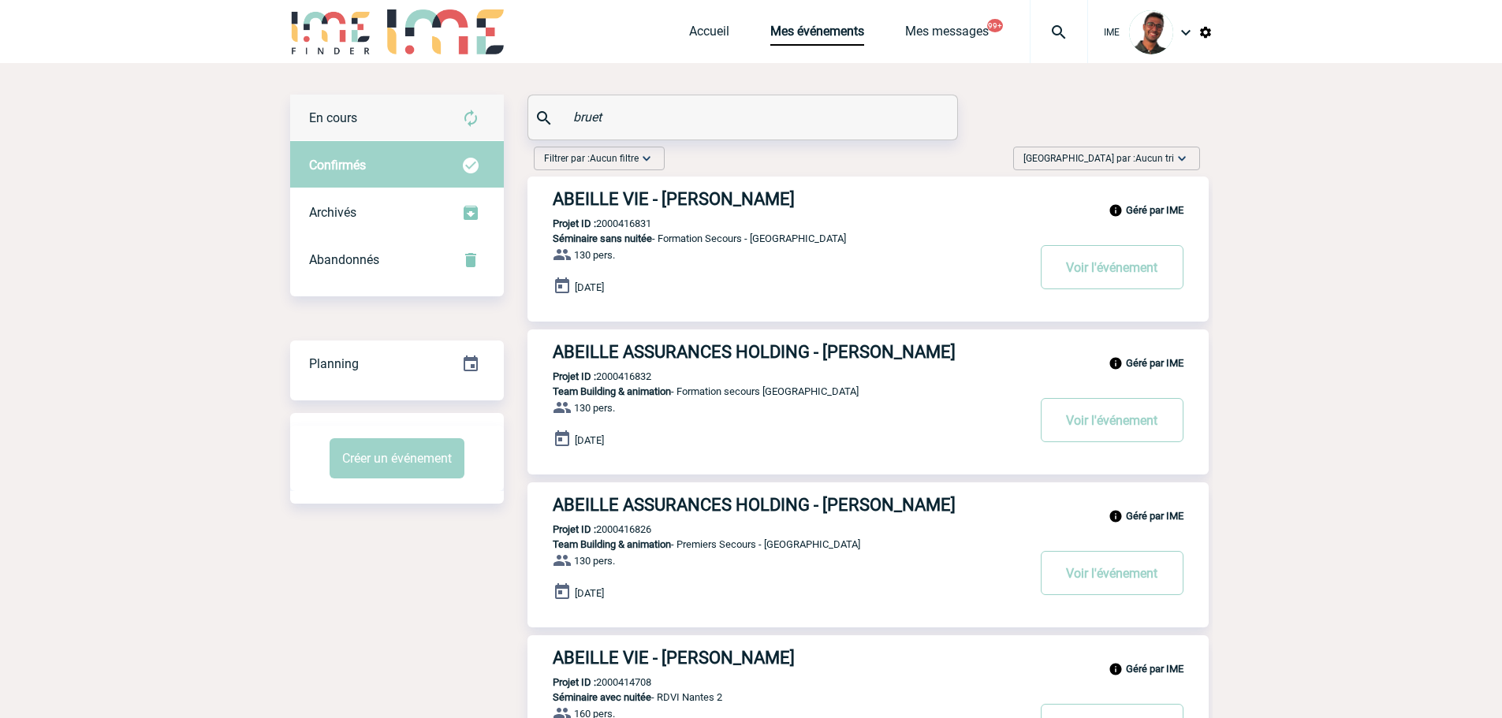
click at [396, 108] on div "En cours" at bounding box center [397, 118] width 214 height 47
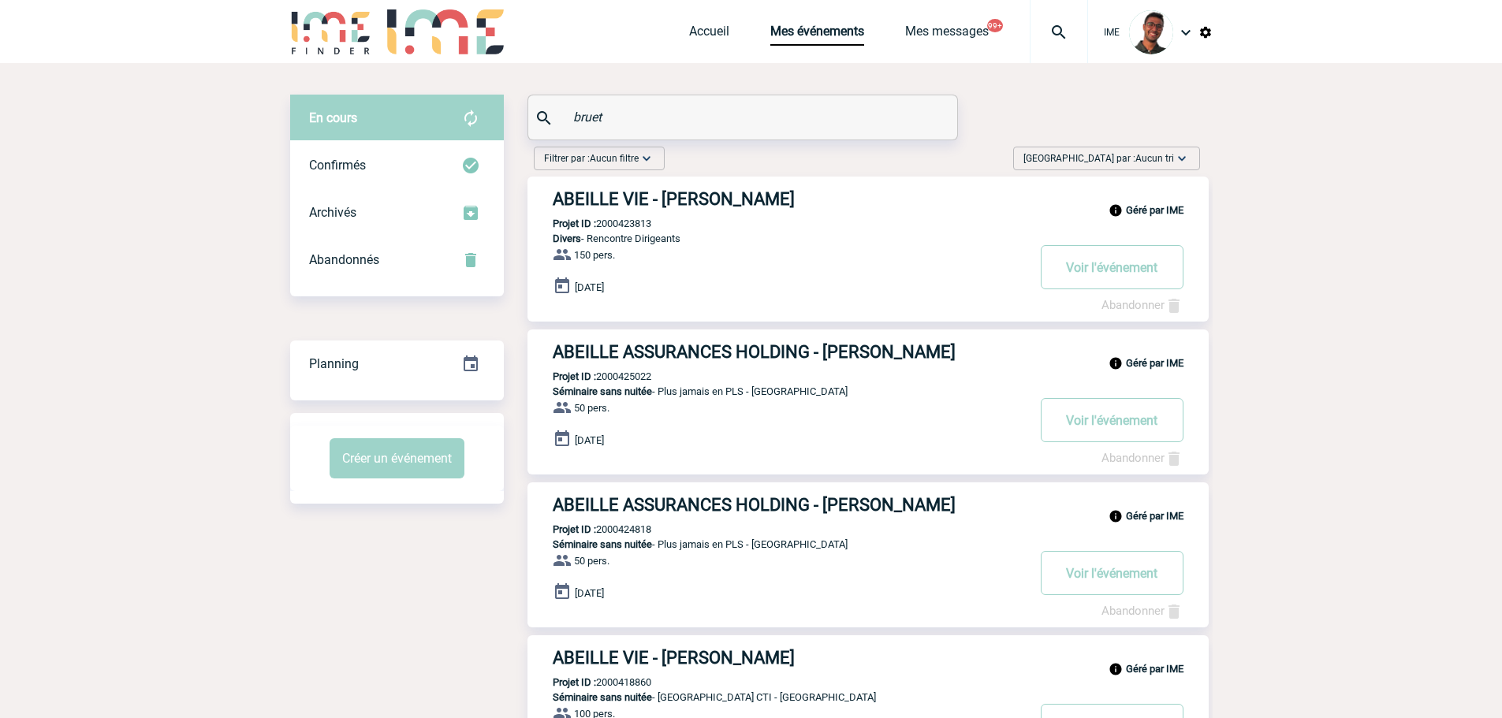
drag, startPoint x: 640, startPoint y: 109, endPoint x: 549, endPoint y: 114, distance: 90.8
click at [549, 114] on div "bruet" at bounding box center [742, 117] width 429 height 44
paste input "GADRAS"
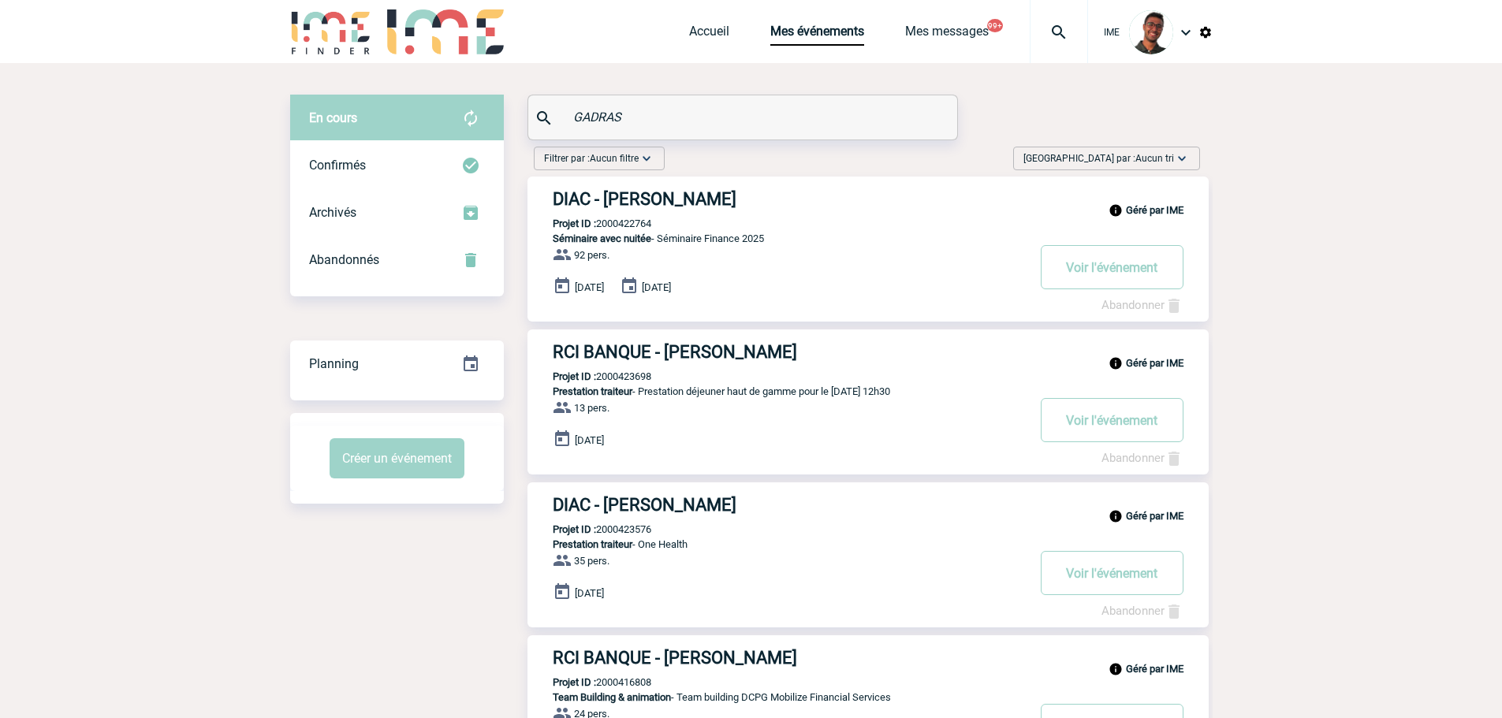
type input "GADRAS"
click at [434, 248] on div "Abandonnés" at bounding box center [397, 260] width 214 height 47
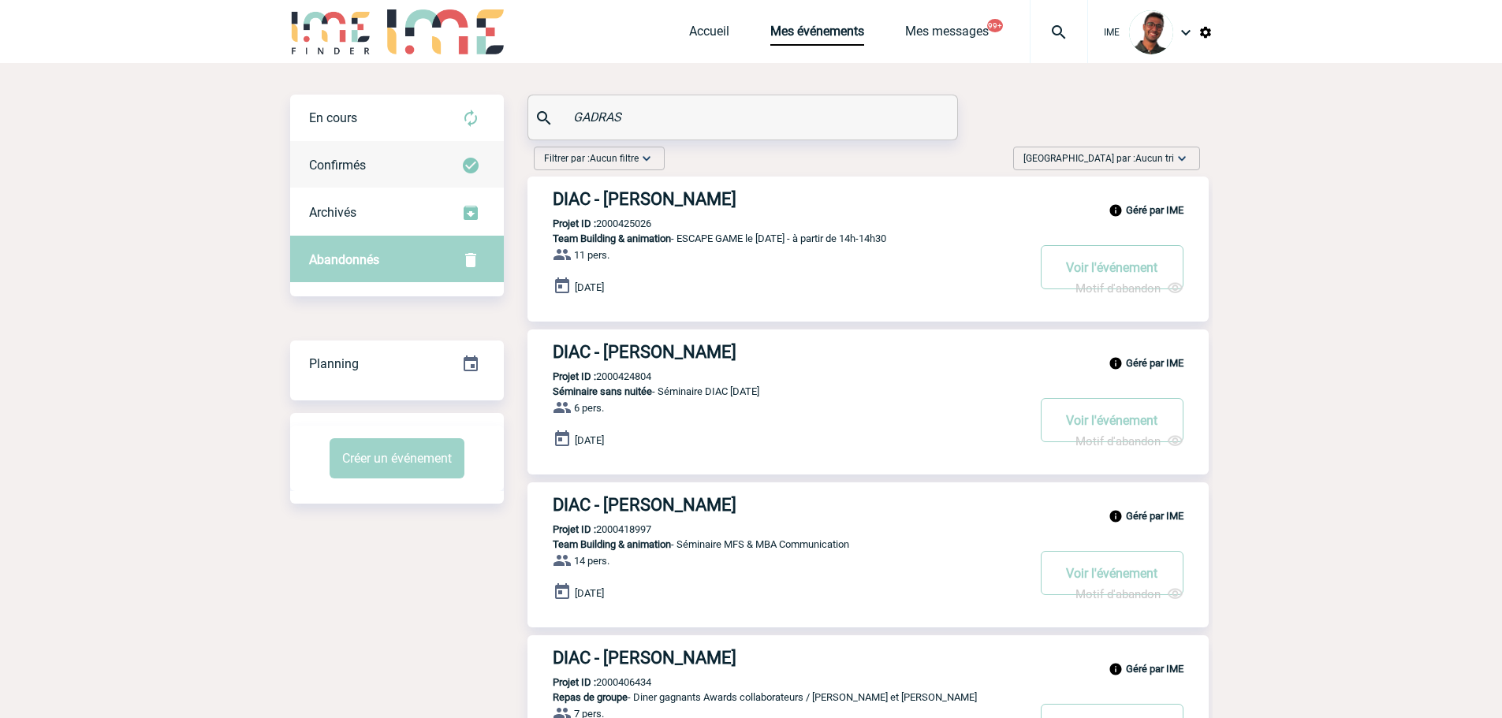
click at [415, 164] on div "Confirmés" at bounding box center [397, 165] width 214 height 47
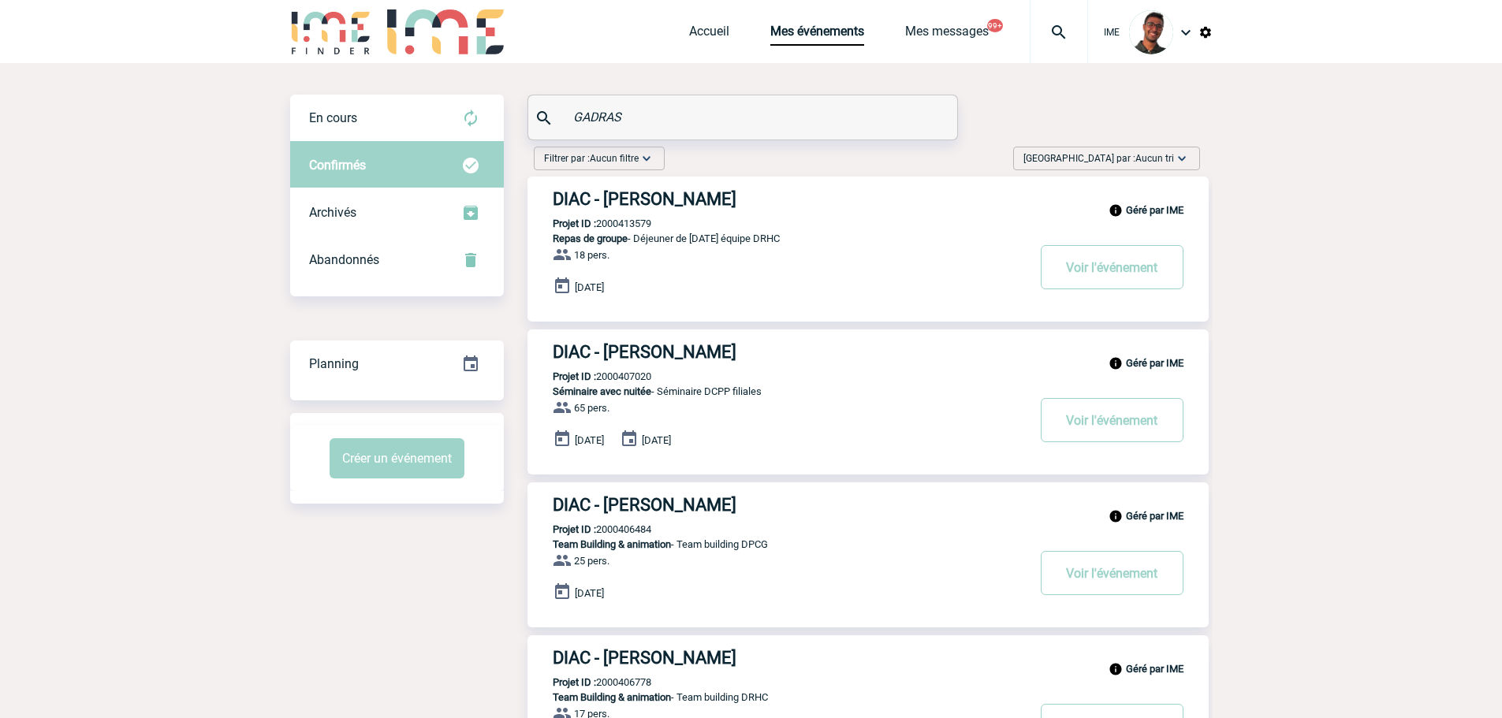
click at [1069, 43] on div at bounding box center [1059, 31] width 58 height 63
click at [852, 30] on link "Mes événements" at bounding box center [818, 35] width 94 height 22
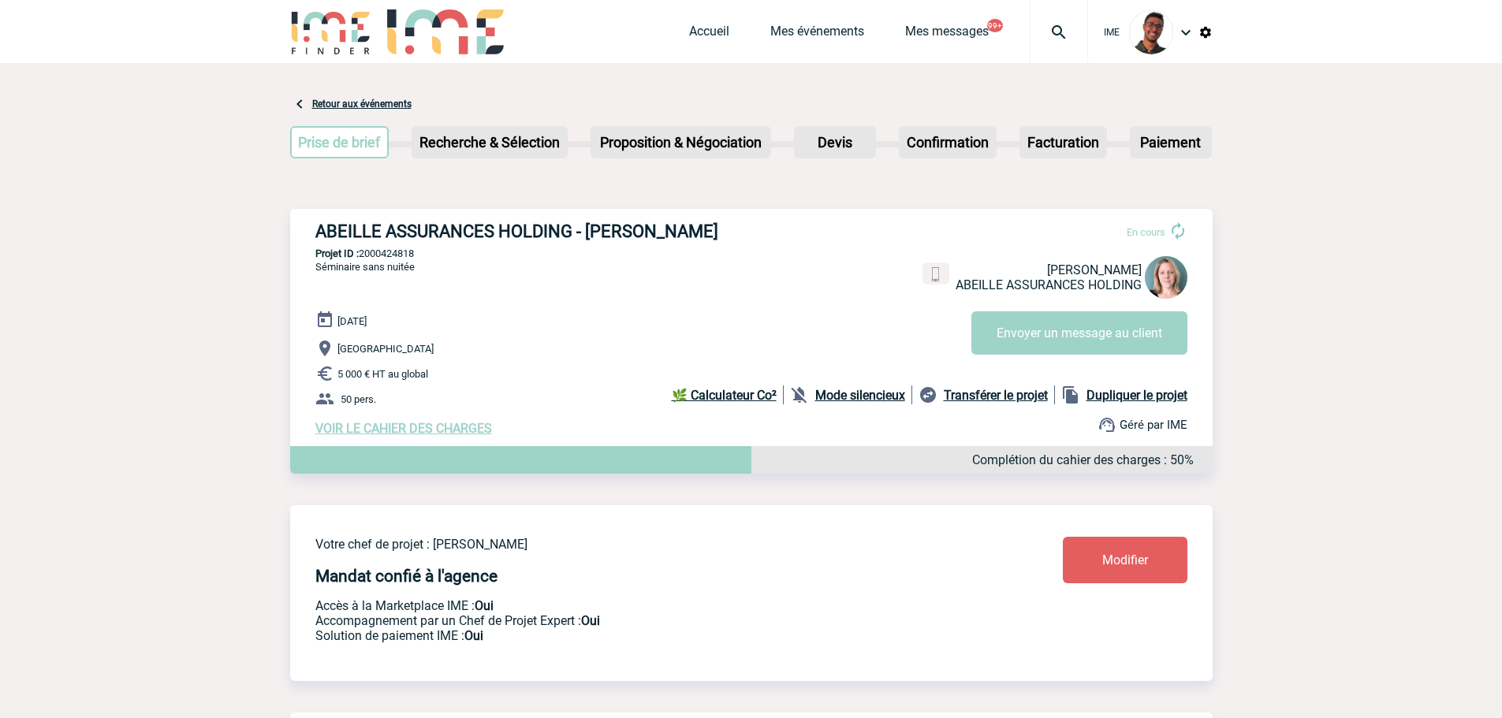
click at [410, 254] on p "Projet ID : 2000424818" at bounding box center [751, 254] width 923 height 12
copy p "2000424818"
click at [392, 258] on p "Projet ID : 2000424818" at bounding box center [751, 254] width 923 height 12
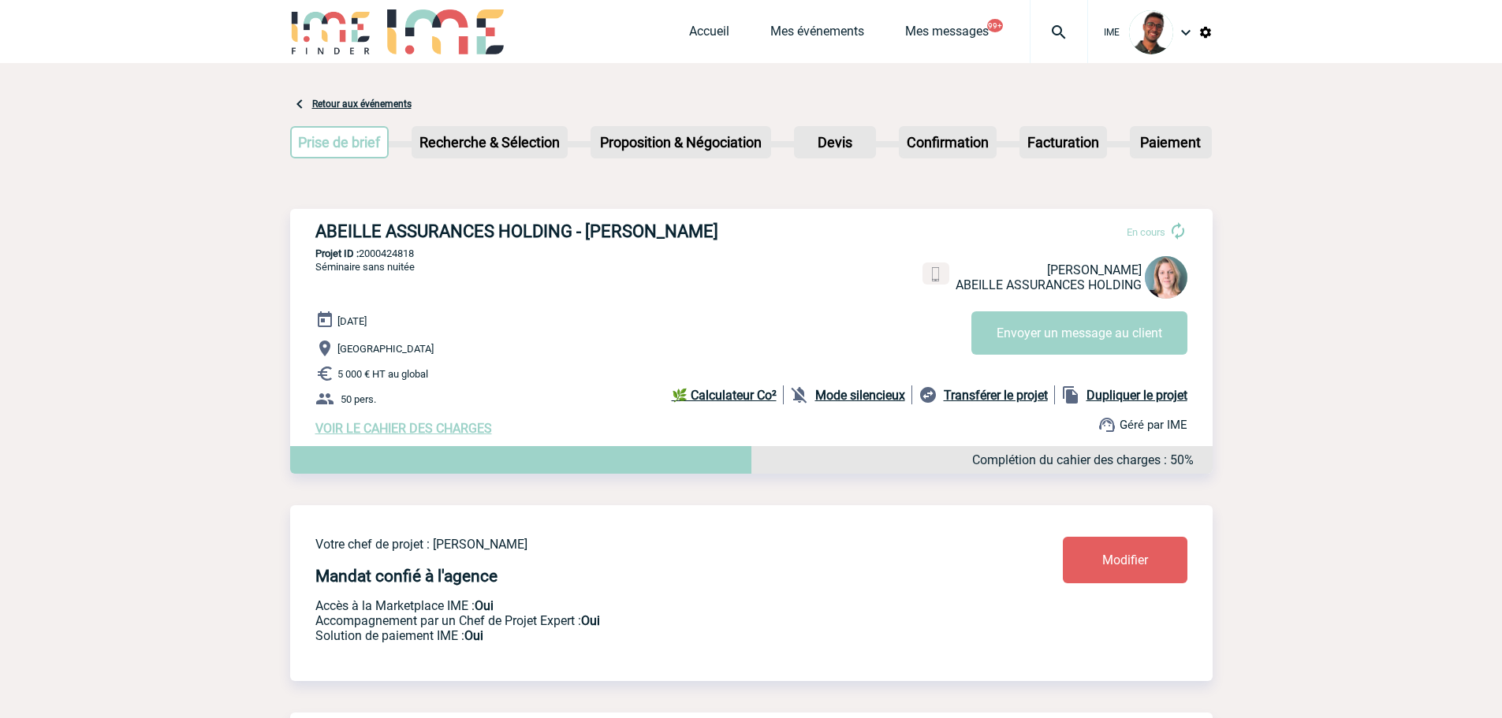
click at [381, 257] on p "Projet ID : 2000424818" at bounding box center [751, 254] width 923 height 12
click at [446, 340] on div "25 Septembre 2025 Angers 5 000 € HT au global 50 pers. VOIR LE CAHIER DES CHARG…" at bounding box center [764, 373] width 898 height 125
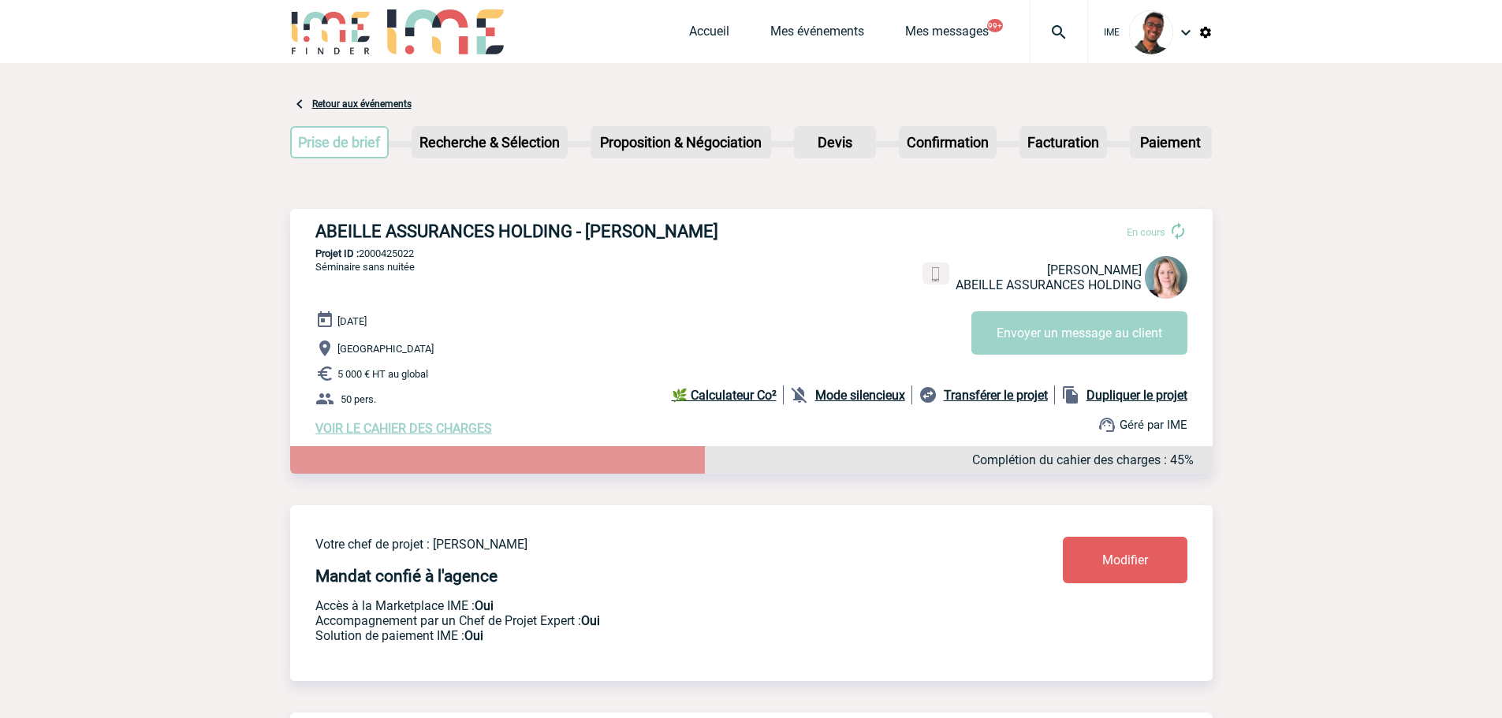
click at [397, 252] on p "Projet ID : 2000425022" at bounding box center [751, 254] width 923 height 12
copy p "2000425022"
click at [412, 257] on p "Projet ID : 2000425022" at bounding box center [751, 254] width 923 height 12
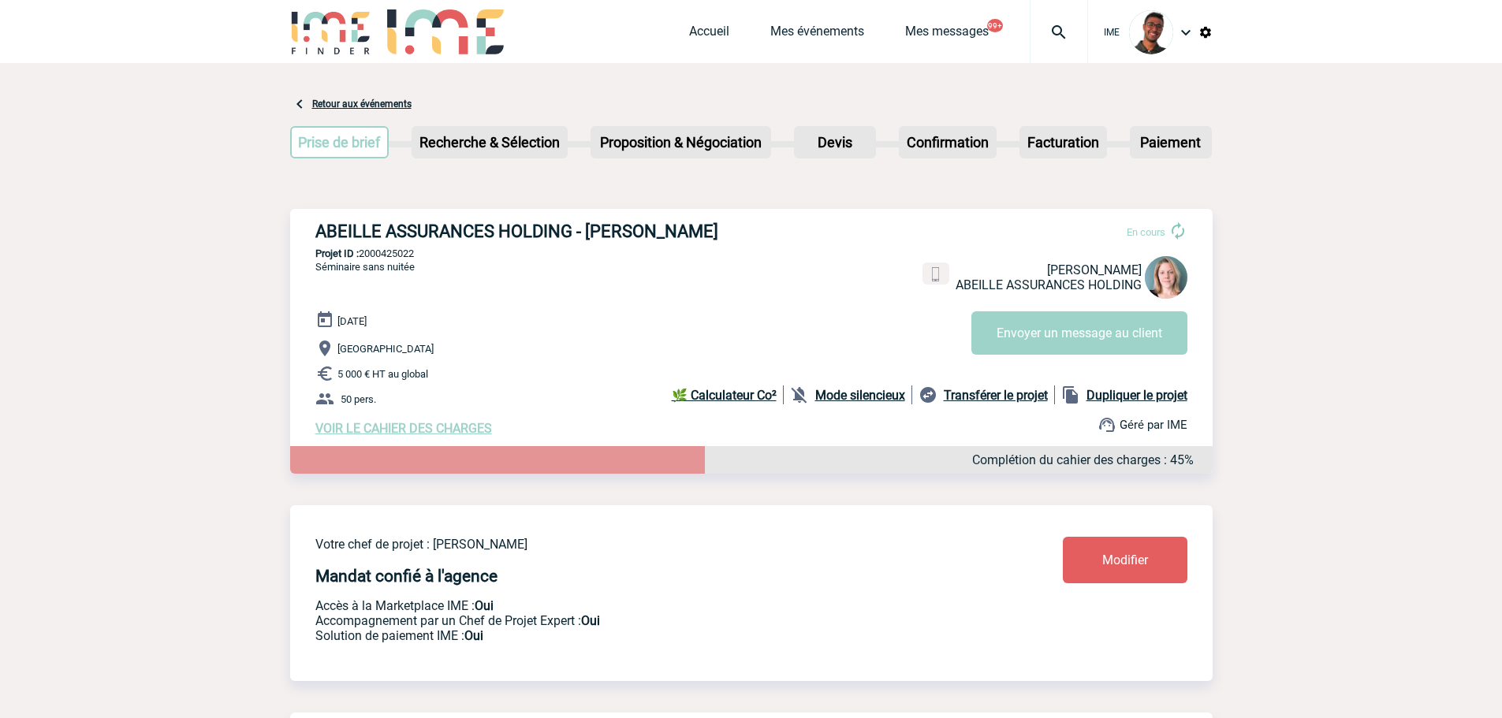
click at [399, 256] on p "Projet ID : 2000425022" at bounding box center [751, 254] width 923 height 12
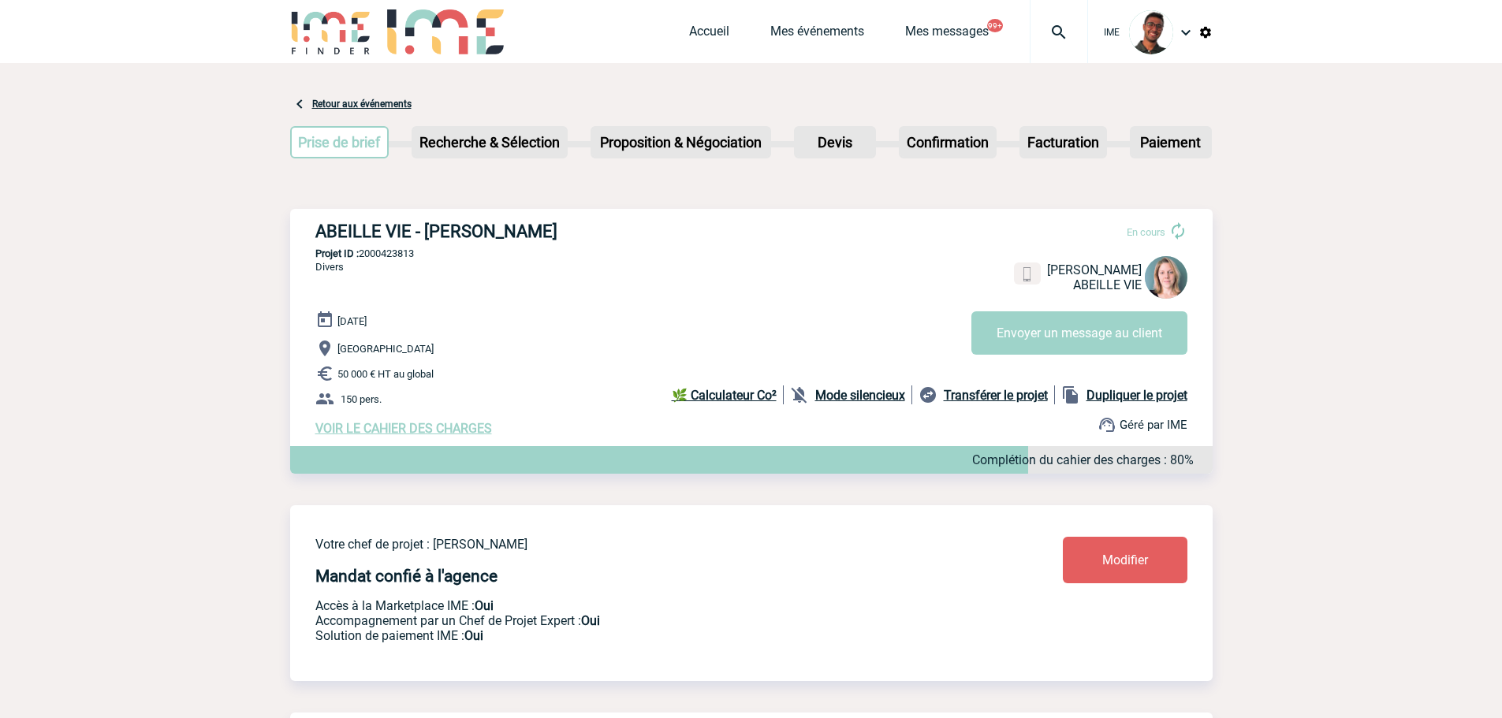
click at [398, 259] on p "Projet ID : 2000423813" at bounding box center [751, 254] width 923 height 12
copy p "2000423813"
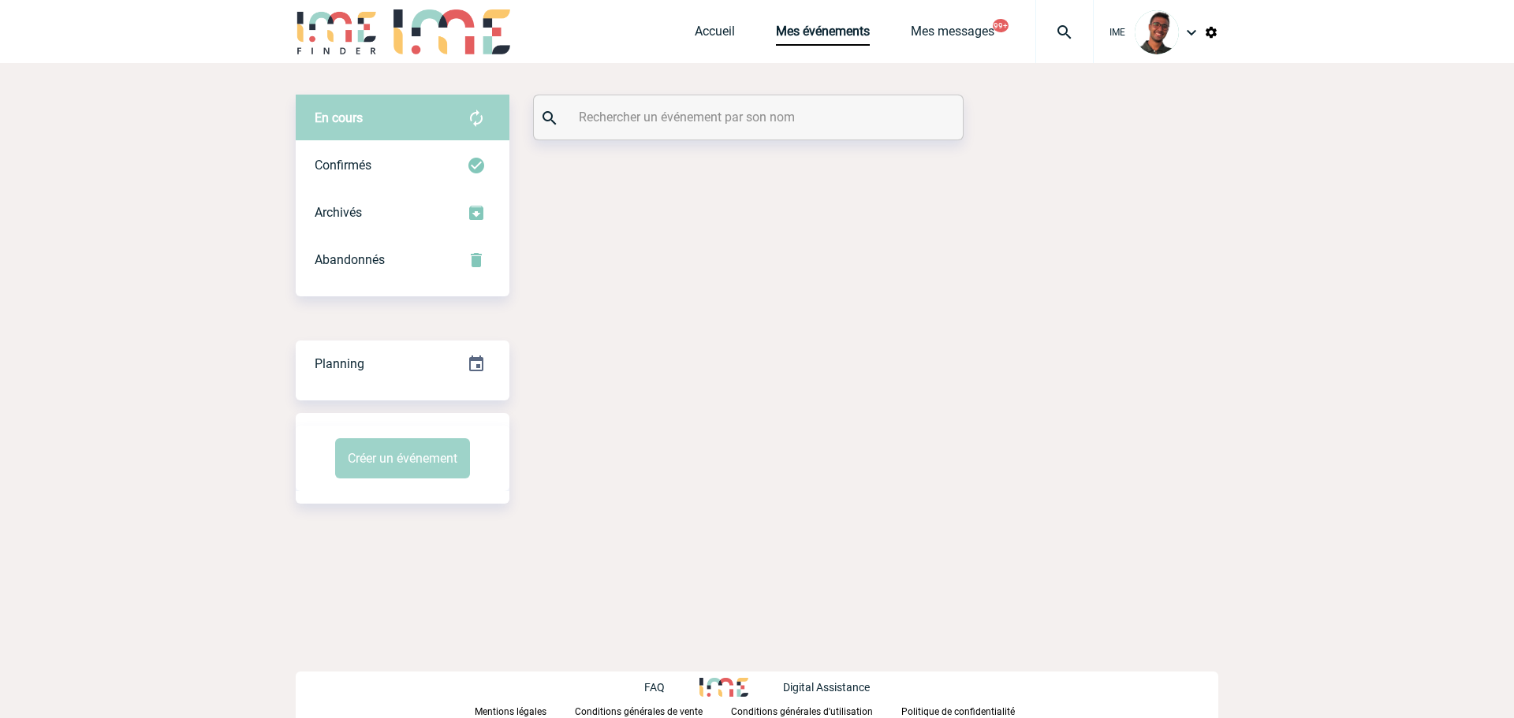
click at [618, 116] on input "text" at bounding box center [750, 117] width 351 height 23
drag, startPoint x: 0, startPoint y: 0, endPoint x: 618, endPoint y: 116, distance: 629.1
click at [618, 116] on input "text" at bounding box center [750, 117] width 351 height 23
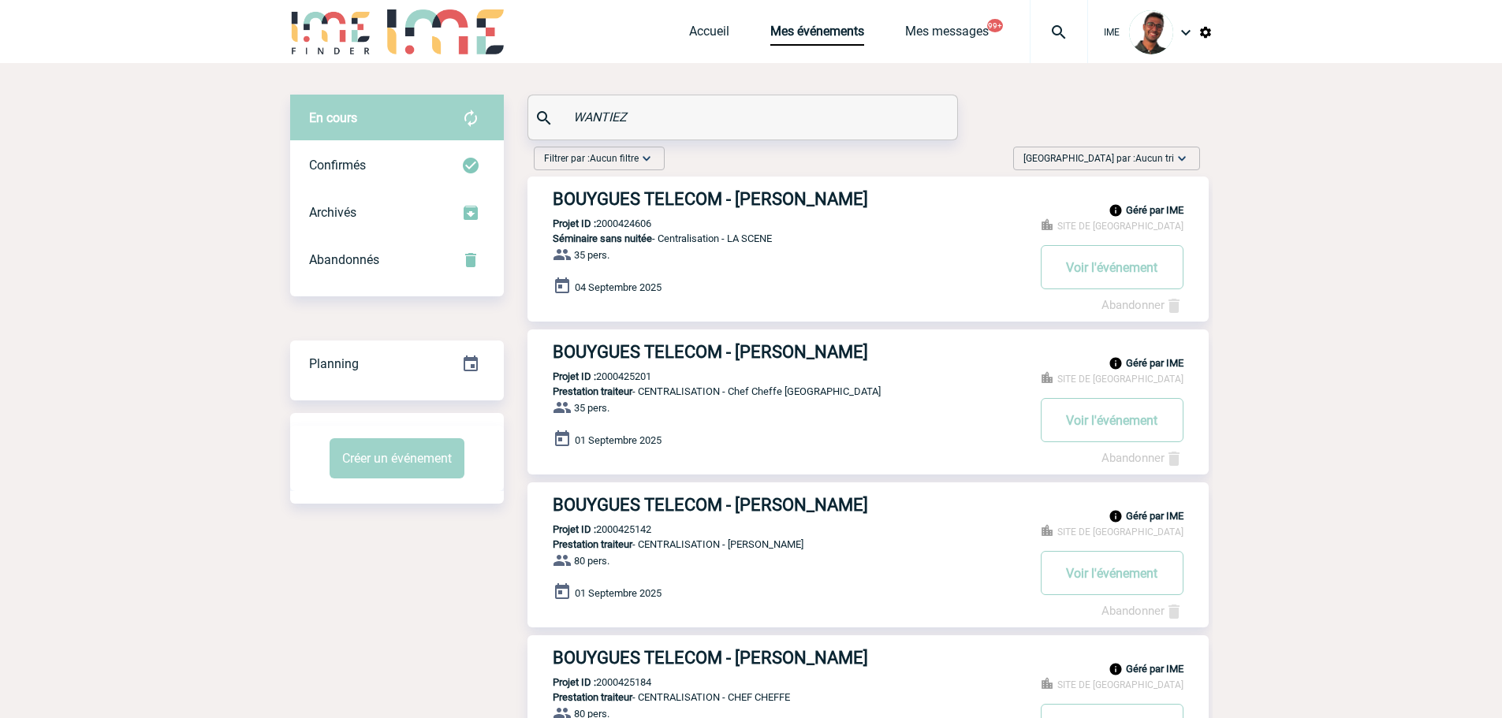
drag, startPoint x: 707, startPoint y: 119, endPoint x: 387, endPoint y: 124, distance: 319.5
paste input "LE GOFF"
type input "LE GOFF"
click at [427, 166] on div "Confirmés" at bounding box center [397, 165] width 214 height 47
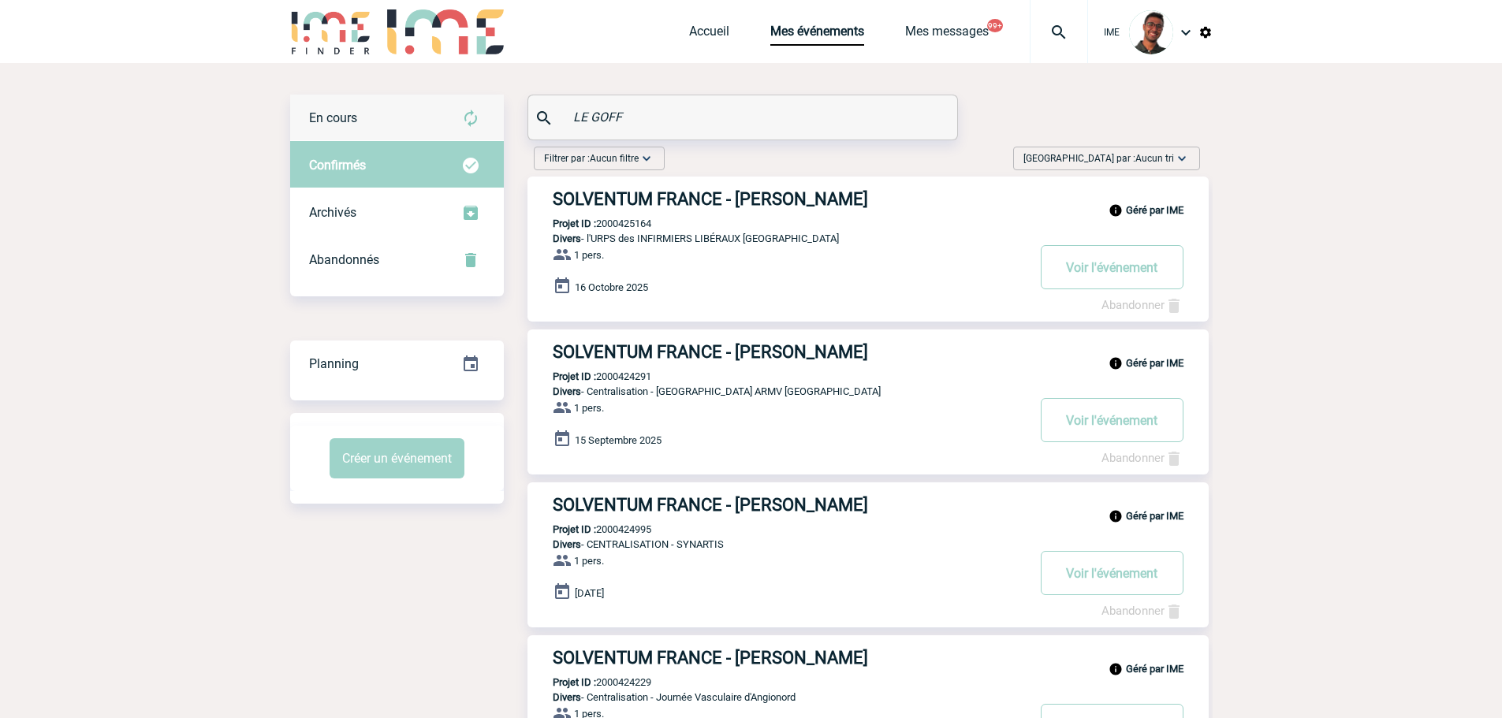
click at [424, 114] on div "En cours" at bounding box center [397, 118] width 214 height 47
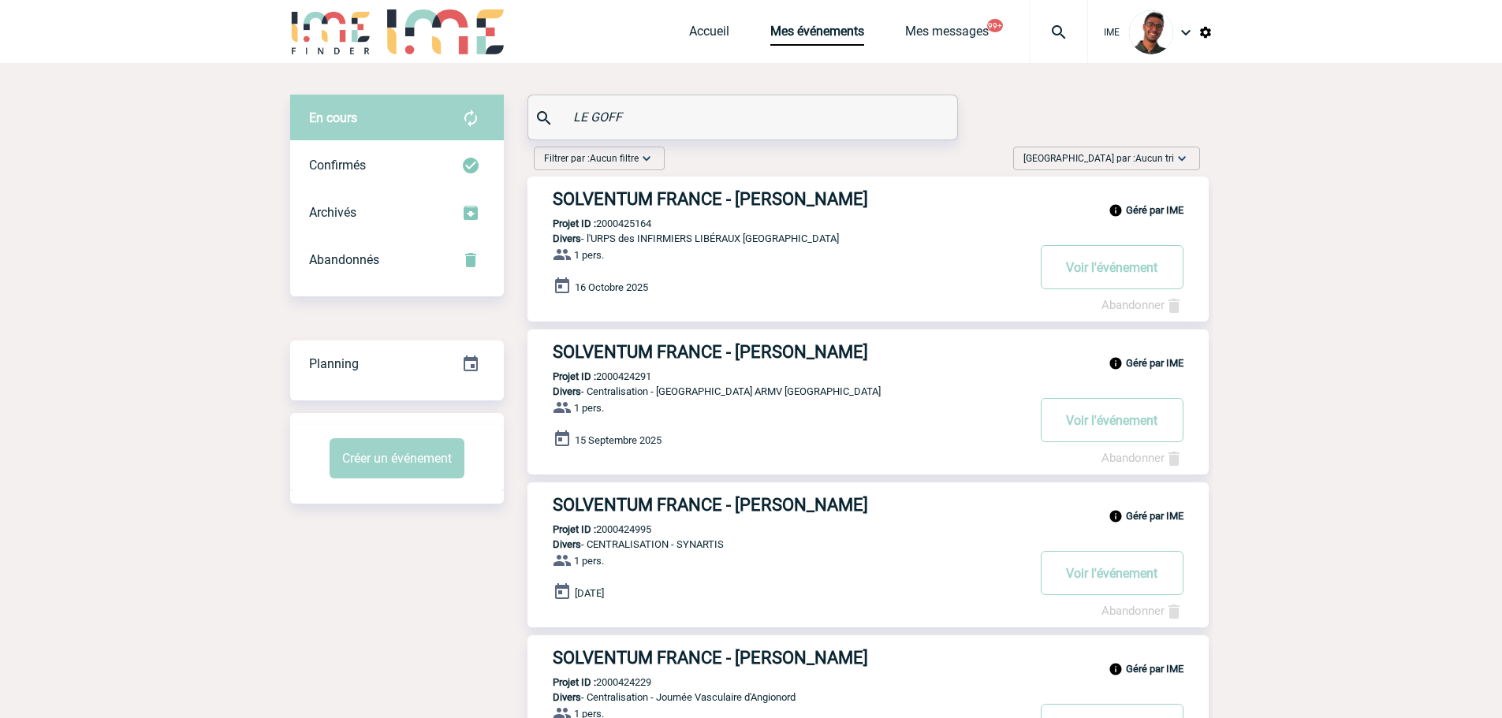
click at [608, 114] on input "LE GOFF" at bounding box center [744, 117] width 351 height 23
